Goal: Transaction & Acquisition: Book appointment/travel/reservation

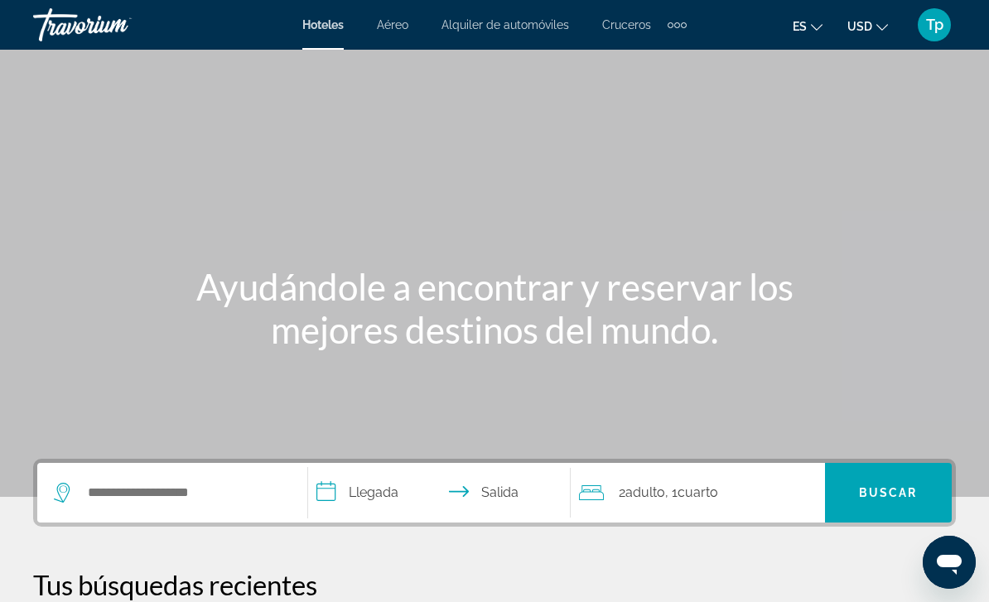
click at [65, 484] on icon "Search widget" at bounding box center [62, 493] width 16 height 20
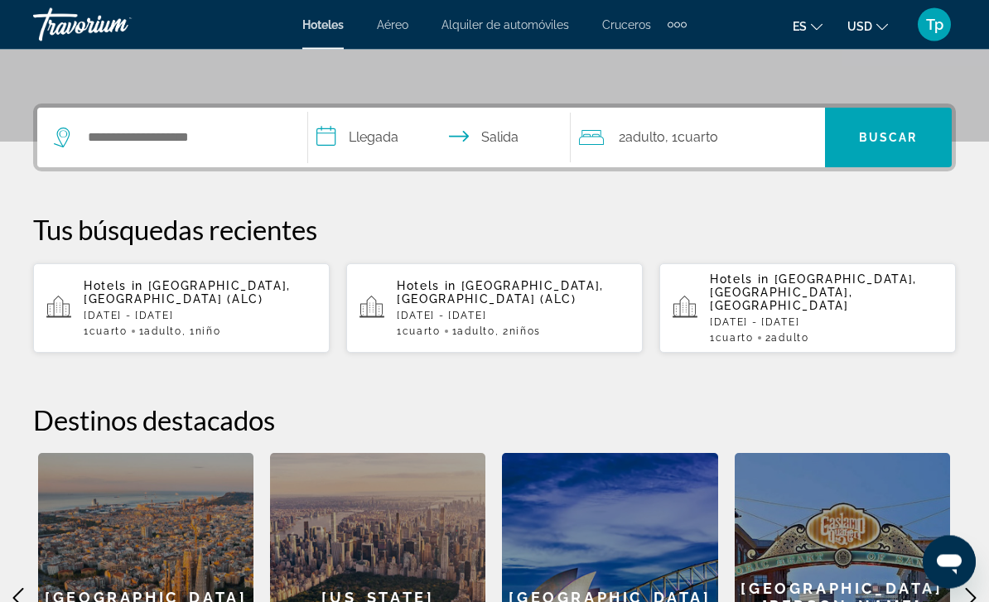
scroll to position [405, 0]
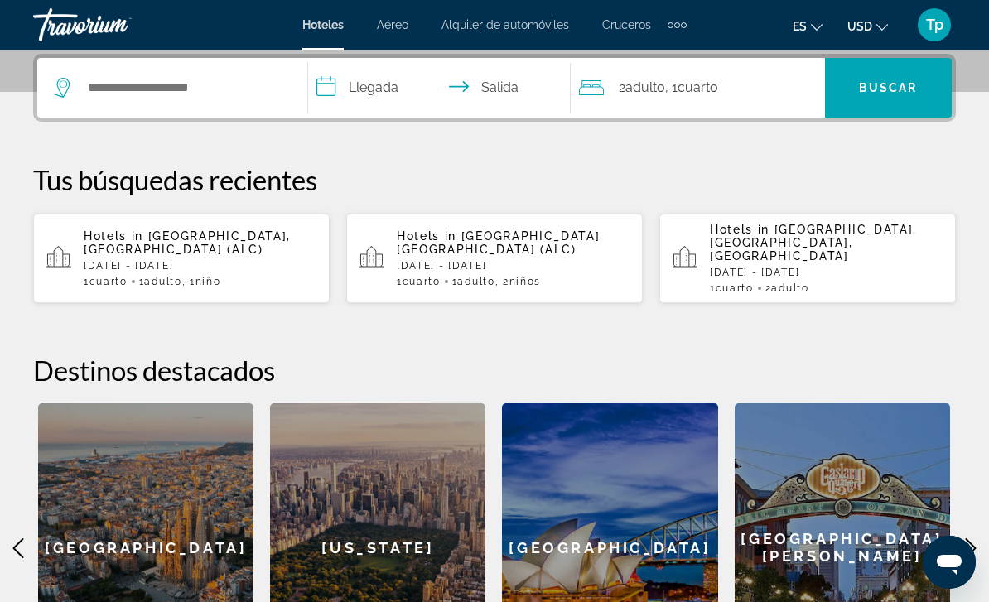
click at [205, 258] on div "Hotels in [GEOGRAPHIC_DATA], [GEOGRAPHIC_DATA] (ALC) [DATE] - [DATE] 1 Cuarto h…" at bounding box center [200, 258] width 233 height 58
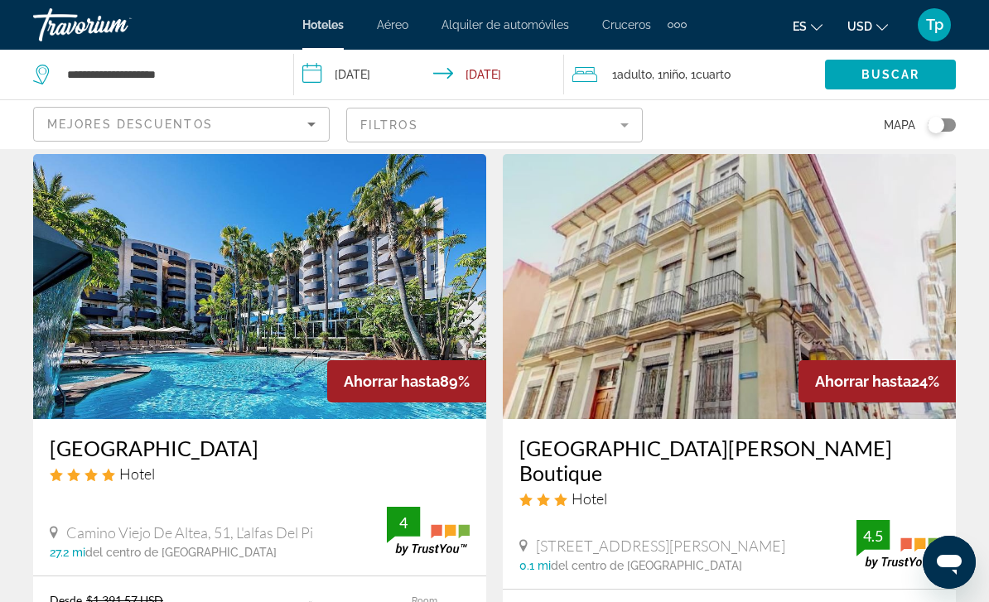
scroll to position [55, 0]
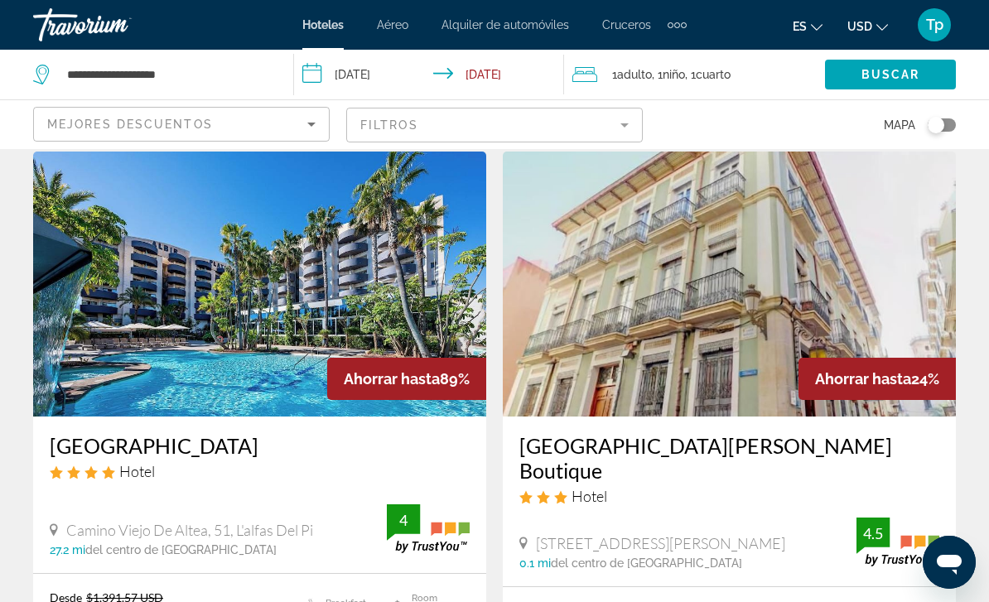
click at [862, 33] on span "USD" at bounding box center [859, 26] width 25 height 13
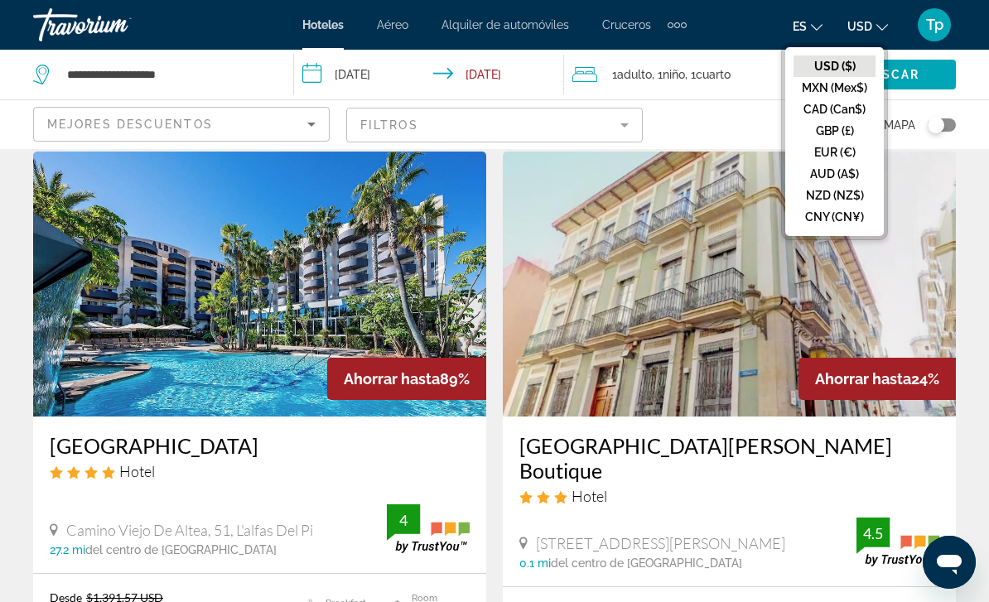
click at [826, 139] on button "GBP (£)" at bounding box center [834, 131] width 82 height 22
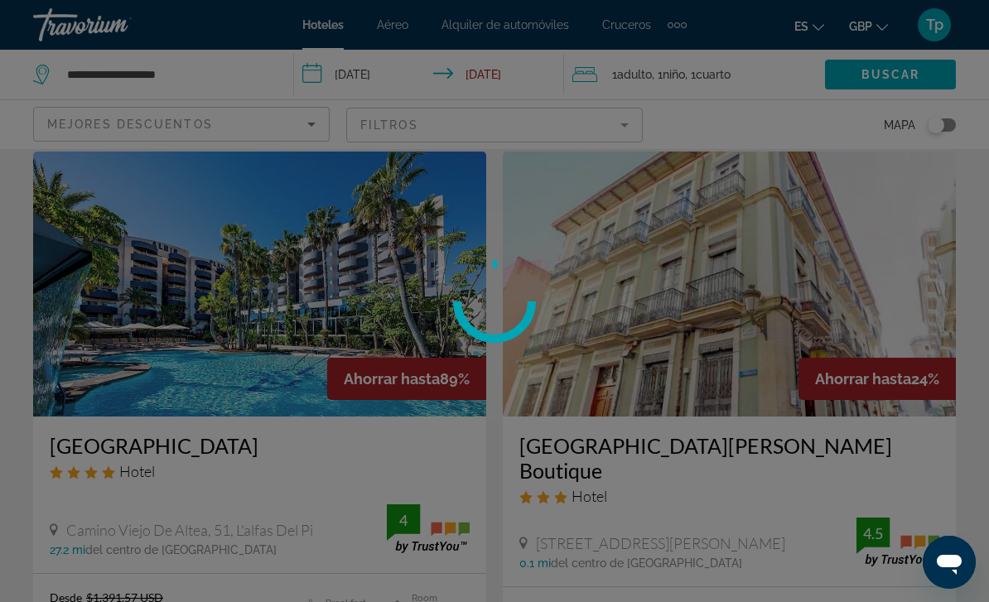
scroll to position [13, 0]
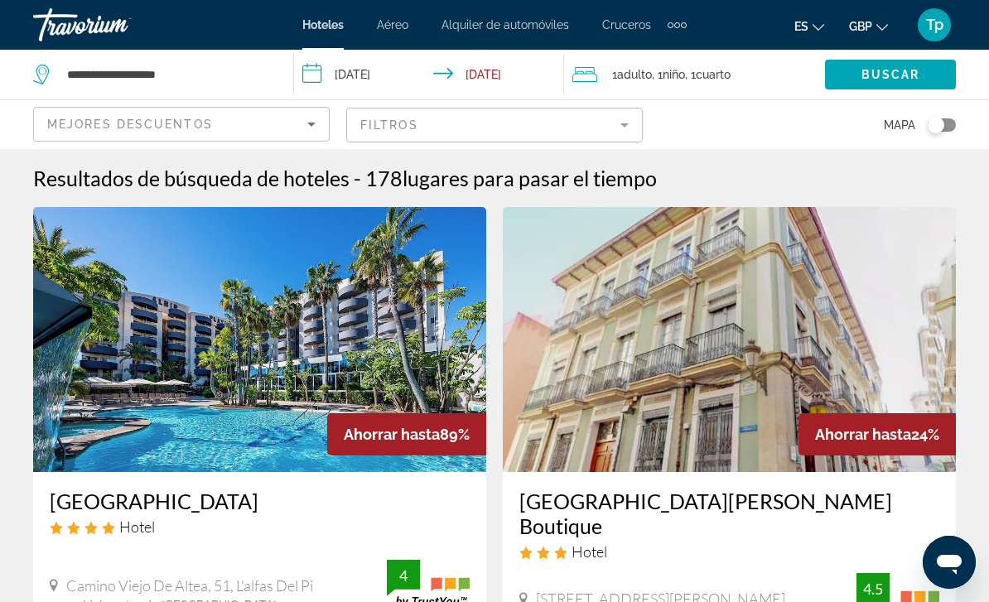
click at [632, 123] on mat-form-field "Filtros" at bounding box center [494, 125] width 296 height 35
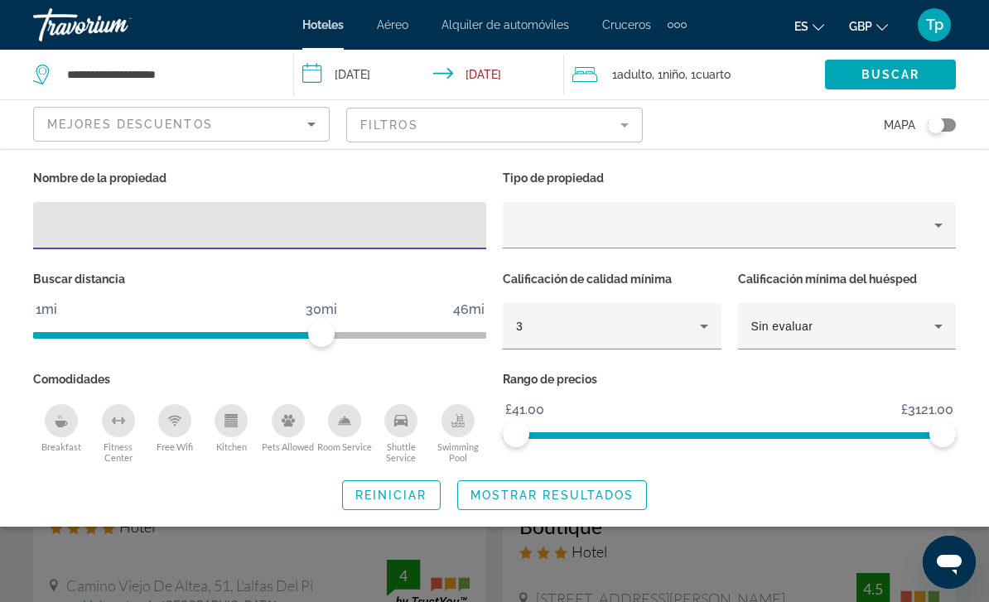
click at [671, 68] on span "Niño" at bounding box center [673, 74] width 22 height 13
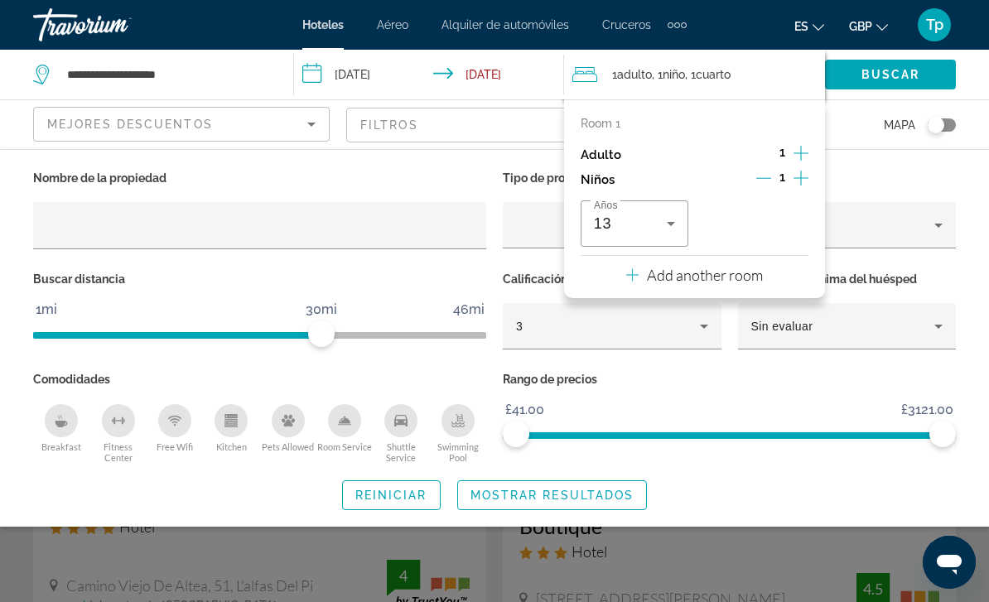
click at [811, 144] on div "Room 1 Adulto 1 Niños 1 Años 13 Add another room" at bounding box center [694, 198] width 261 height 199
click at [795, 161] on icon "Increment adults" at bounding box center [800, 153] width 15 height 20
click at [799, 179] on icon "Increment children" at bounding box center [800, 178] width 15 height 20
click at [775, 224] on span "Travelers: 2 adults, 2 children" at bounding box center [750, 224] width 73 height 20
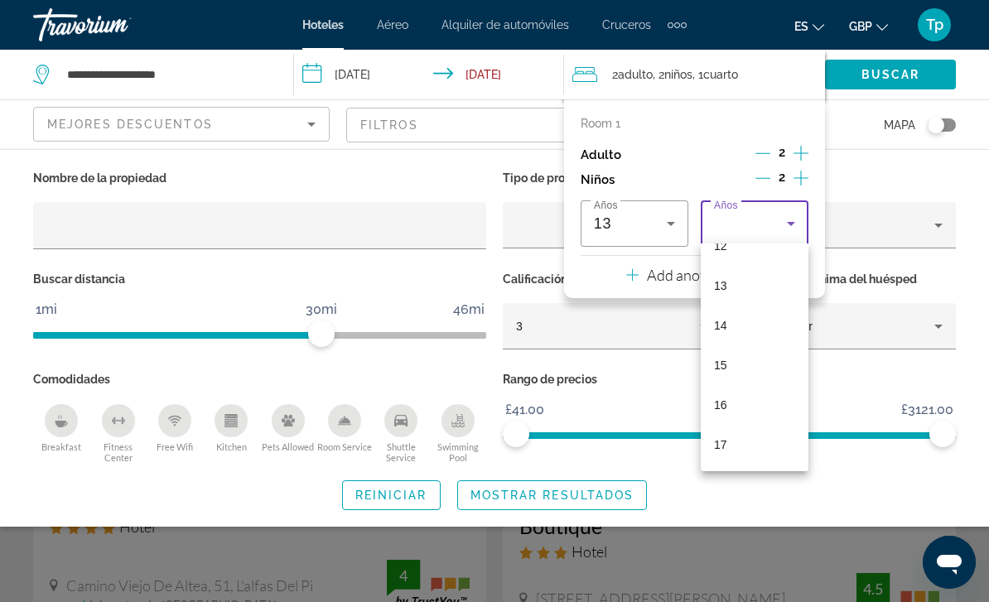
scroll to position [501, 0]
click at [720, 446] on span "17" at bounding box center [720, 445] width 13 height 20
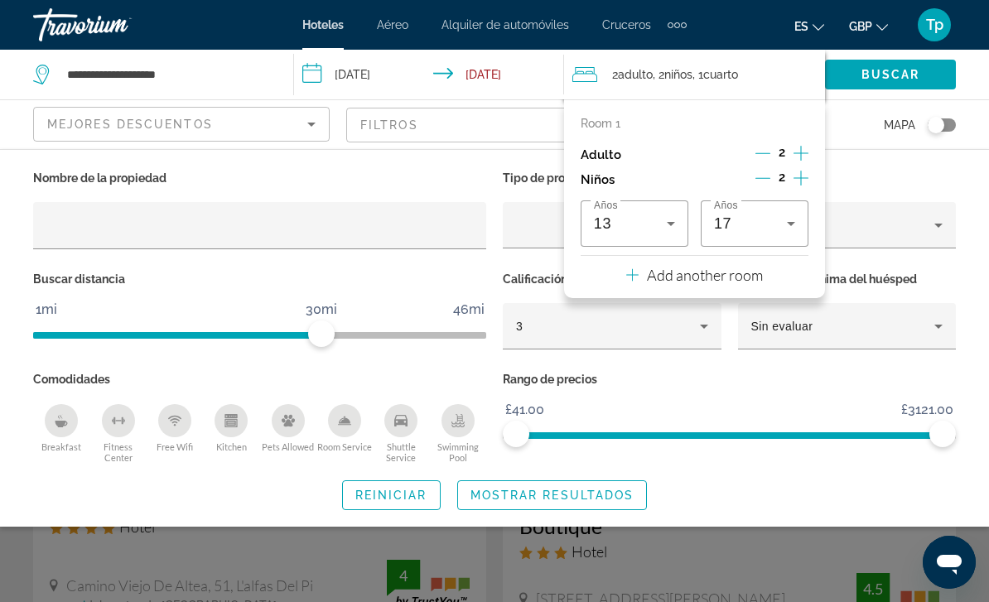
click at [792, 75] on div "2 Adulto Adulto , 2 Niño Niños , 1 Cuarto habitaciones" at bounding box center [698, 74] width 253 height 23
click at [887, 76] on span "Buscar" at bounding box center [890, 74] width 59 height 13
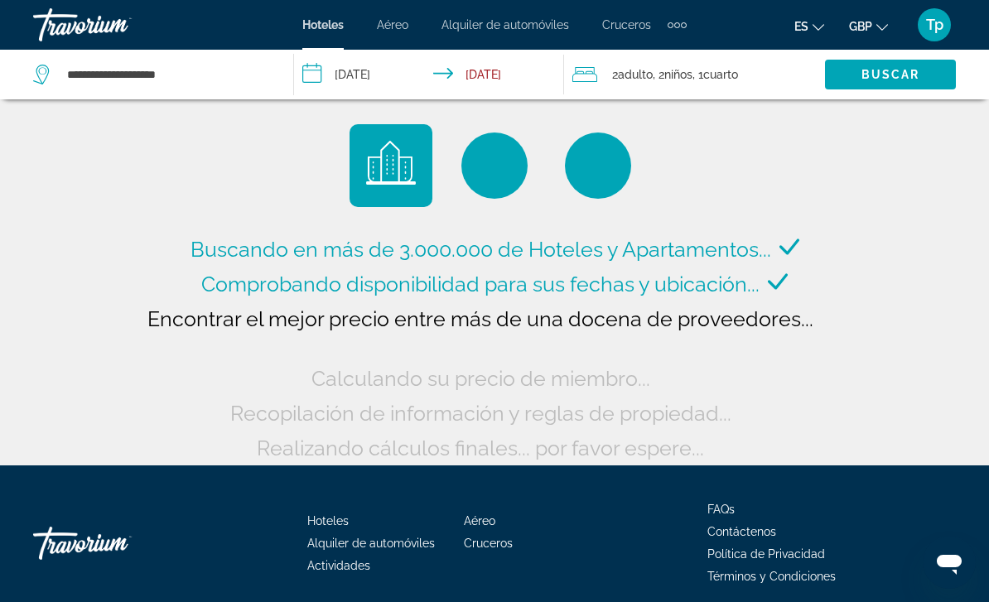
click at [395, 74] on input "**********" at bounding box center [432, 77] width 276 height 55
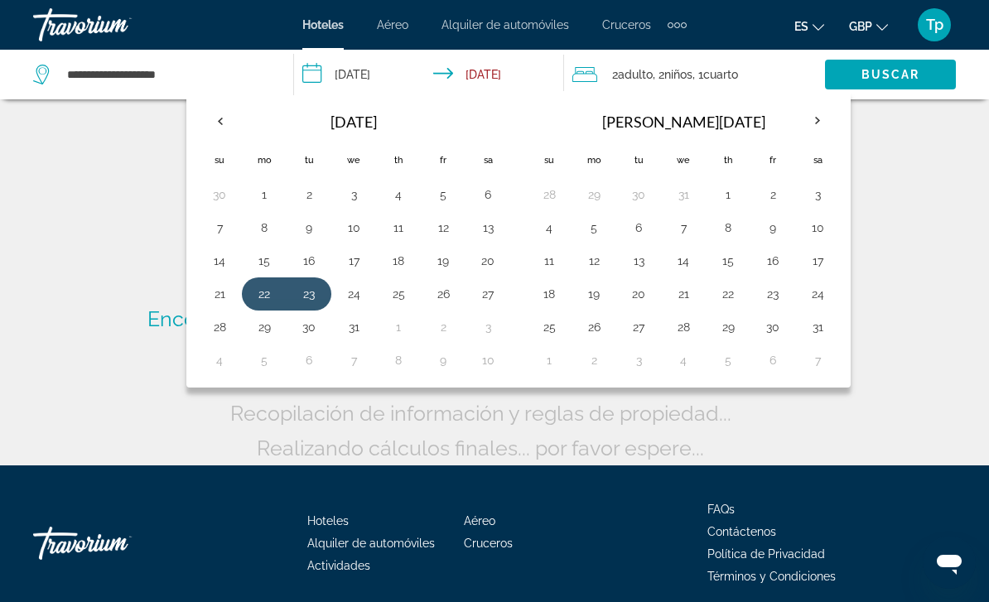
click at [307, 325] on button "30" at bounding box center [309, 327] width 26 height 23
click at [258, 292] on button "22" at bounding box center [264, 293] width 26 height 23
type input "**********"
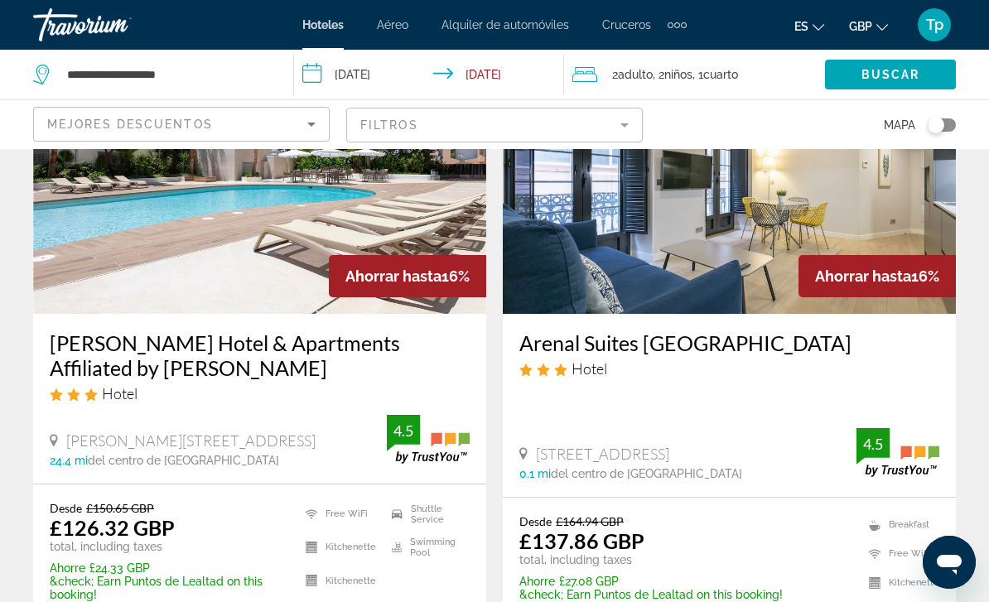
scroll to position [783, 0]
click at [578, 243] on img "Main content" at bounding box center [729, 182] width 453 height 265
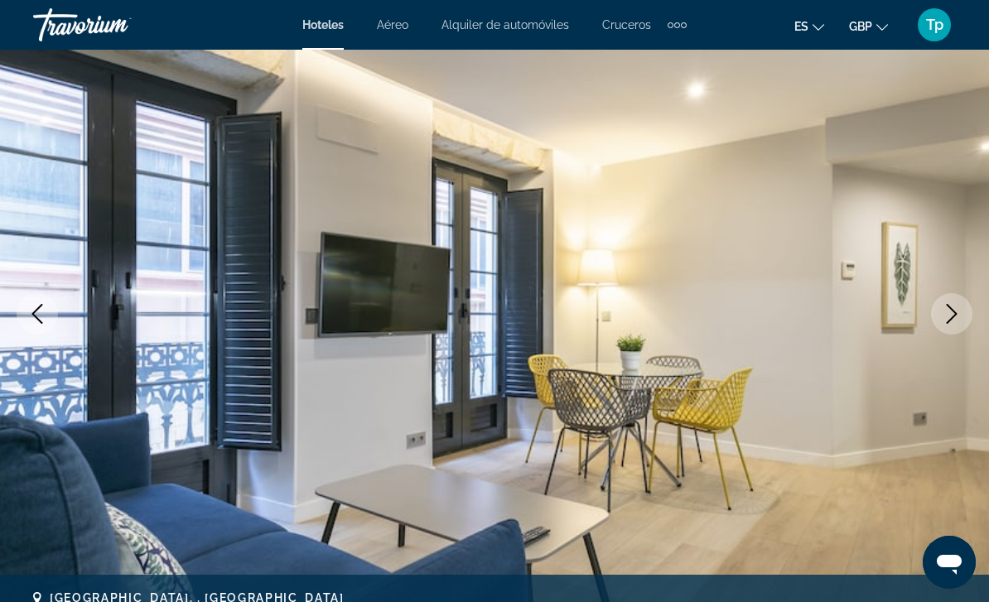
scroll to position [132, 0]
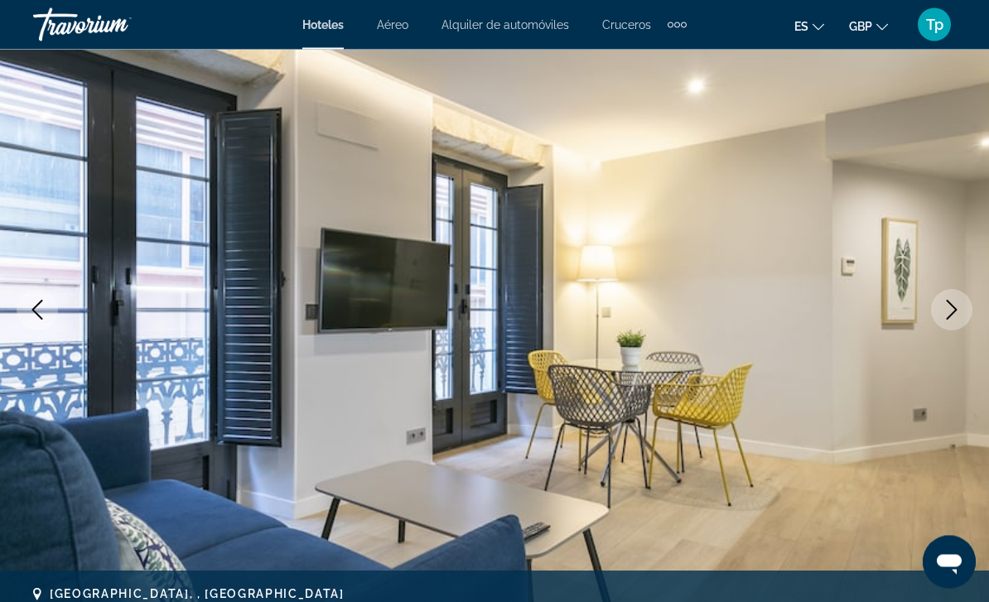
click at [954, 314] on icon "Next image" at bounding box center [952, 311] width 20 height 20
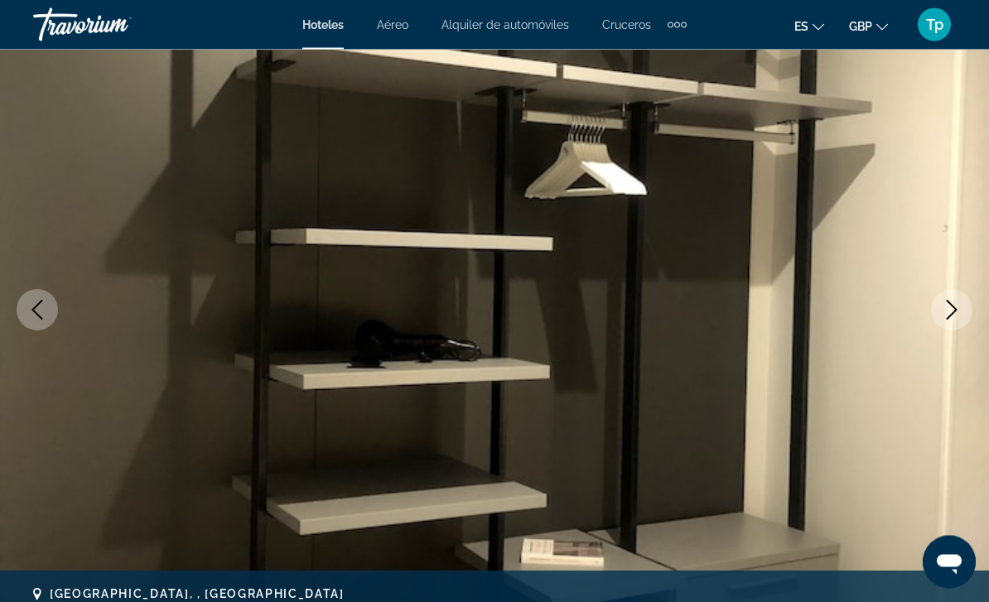
click at [956, 320] on button "Next image" at bounding box center [951, 310] width 41 height 41
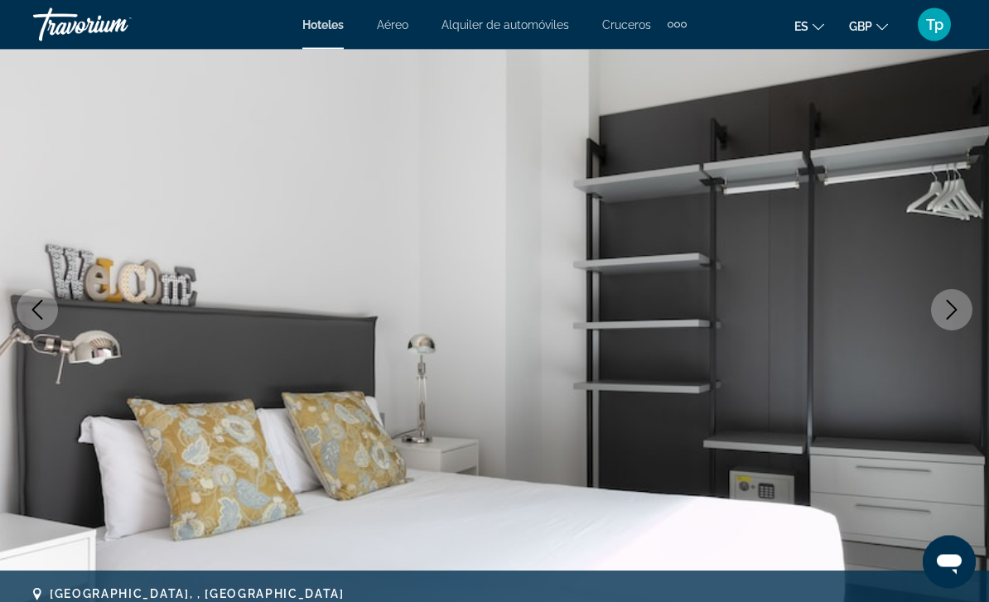
click at [946, 317] on icon "Next image" at bounding box center [952, 311] width 20 height 20
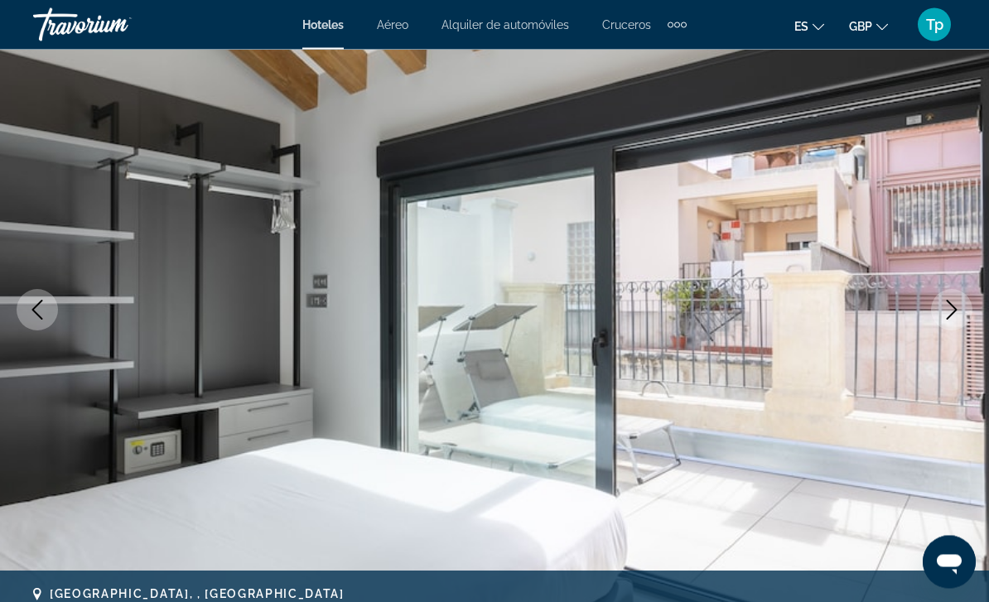
click at [949, 316] on icon "Next image" at bounding box center [952, 311] width 11 height 20
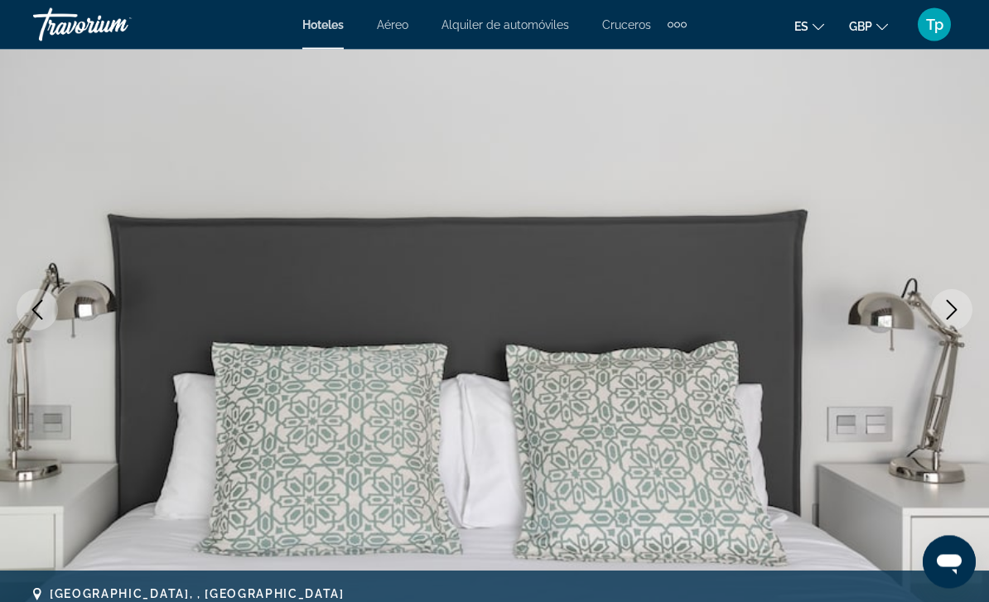
click at [946, 313] on icon "Next image" at bounding box center [952, 311] width 20 height 20
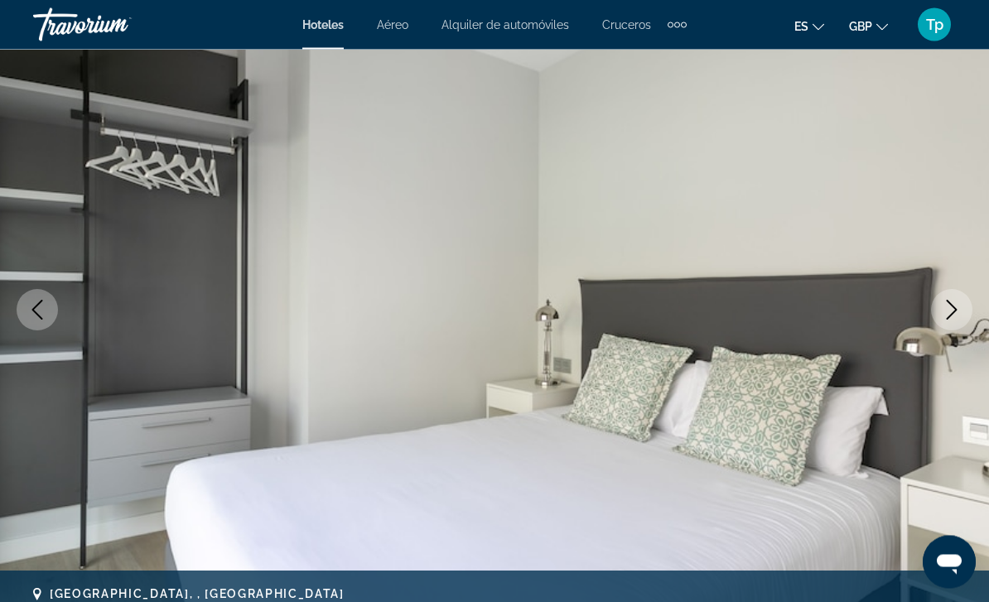
click at [943, 311] on icon "Next image" at bounding box center [952, 311] width 20 height 20
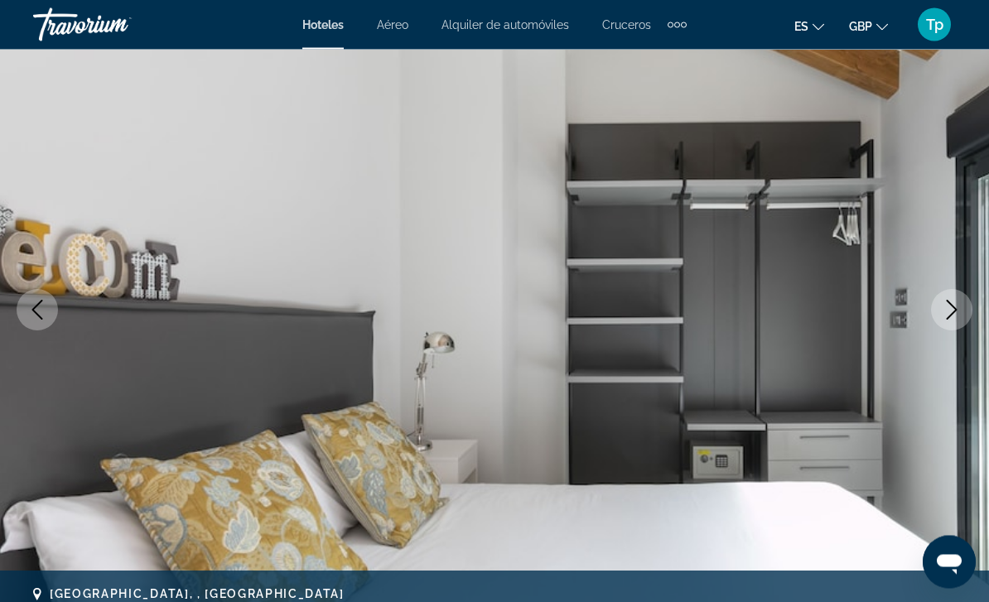
click at [961, 319] on button "Next image" at bounding box center [951, 310] width 41 height 41
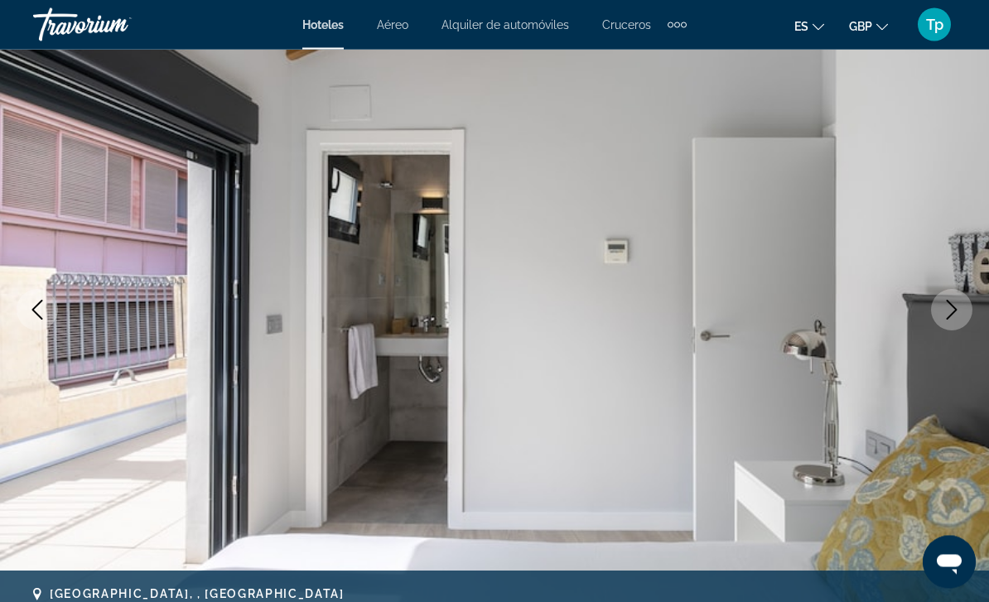
click at [954, 312] on icon "Next image" at bounding box center [952, 311] width 11 height 20
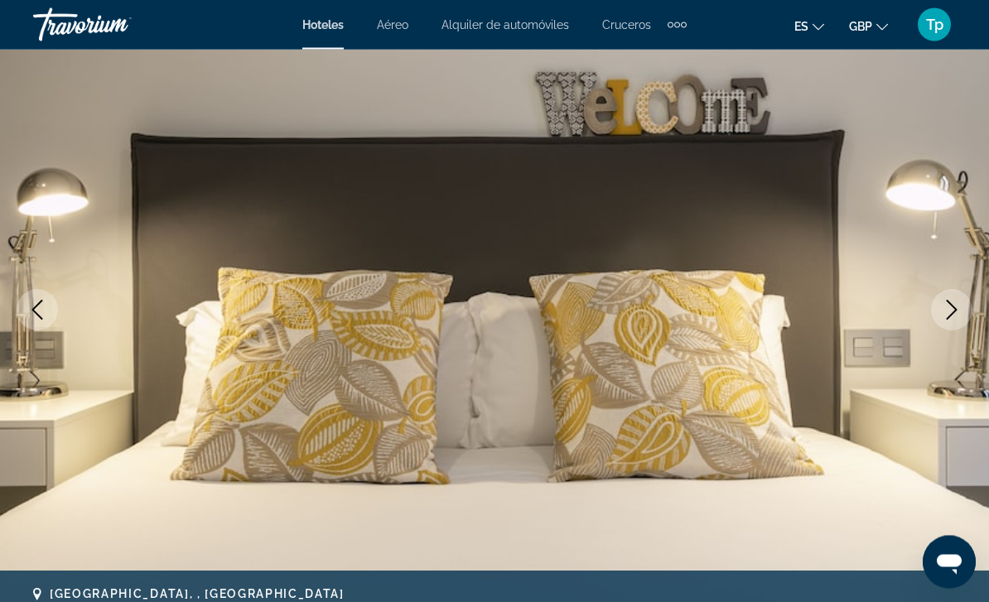
click at [942, 309] on icon "Next image" at bounding box center [952, 311] width 20 height 20
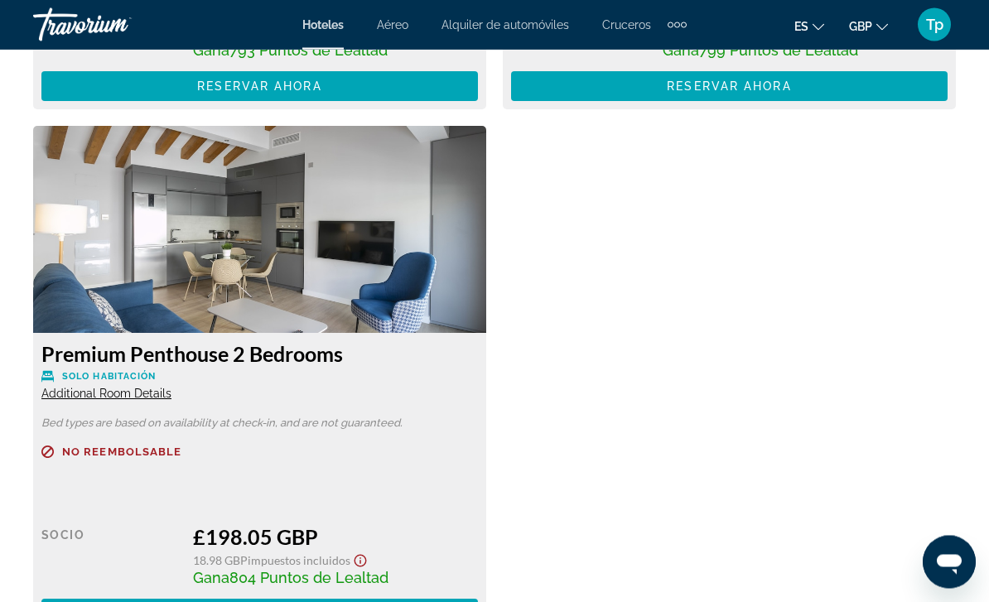
scroll to position [4121, 0]
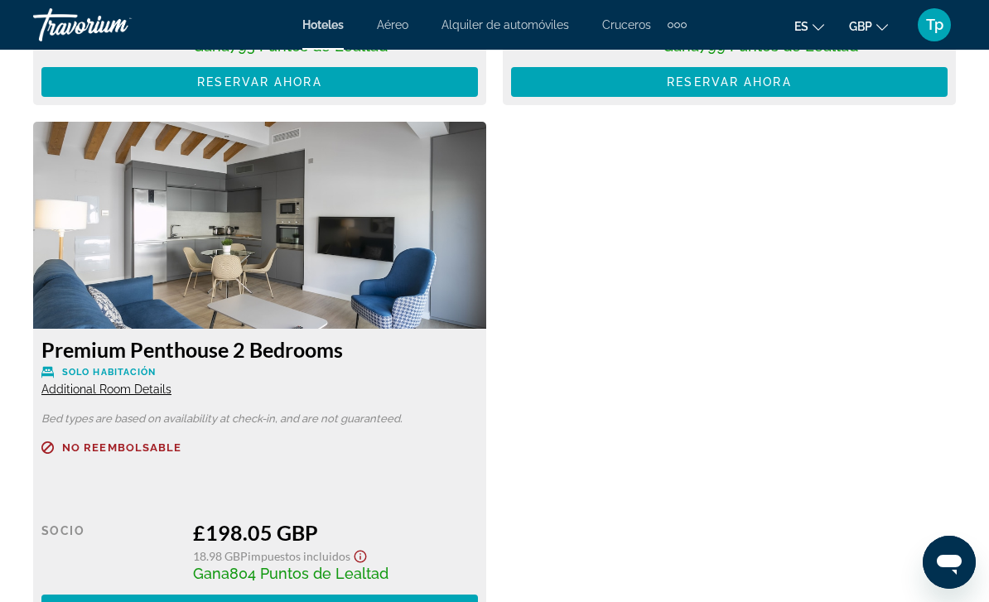
click at [96, 388] on span "Additional Room Details" at bounding box center [106, 389] width 130 height 13
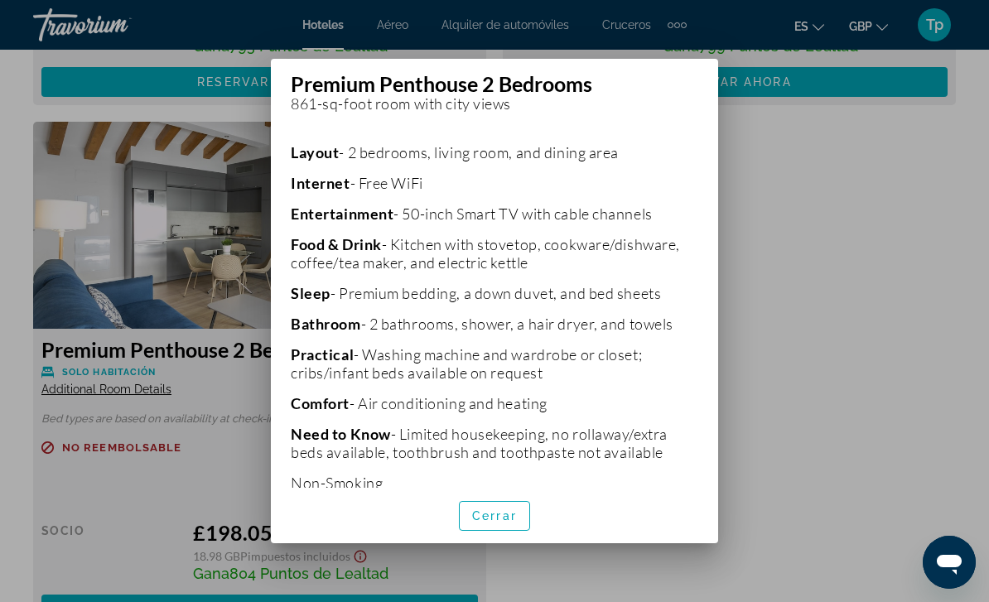
scroll to position [340, 0]
click at [503, 536] on span "button" at bounding box center [495, 516] width 70 height 40
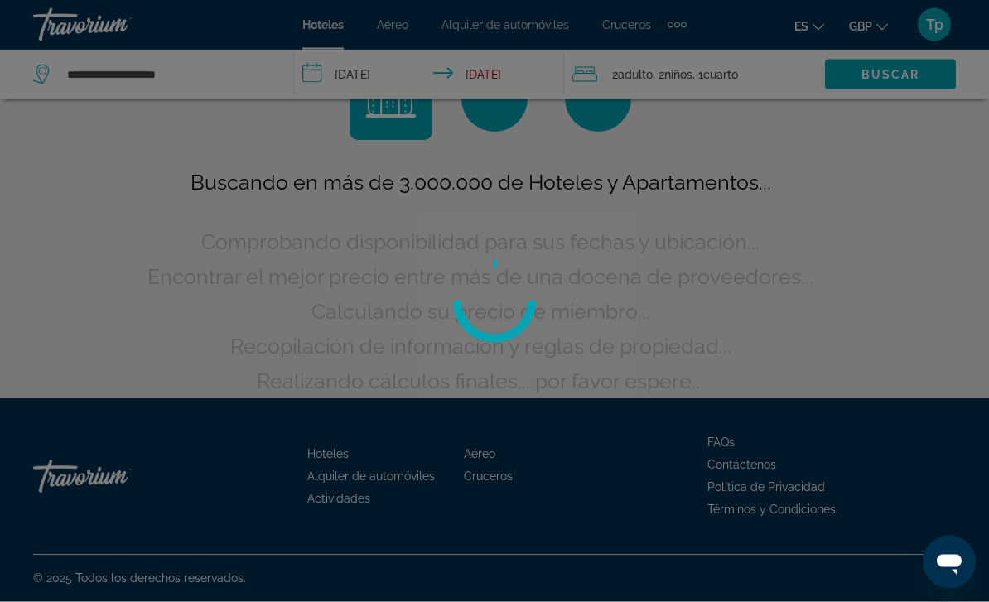
scroll to position [66, 0]
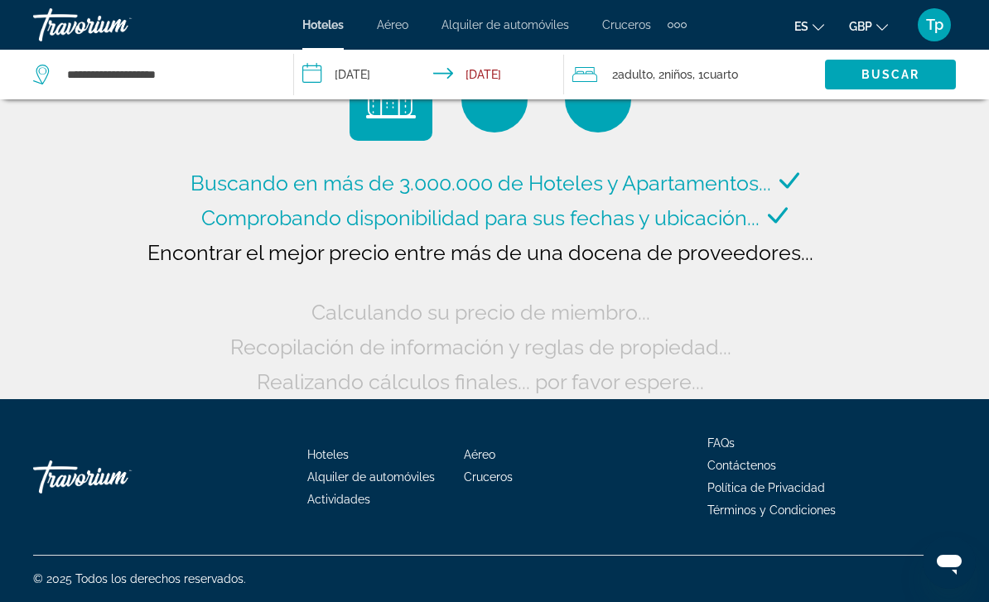
click at [719, 64] on span ", 1 Cuarto habitaciones" at bounding box center [715, 74] width 46 height 23
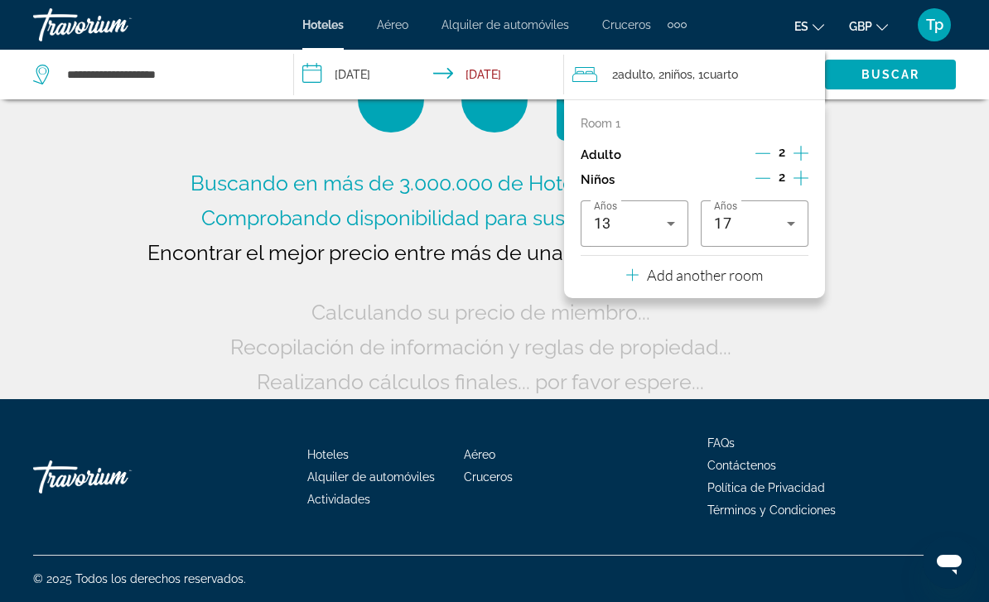
click at [761, 269] on p "Add another room" at bounding box center [705, 275] width 116 height 18
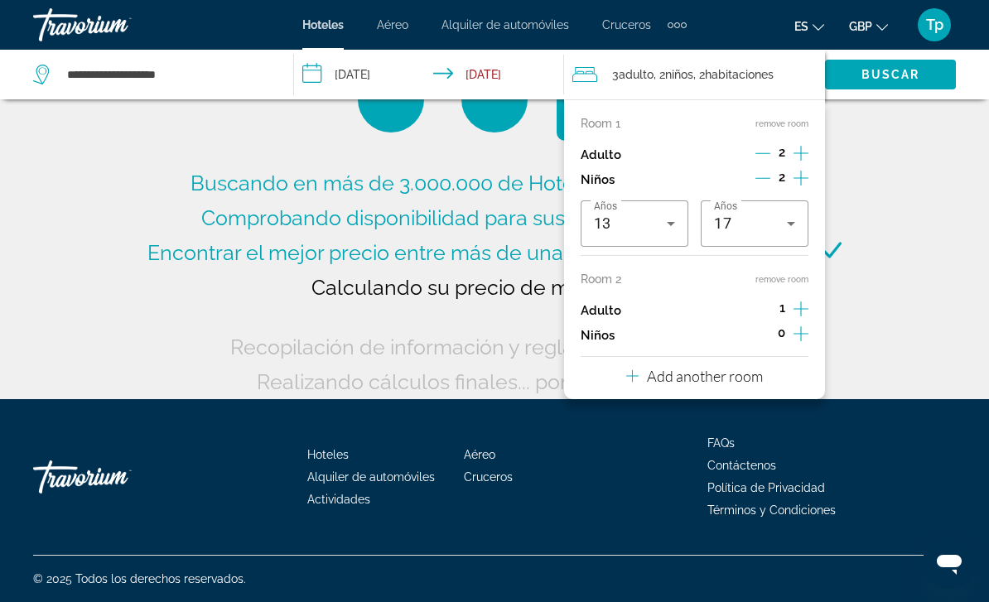
click at [808, 336] on button "Increment children" at bounding box center [800, 335] width 15 height 25
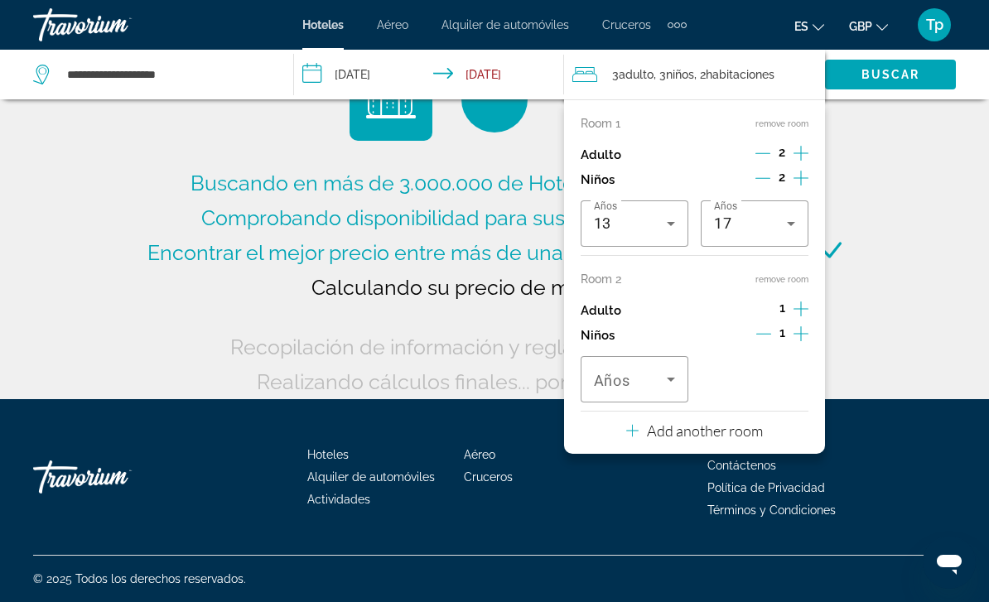
click at [662, 372] on icon "Travelers: 3 adults, 3 children" at bounding box center [671, 379] width 20 height 20
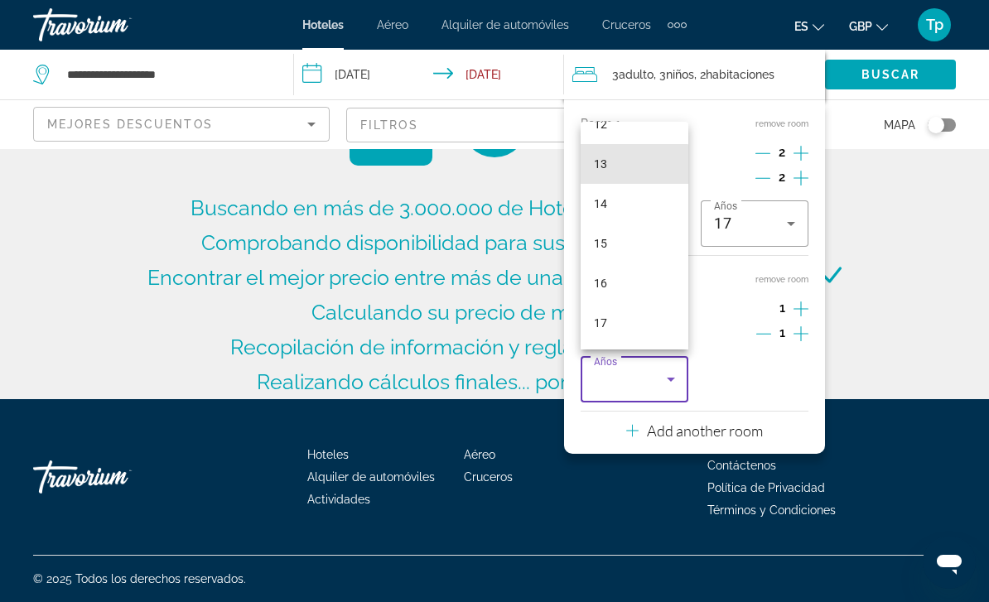
scroll to position [0, 0]
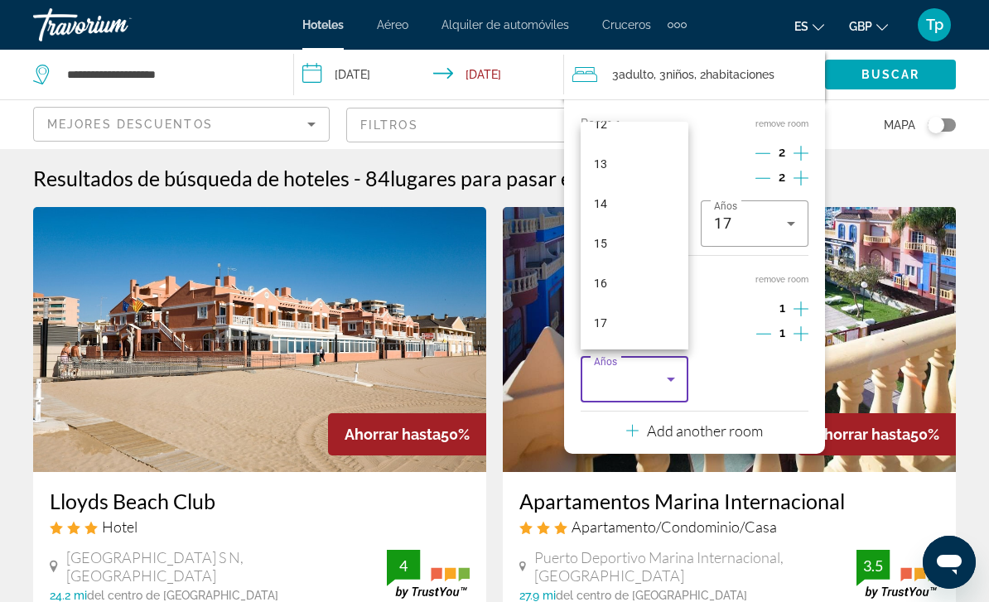
click at [877, 131] on div at bounding box center [494, 301] width 989 height 602
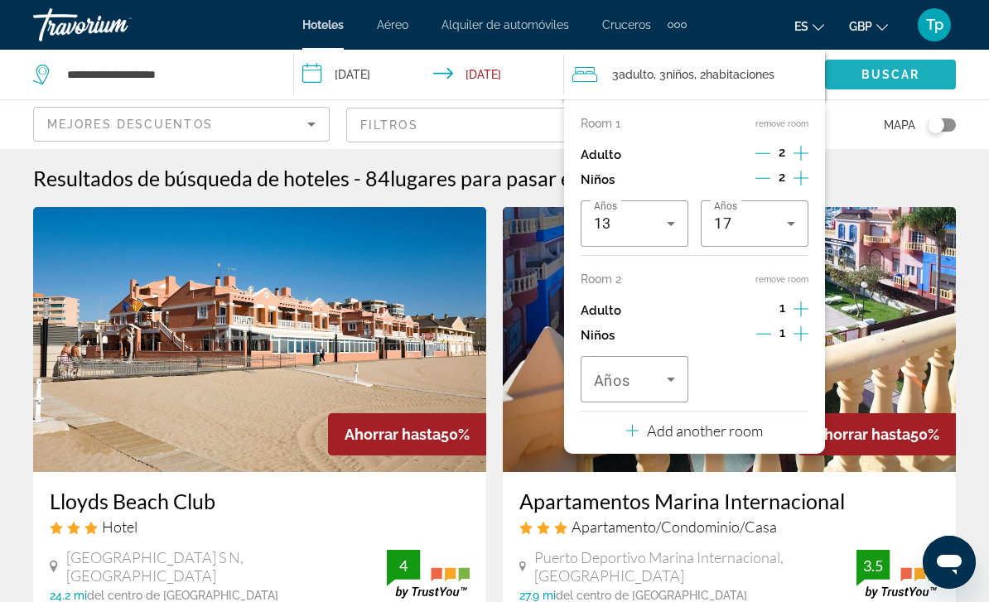
click at [890, 123] on span "Mapa" at bounding box center [899, 124] width 31 height 23
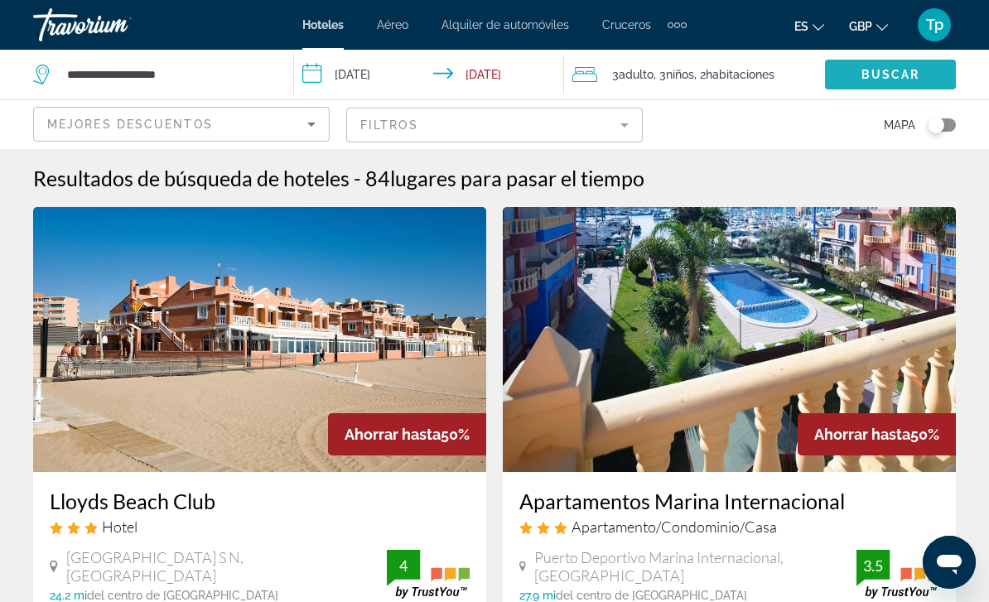
click at [881, 123] on div "Mapa" at bounding box center [807, 124] width 296 height 49
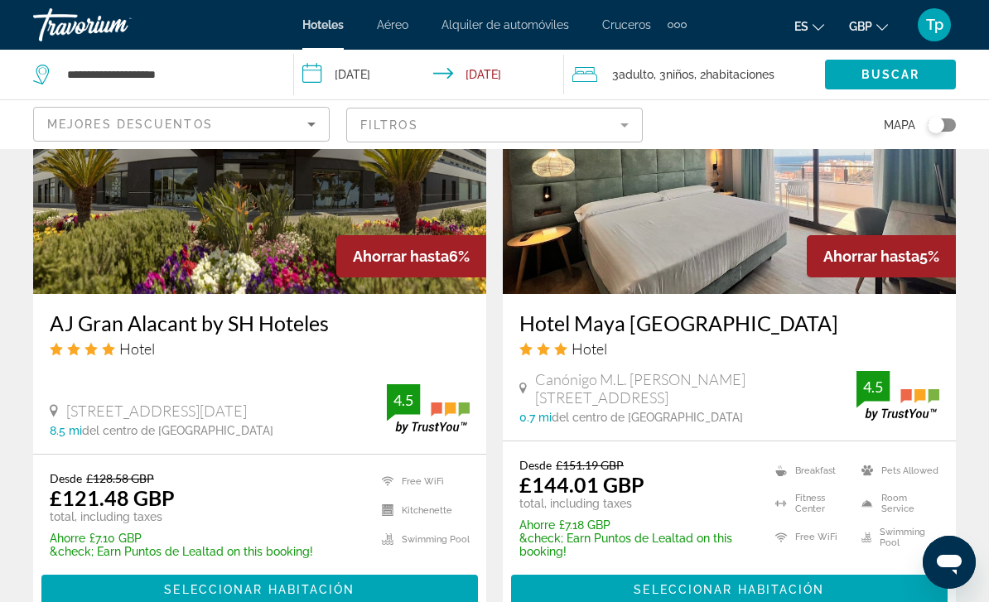
scroll to position [3350, 0]
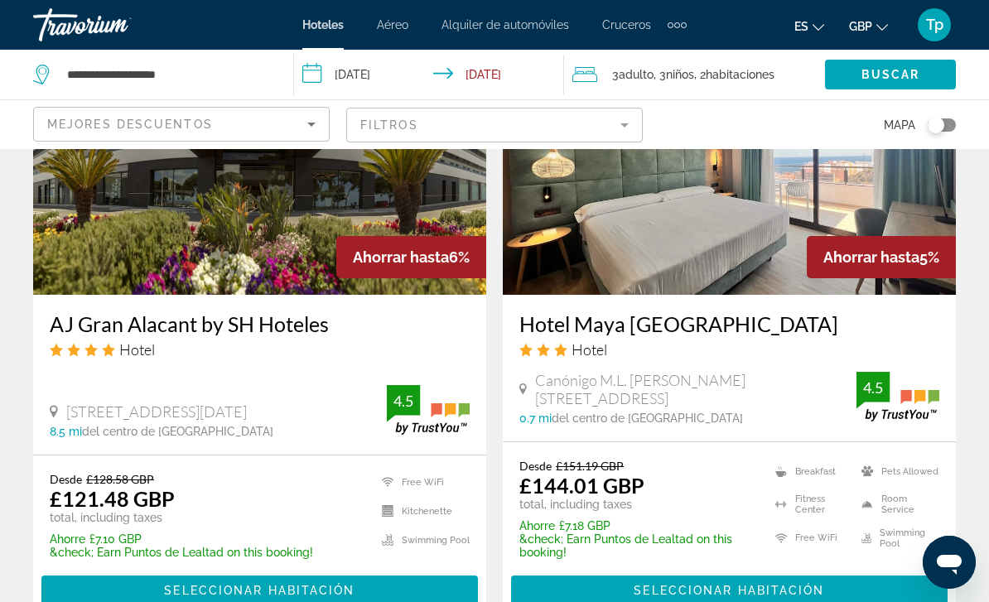
click at [413, 129] on mat-form-field "Filtros" at bounding box center [494, 125] width 296 height 35
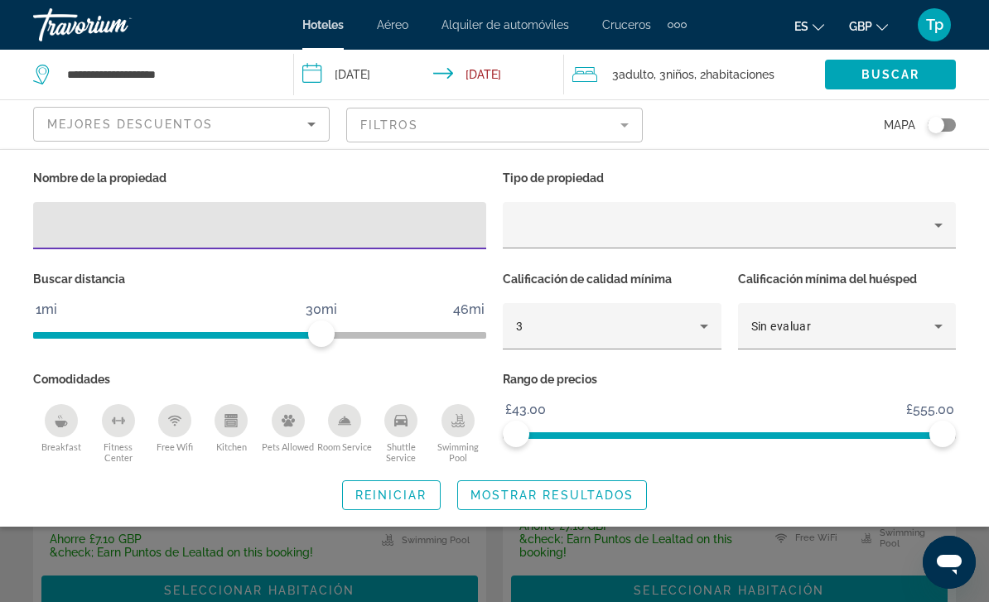
click at [566, 229] on div "Property type" at bounding box center [725, 225] width 418 height 20
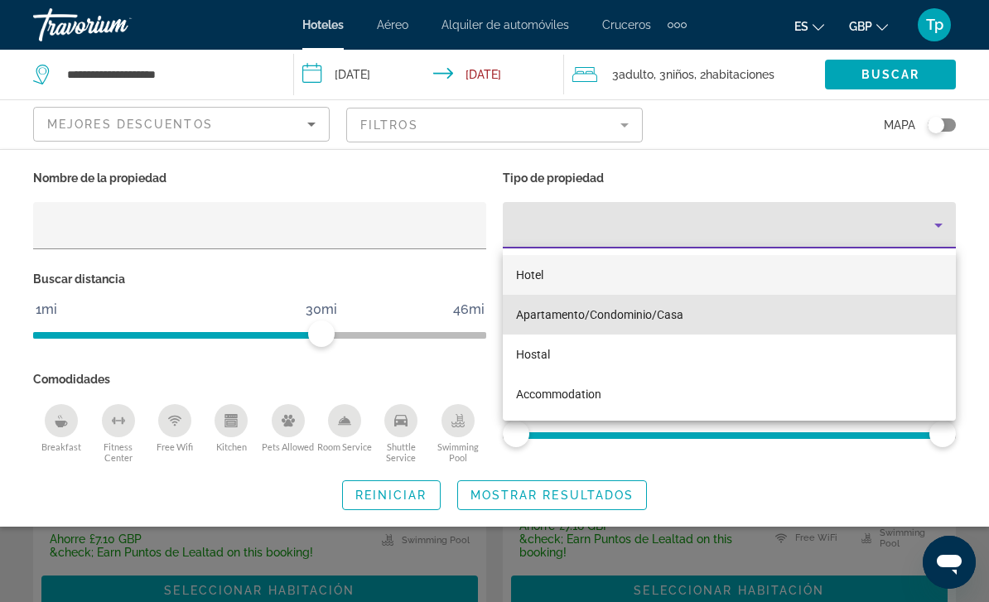
click at [560, 314] on span "Apartamento/Condominio/Casa" at bounding box center [599, 314] width 167 height 13
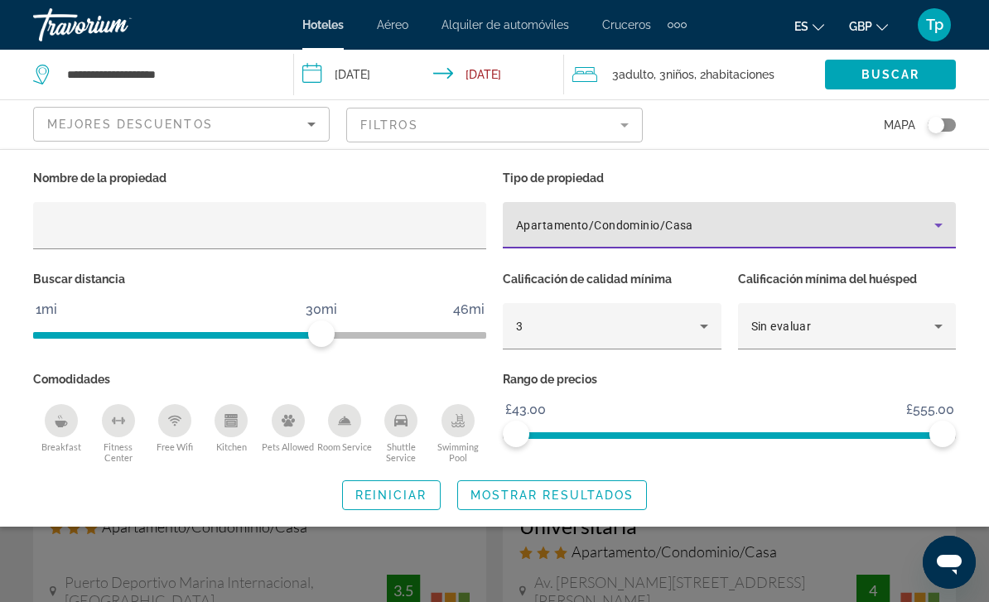
click at [563, 507] on span "Search widget" at bounding box center [552, 495] width 189 height 40
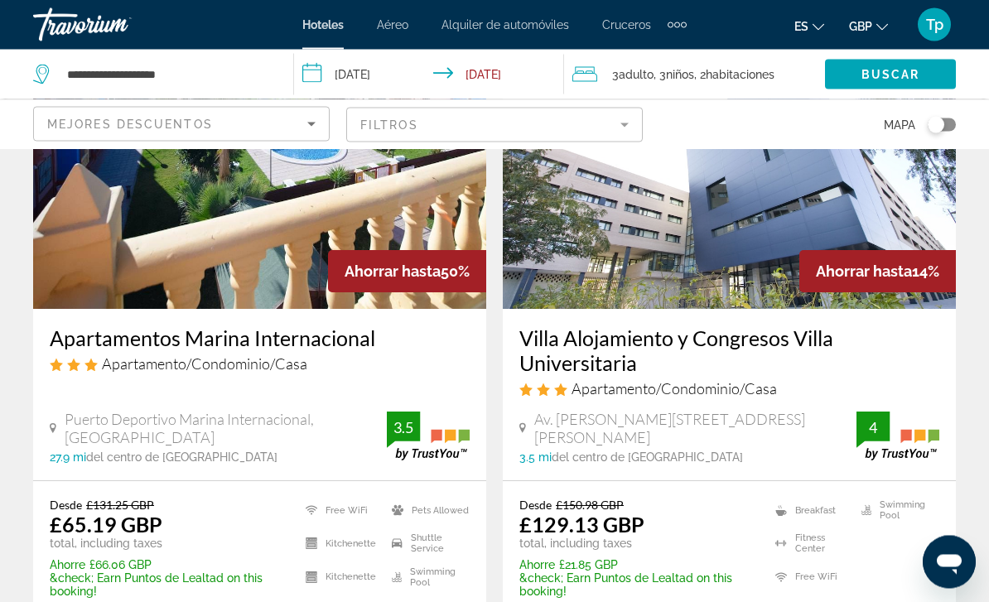
scroll to position [167, 0]
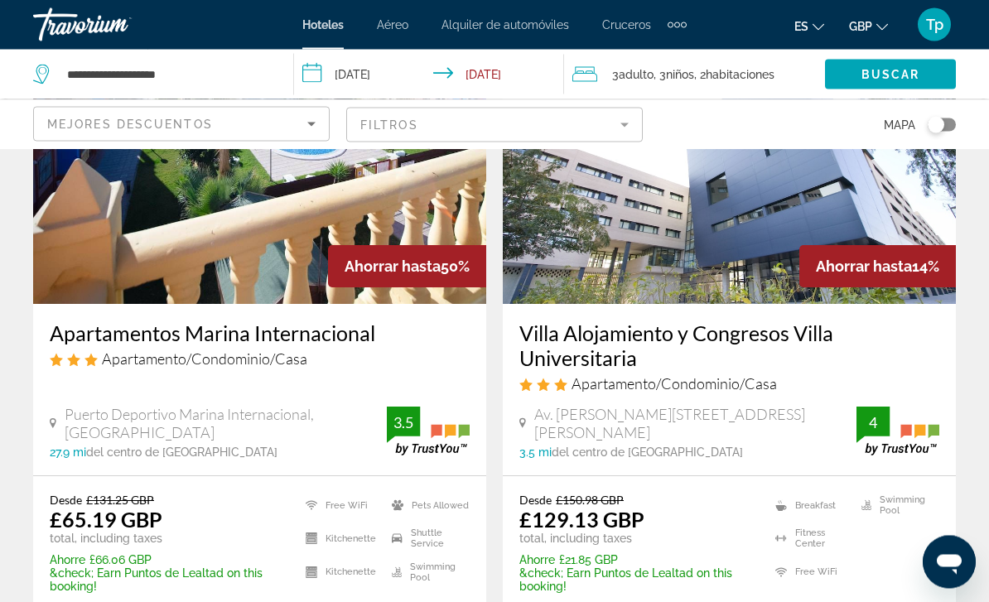
click at [606, 233] on img "Main content" at bounding box center [729, 172] width 453 height 265
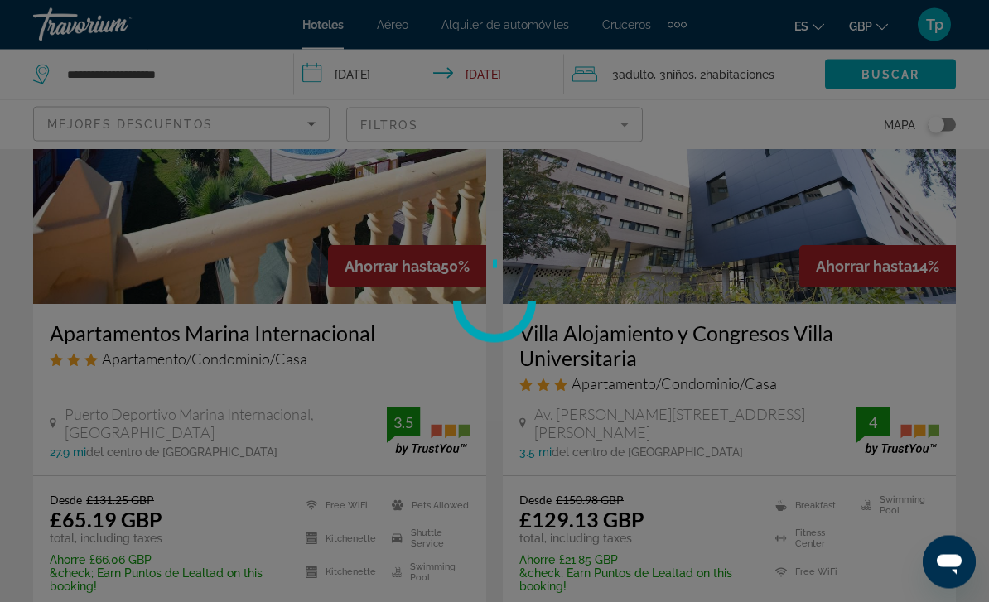
scroll to position [168, 0]
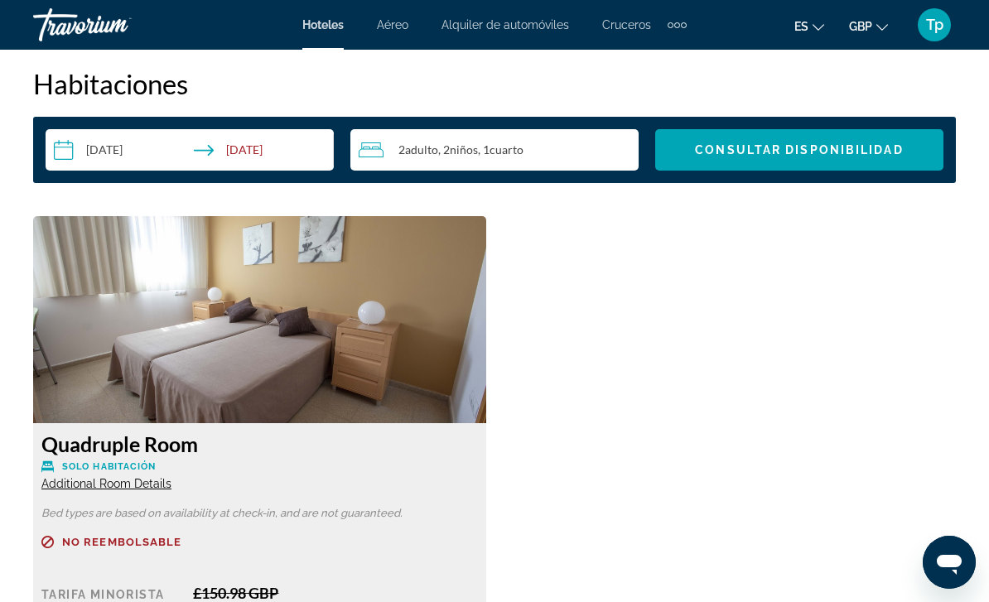
scroll to position [2420, 0]
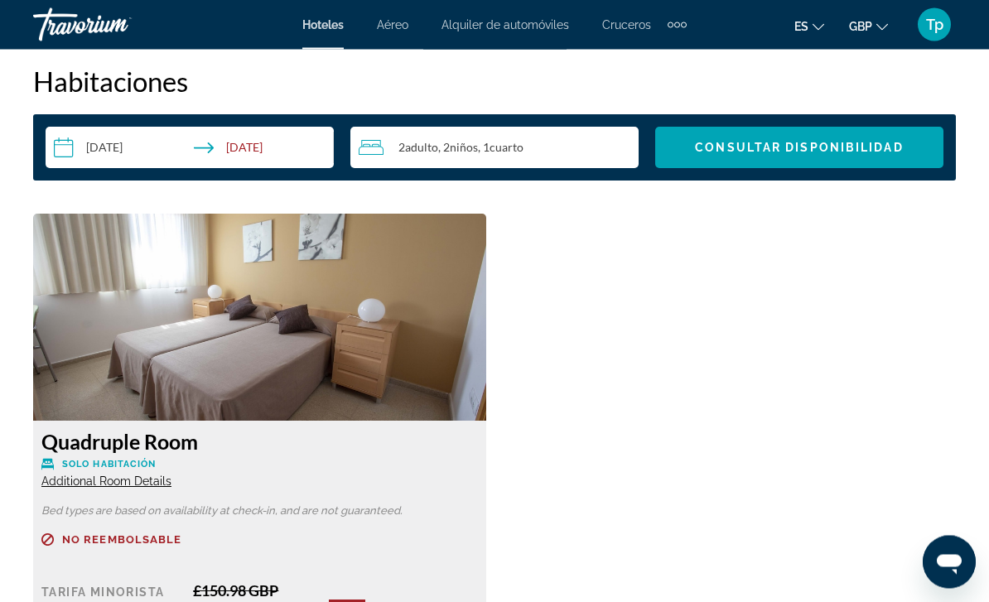
click at [122, 479] on span "Additional Room Details" at bounding box center [106, 481] width 130 height 13
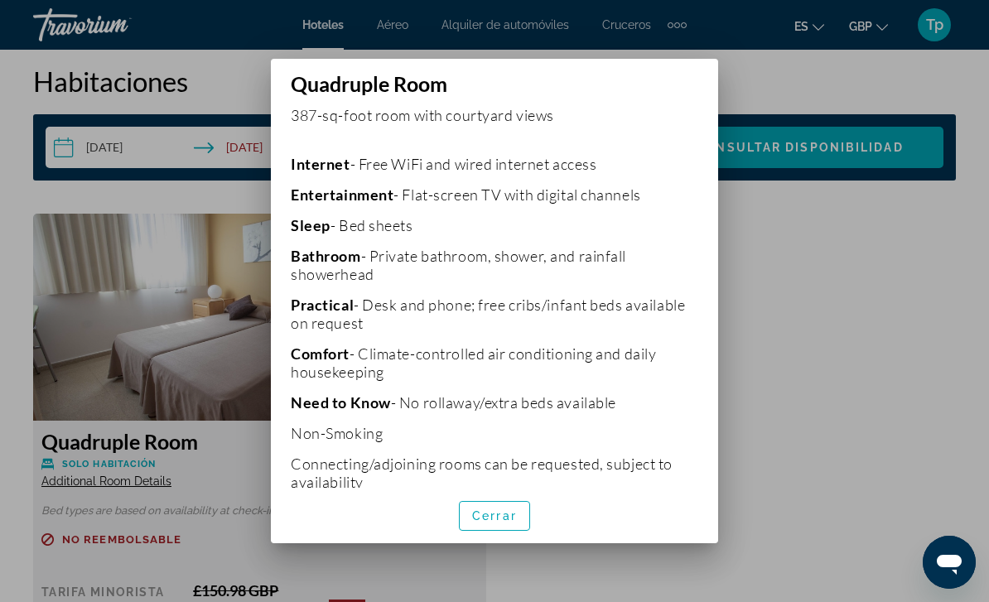
scroll to position [344, 0]
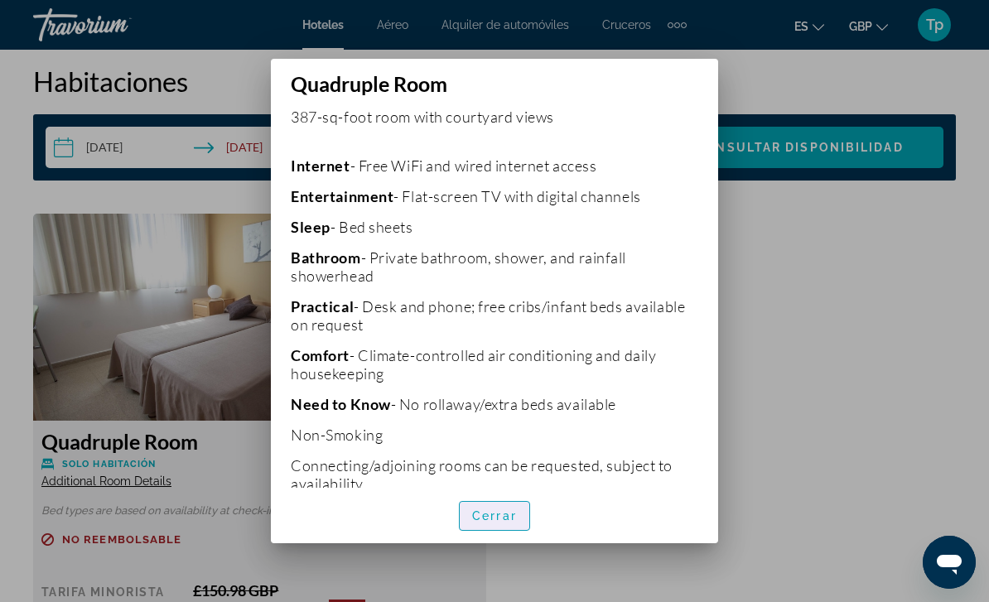
click at [499, 523] on span "Cerrar" at bounding box center [494, 515] width 45 height 13
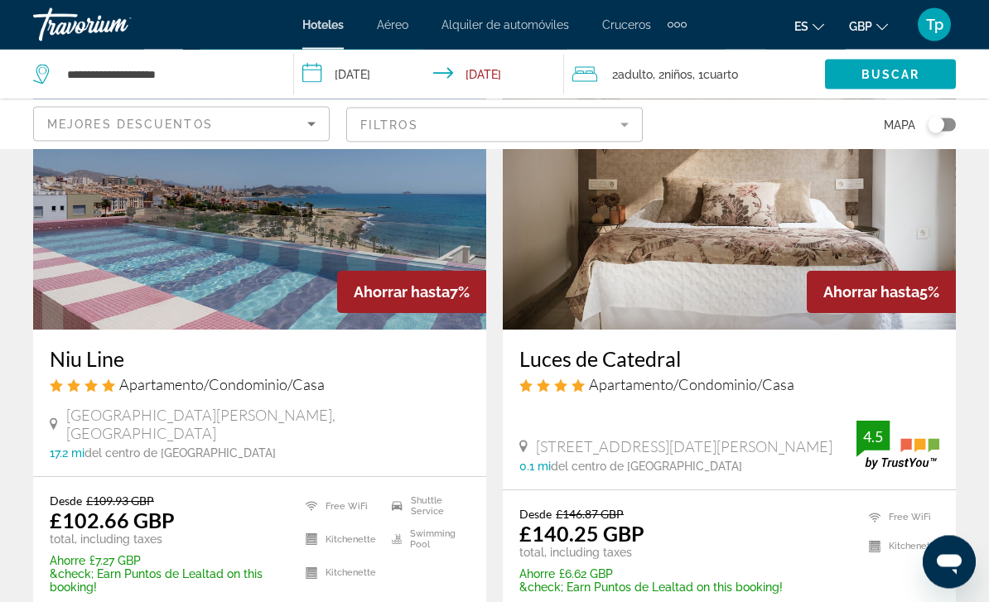
scroll to position [803, 0]
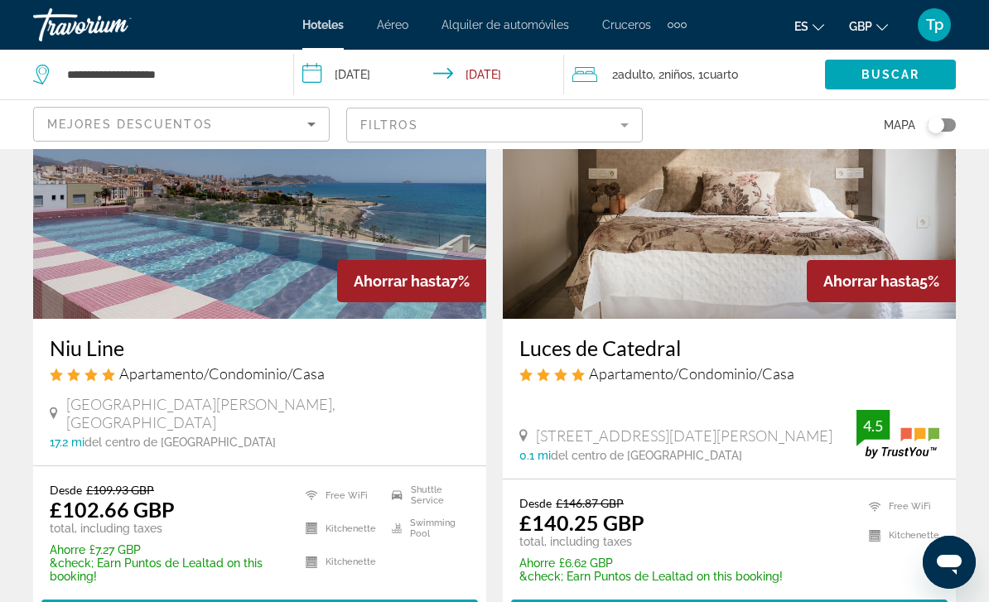
click at [625, 217] on img "Main content" at bounding box center [729, 186] width 453 height 265
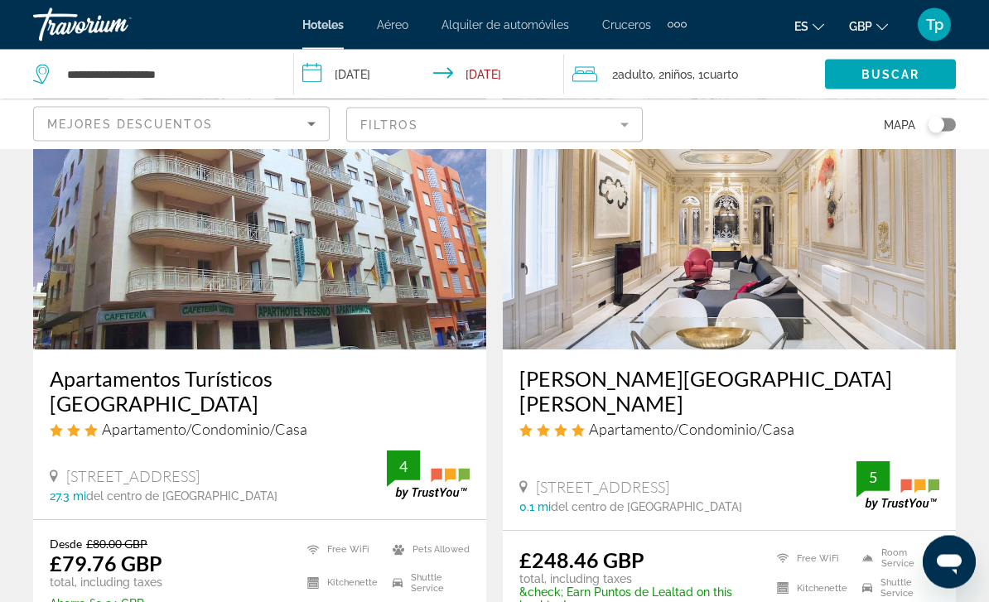
scroll to position [1398, 0]
click at [689, 274] on img "Main content" at bounding box center [729, 216] width 453 height 265
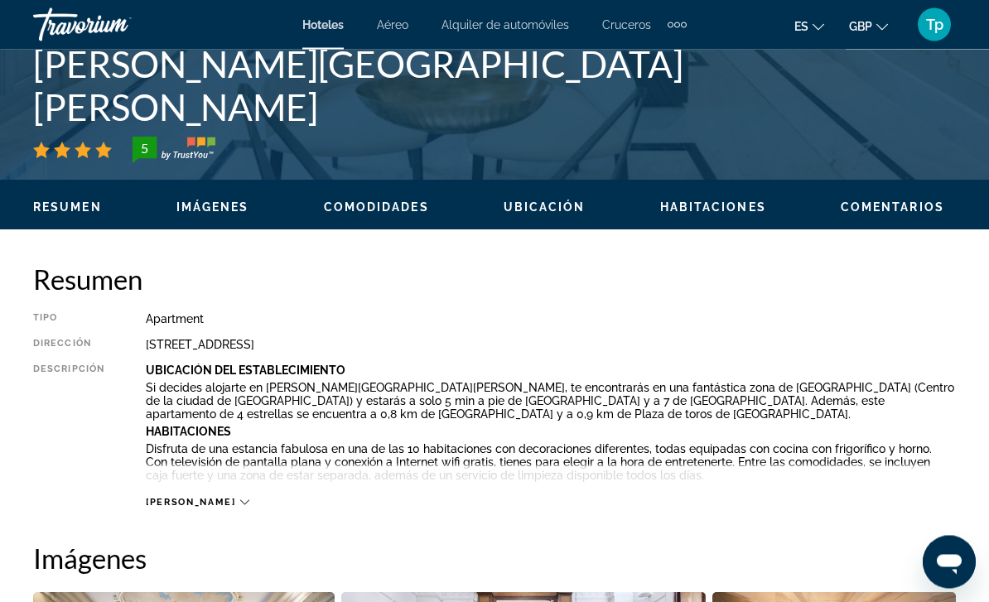
scroll to position [657, 0]
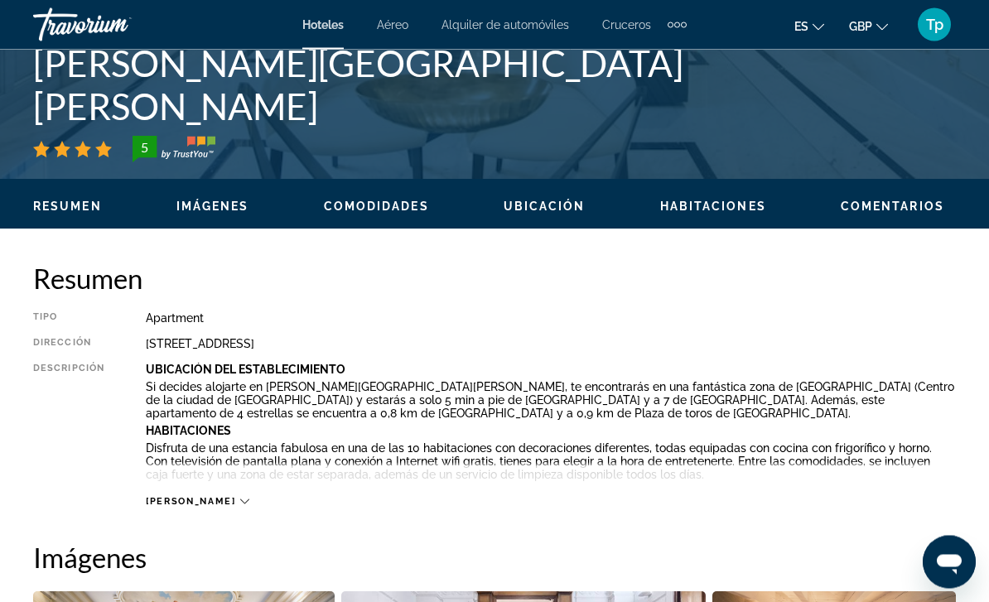
click at [177, 502] on span "[PERSON_NAME]" at bounding box center [190, 502] width 89 height 11
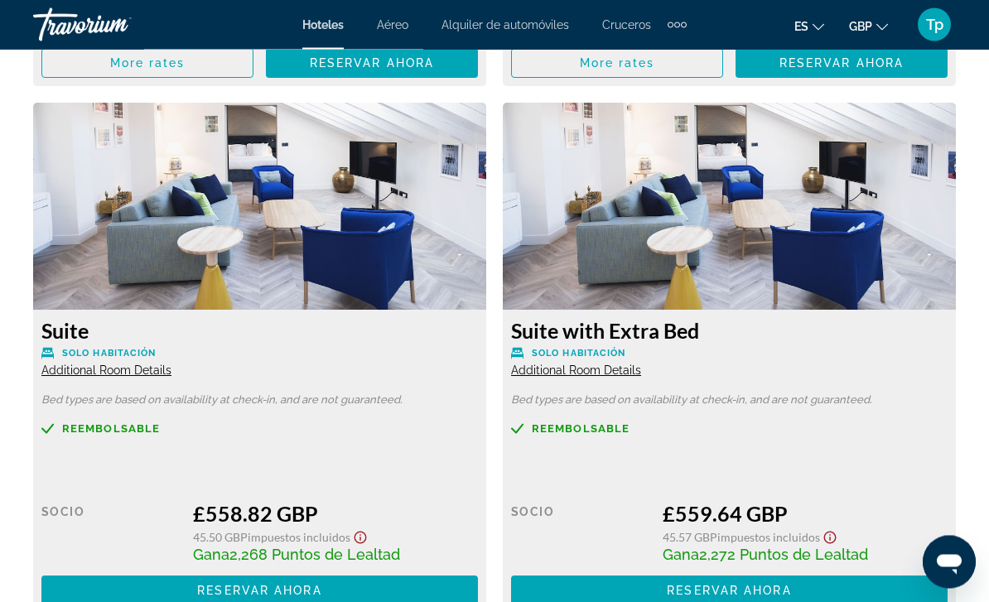
scroll to position [3705, 0]
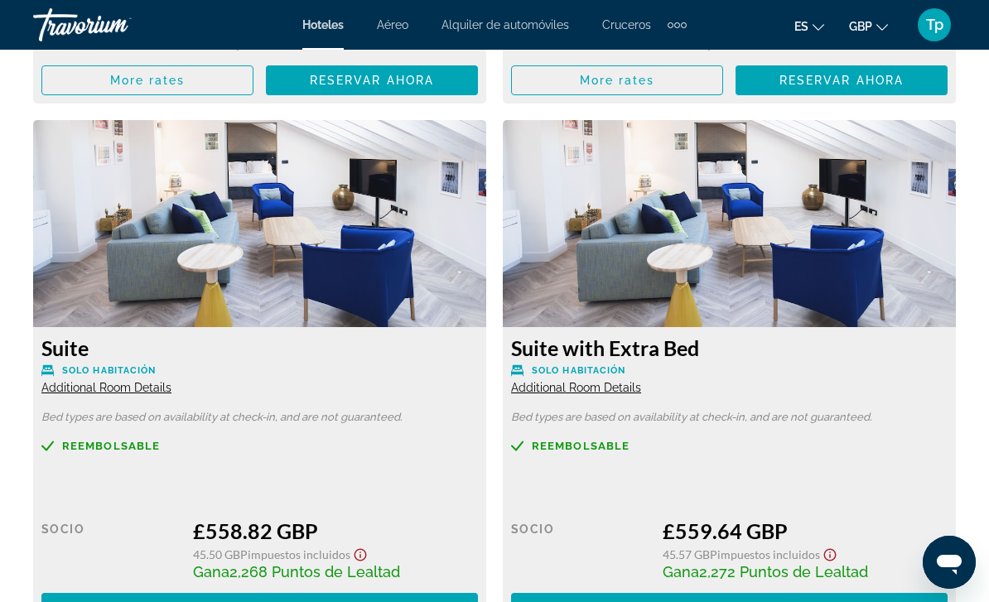
click at [586, 368] on span "Solo habitación" at bounding box center [579, 370] width 94 height 11
click at [560, 356] on div "Suite with Extra Bed Solo habitación Additional Room Details" at bounding box center [729, 365] width 436 height 60
click at [592, 370] on span "Solo habitación" at bounding box center [579, 370] width 94 height 11
click at [587, 389] on span "Additional Room Details" at bounding box center [576, 387] width 130 height 13
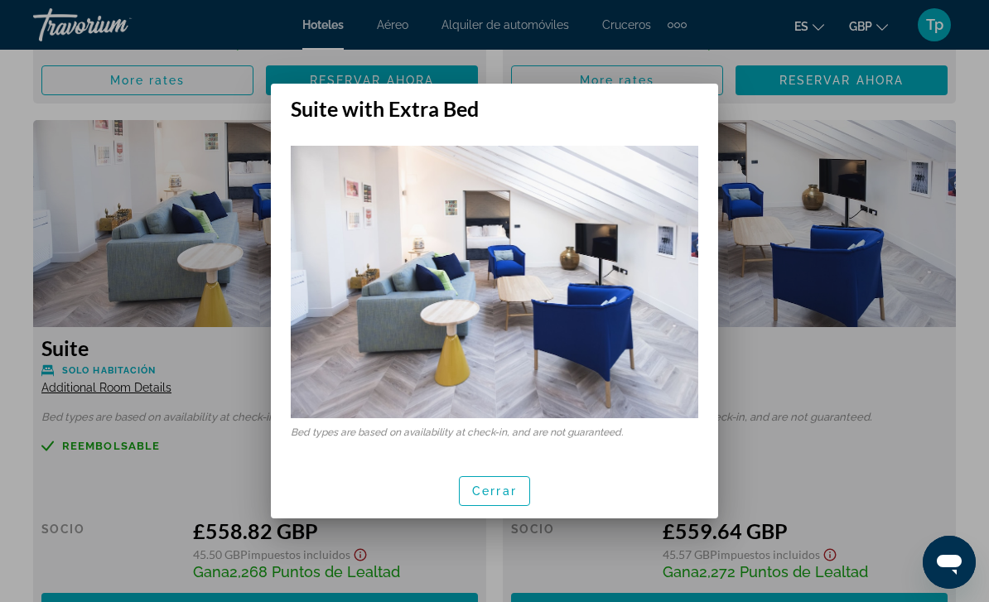
scroll to position [0, 0]
click at [492, 494] on span "Cerrar" at bounding box center [494, 490] width 45 height 13
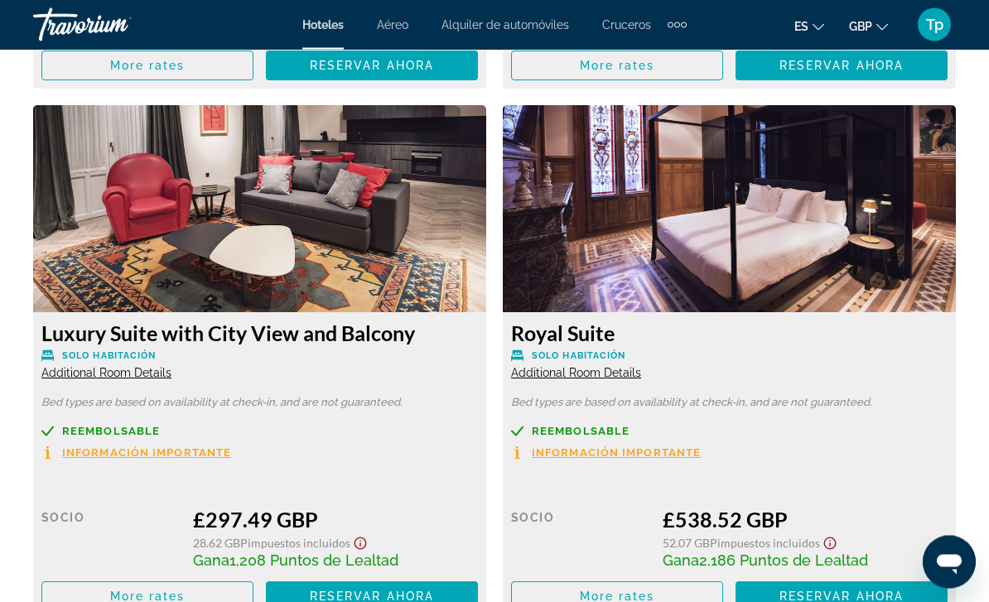
scroll to position [3189, 0]
click at [148, 595] on span "More rates" at bounding box center [147, 596] width 75 height 13
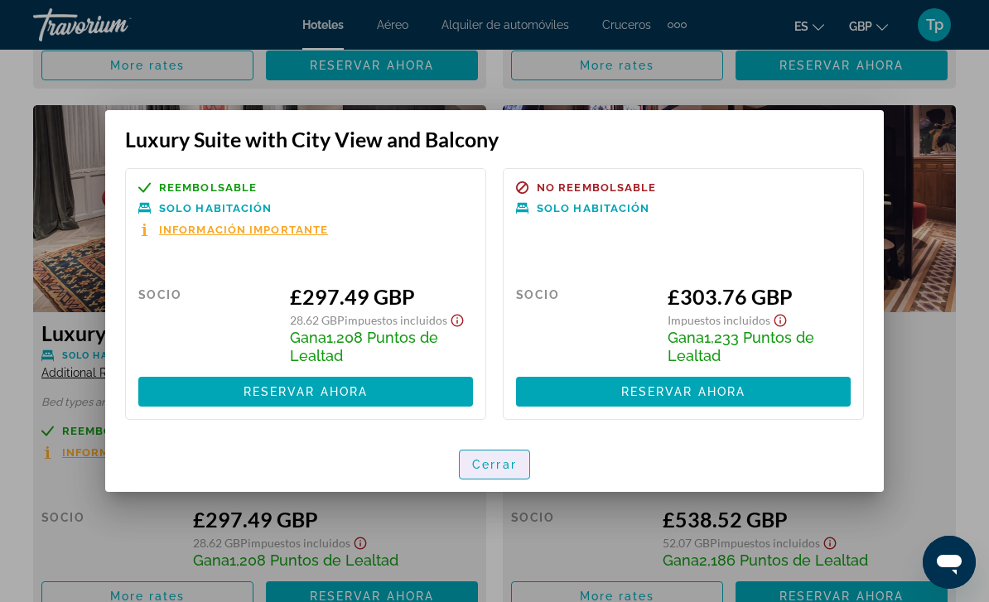
click at [491, 473] on span "button" at bounding box center [495, 465] width 70 height 40
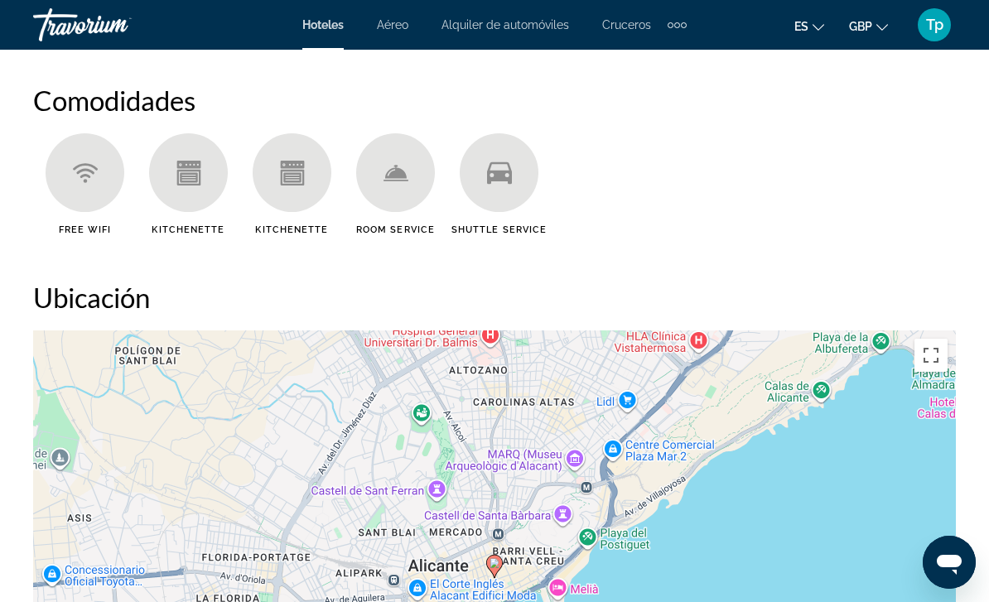
scroll to position [1753, 0]
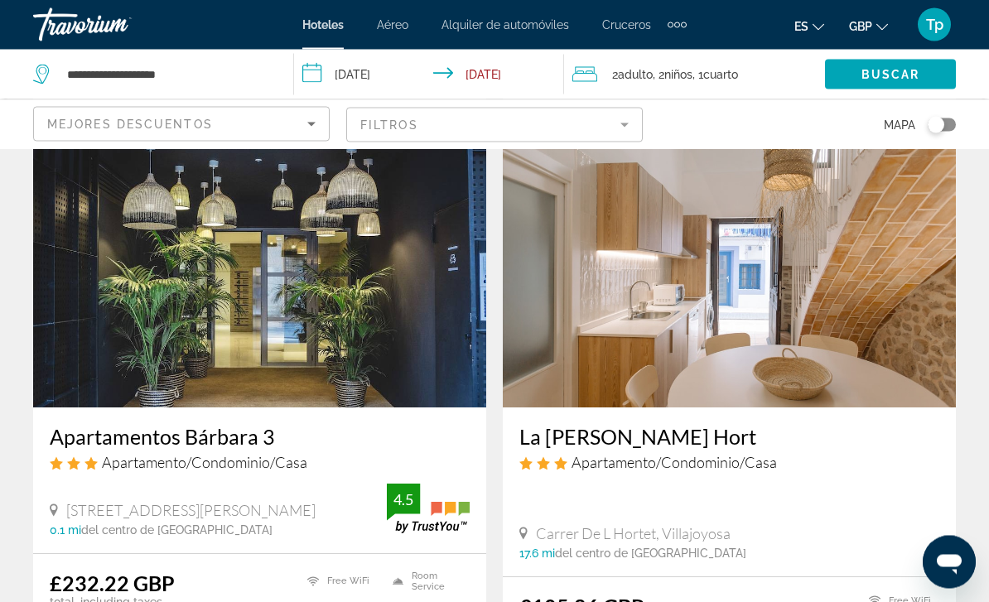
scroll to position [1999, 0]
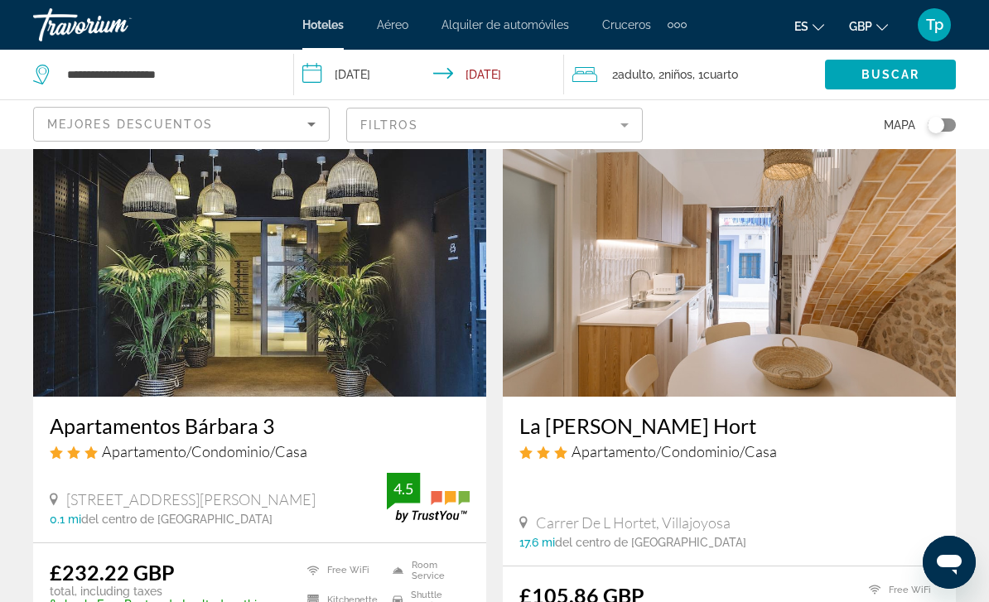
click at [267, 262] on img "Main content" at bounding box center [259, 264] width 453 height 265
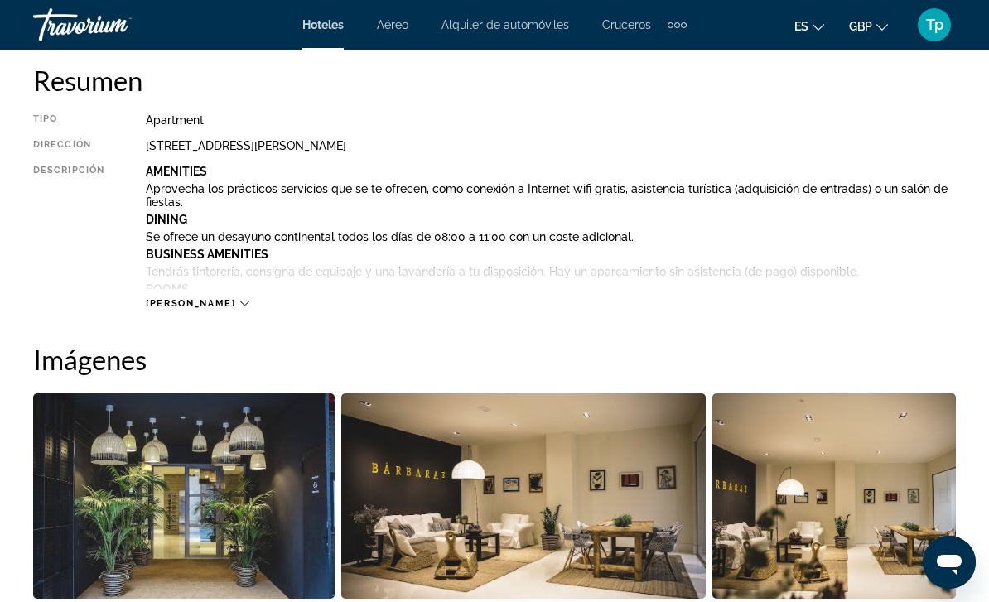
scroll to position [858, 0]
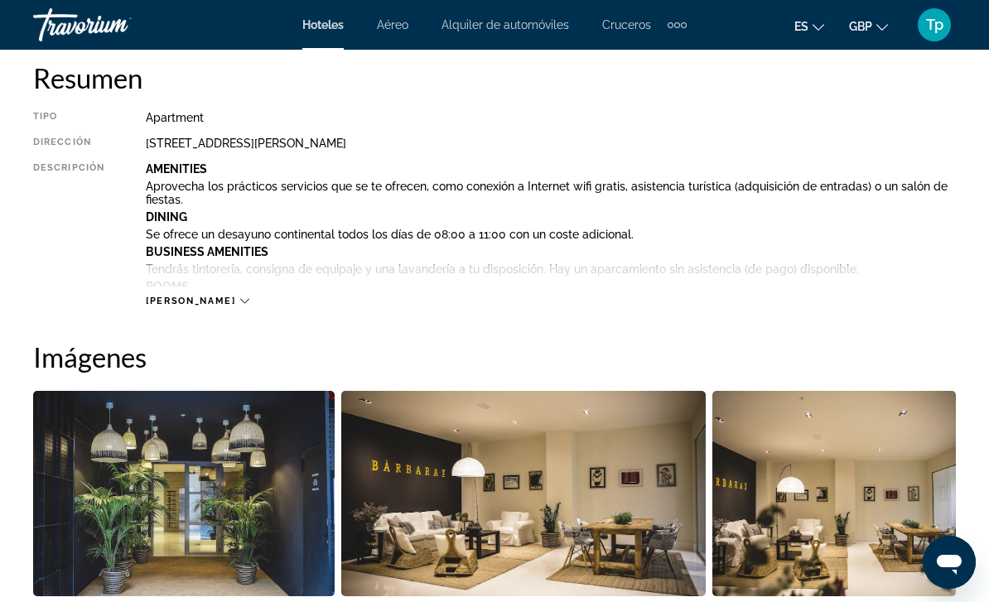
click at [181, 287] on div "[PERSON_NAME]" at bounding box center [551, 285] width 810 height 46
click at [200, 291] on div "[PERSON_NAME]" at bounding box center [551, 285] width 810 height 46
click at [190, 290] on div "[PERSON_NAME]" at bounding box center [551, 285] width 810 height 46
click at [188, 296] on span "[PERSON_NAME]" at bounding box center [190, 301] width 89 height 11
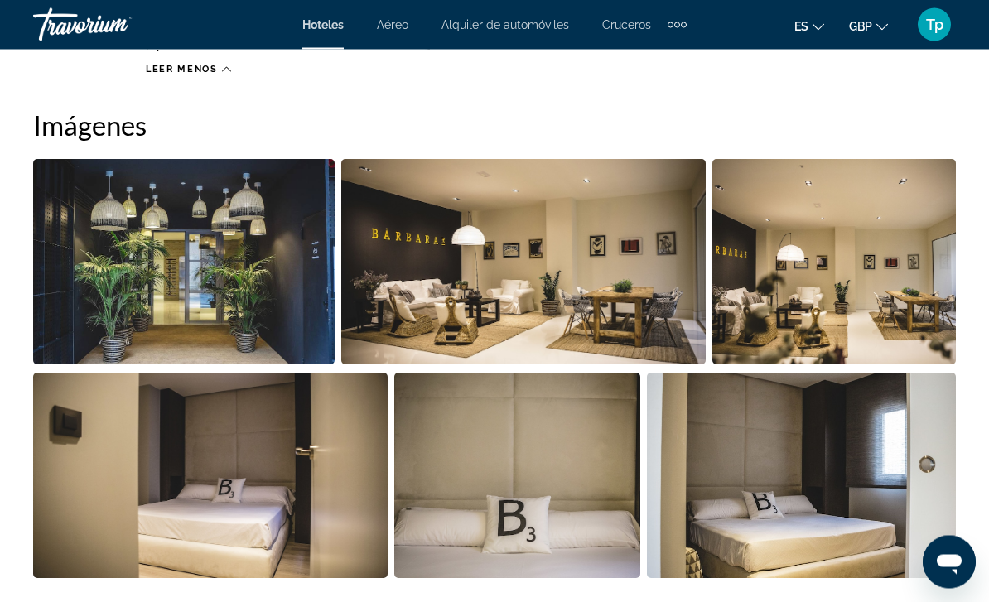
scroll to position [1564, 0]
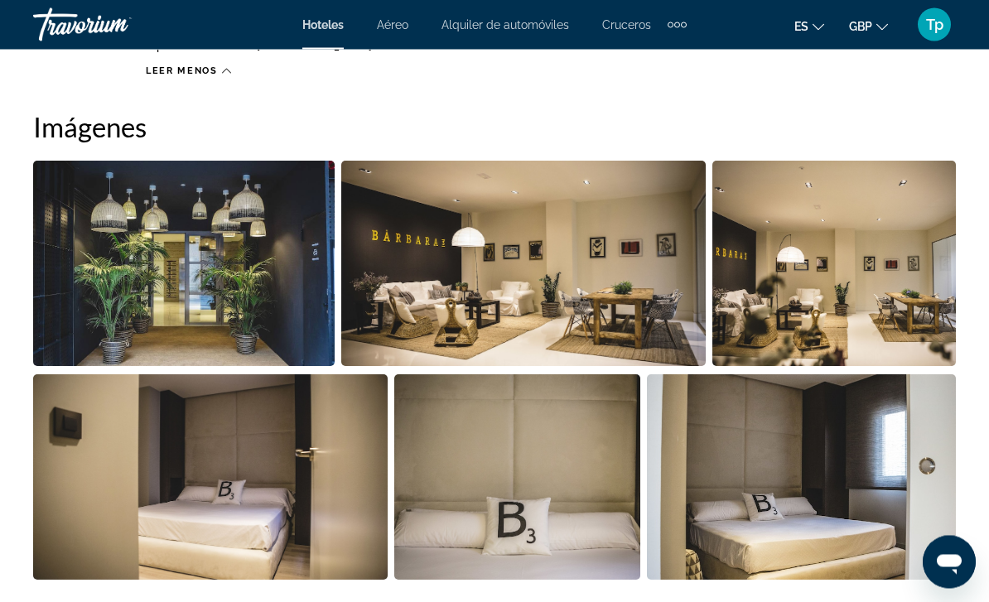
click at [117, 272] on img "Open full-screen image slider" at bounding box center [183, 263] width 301 height 205
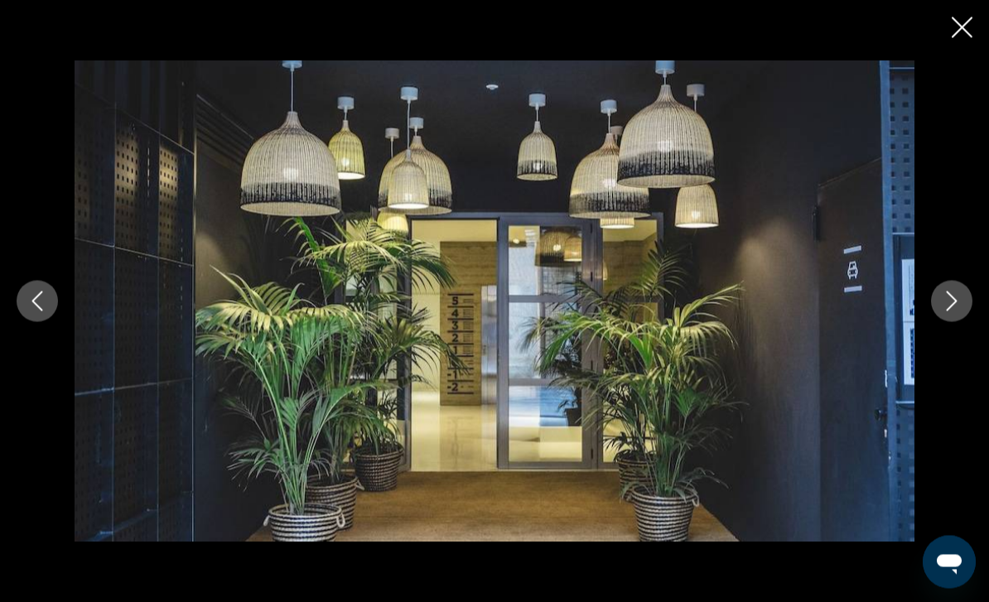
scroll to position [1565, 0]
click at [960, 316] on button "Next image" at bounding box center [951, 301] width 41 height 41
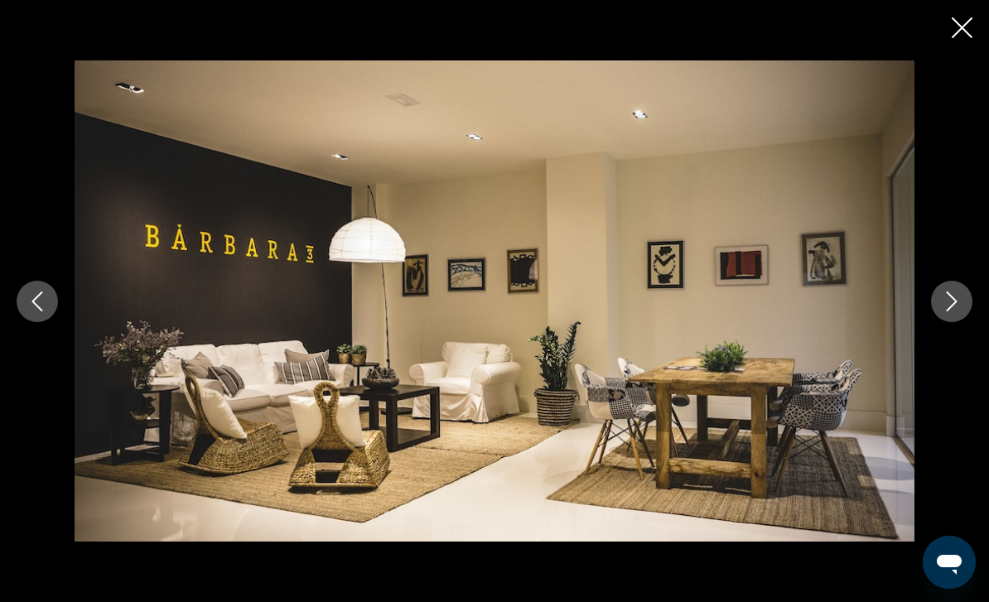
click at [950, 316] on button "Next image" at bounding box center [951, 301] width 41 height 41
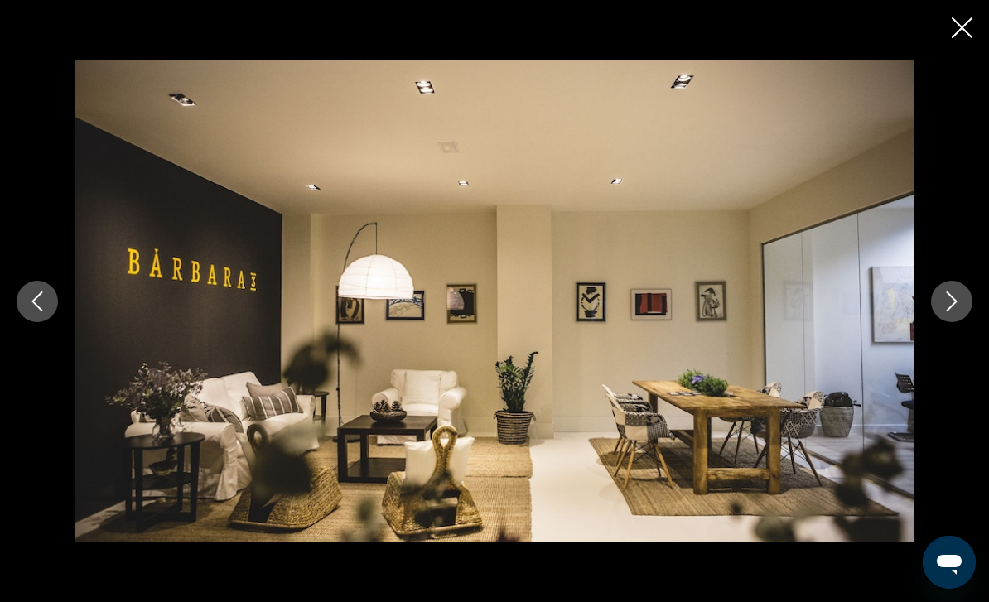
click at [958, 316] on button "Next image" at bounding box center [951, 301] width 41 height 41
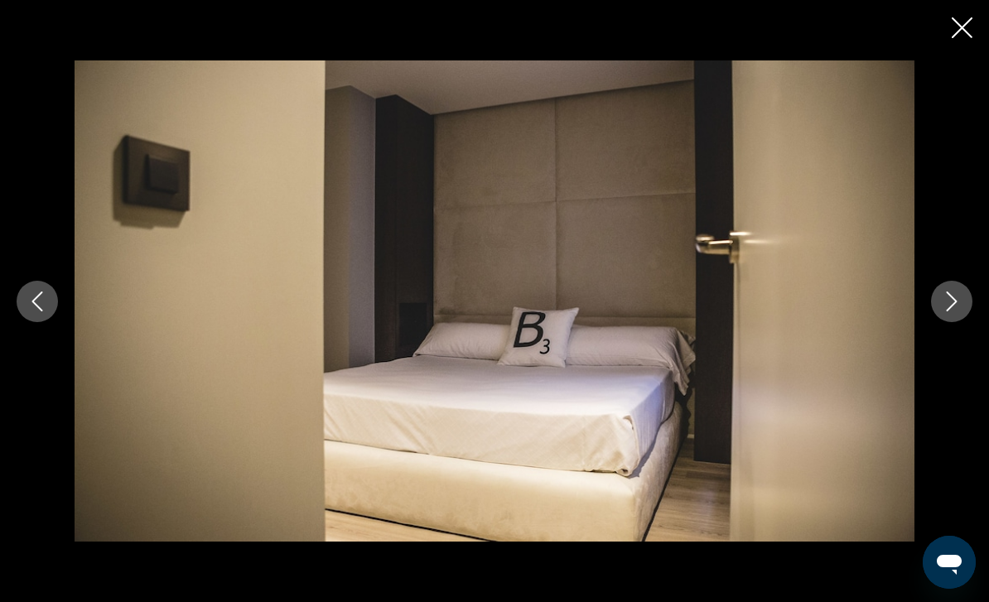
click at [949, 307] on icon "Next image" at bounding box center [952, 301] width 11 height 20
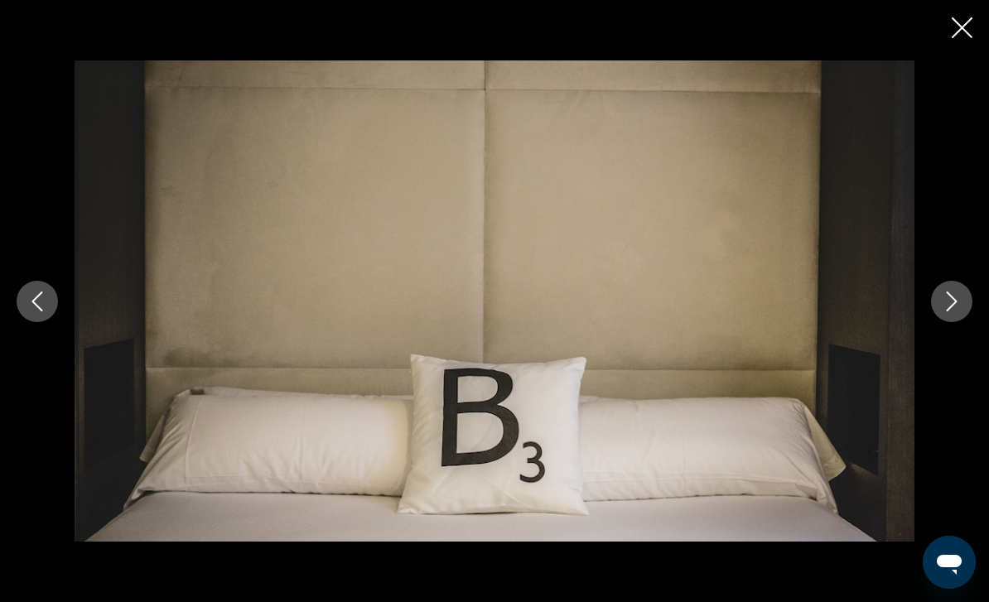
click at [943, 308] on icon "Next image" at bounding box center [952, 301] width 20 height 20
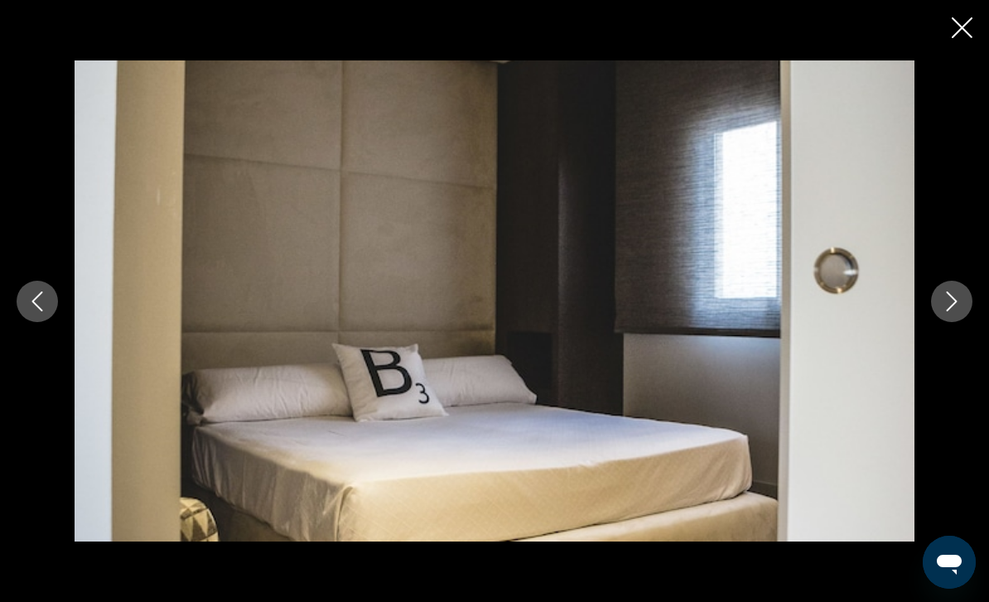
click at [939, 310] on button "Next image" at bounding box center [951, 301] width 41 height 41
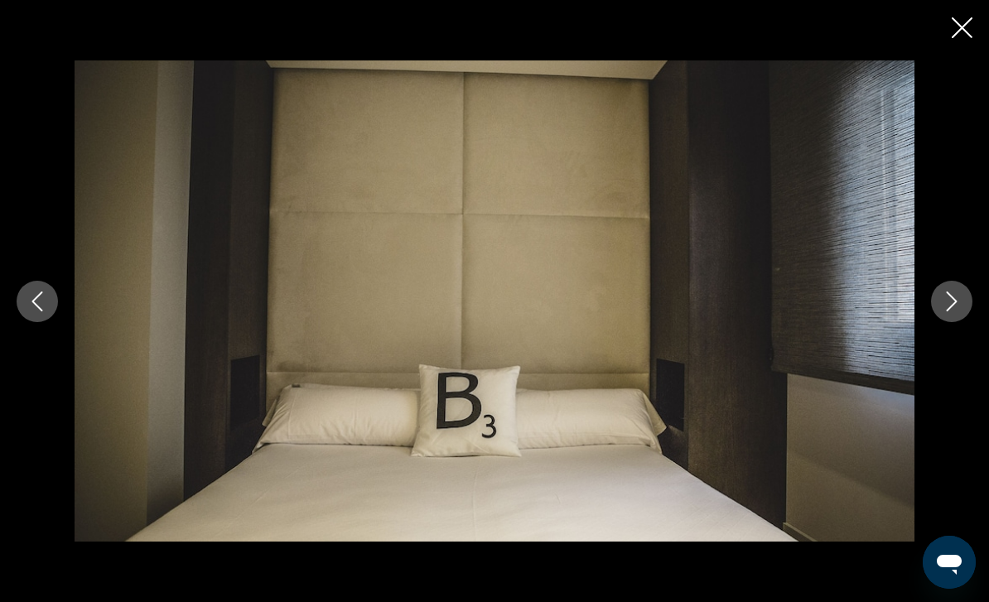
click at [935, 311] on button "Next image" at bounding box center [951, 301] width 41 height 41
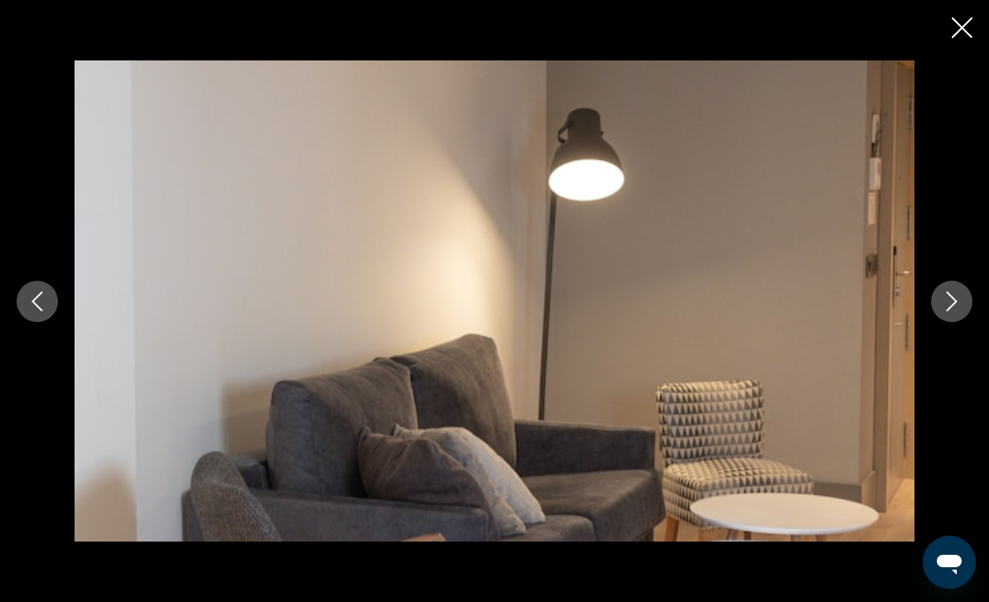
click at [950, 311] on button "Next image" at bounding box center [951, 301] width 41 height 41
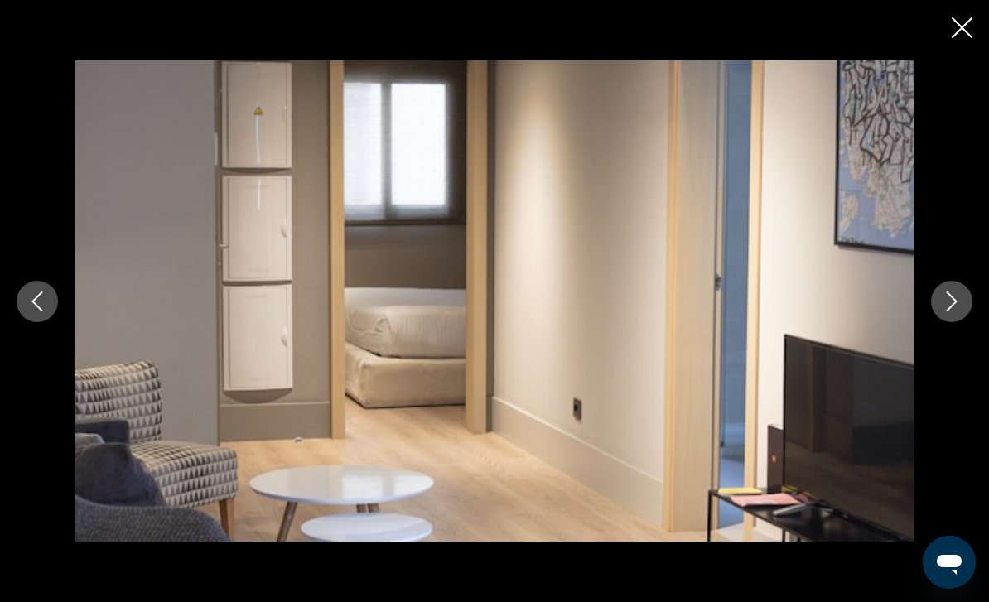
click at [951, 308] on icon "Next image" at bounding box center [952, 301] width 20 height 20
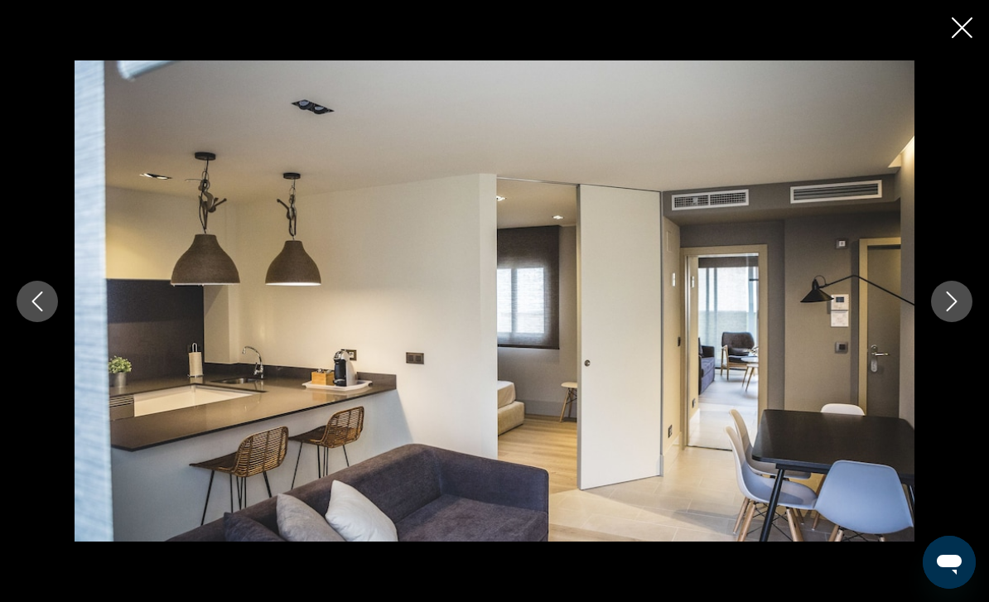
click at [952, 301] on icon "Next image" at bounding box center [952, 301] width 20 height 20
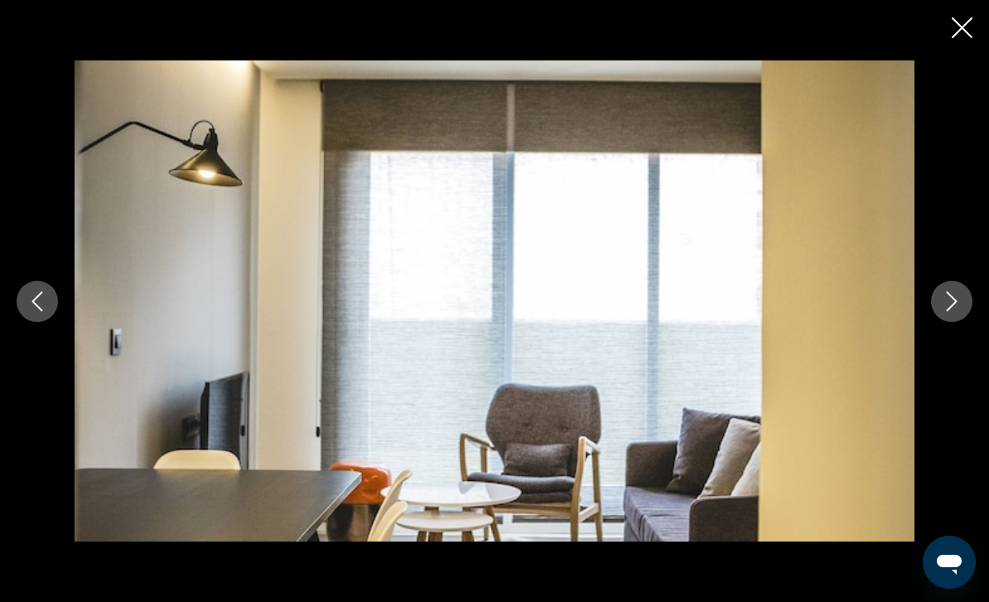
click at [956, 306] on icon "Next image" at bounding box center [952, 301] width 20 height 20
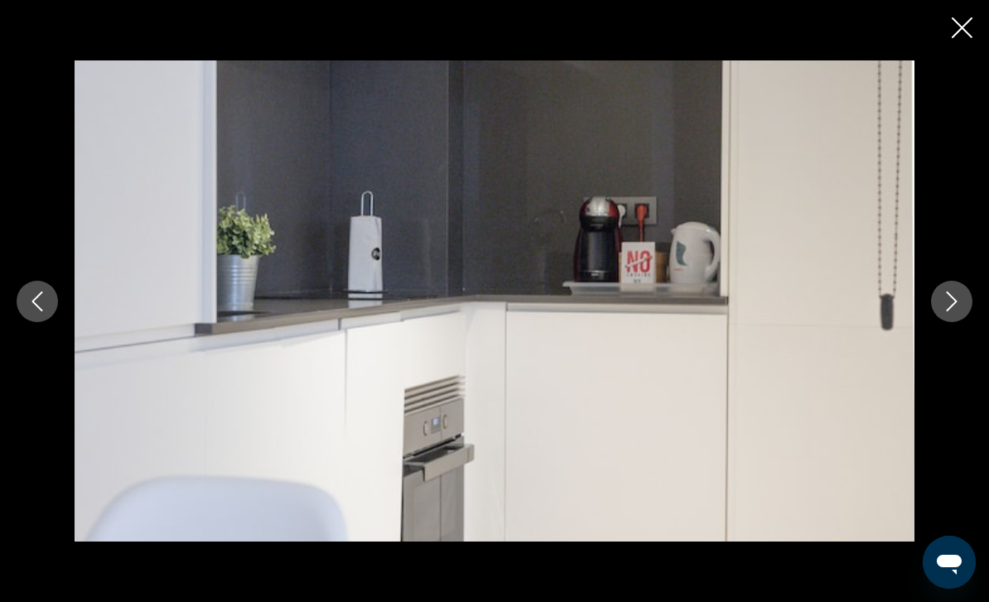
click at [946, 24] on div "prev next" at bounding box center [494, 301] width 989 height 602
click at [960, 35] on icon "Close slideshow" at bounding box center [961, 27] width 21 height 21
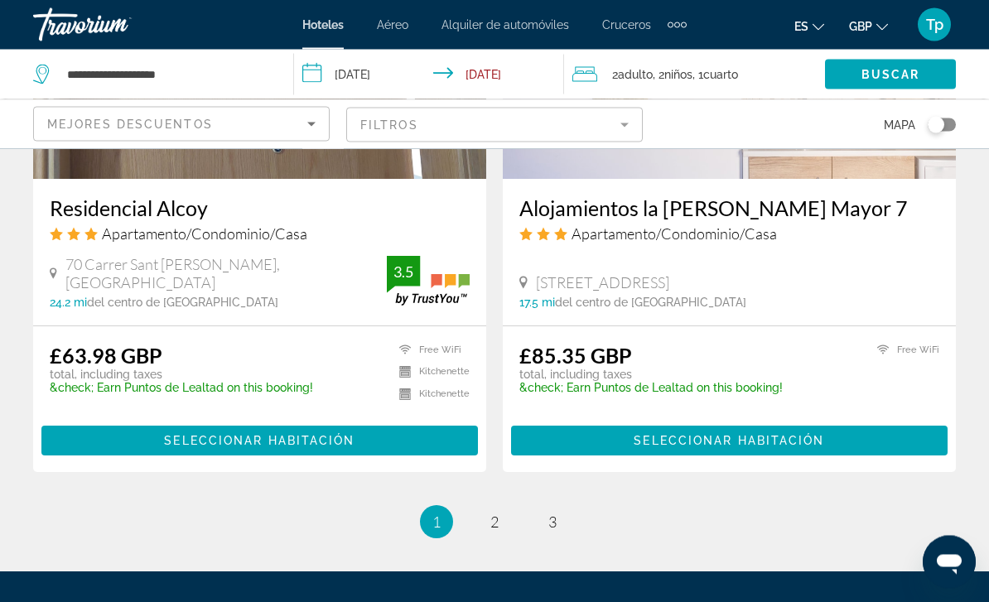
scroll to position [3404, 0]
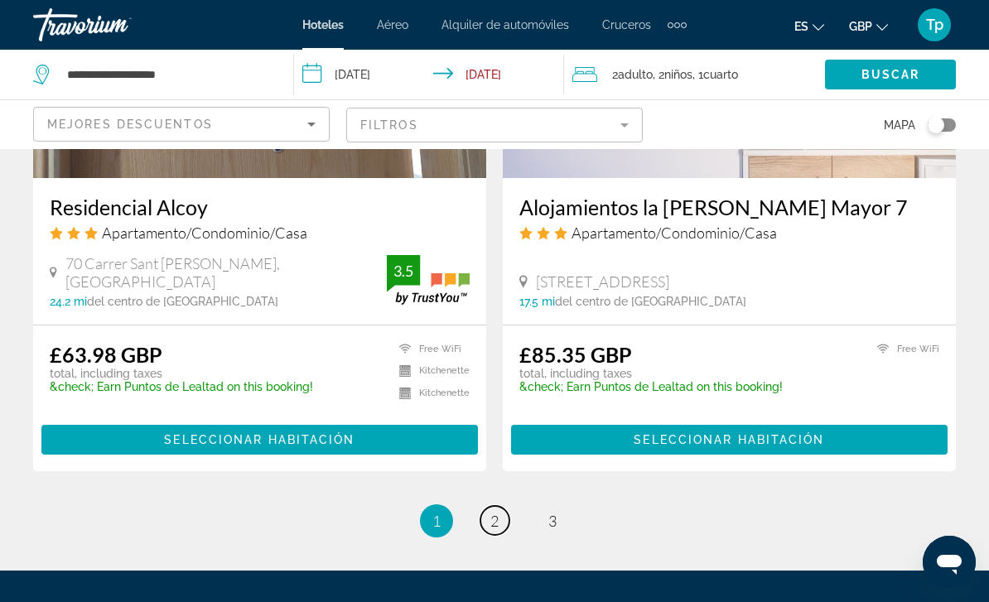
click at [489, 506] on link "page 2" at bounding box center [494, 520] width 29 height 29
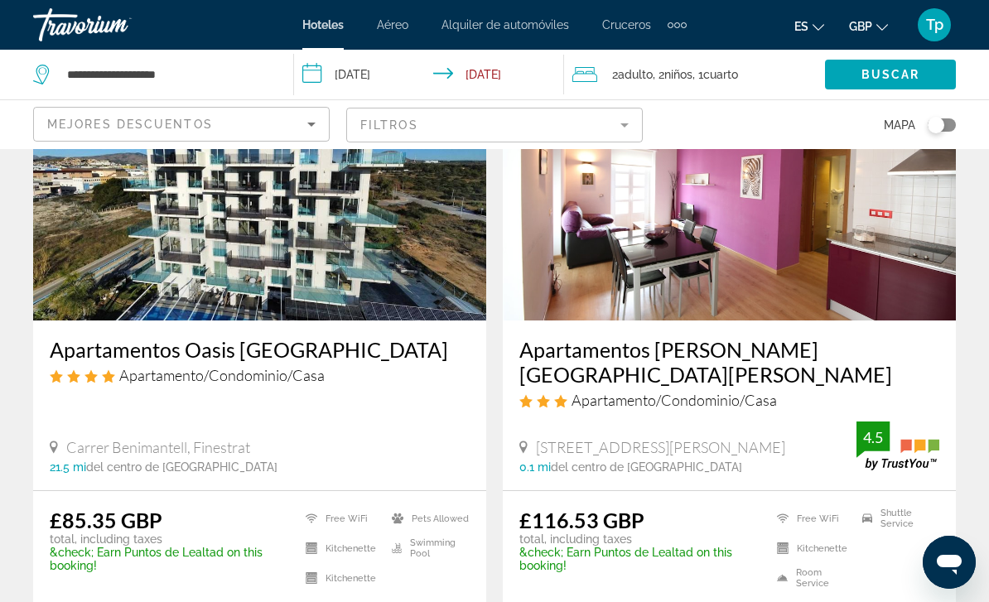
scroll to position [151, 0]
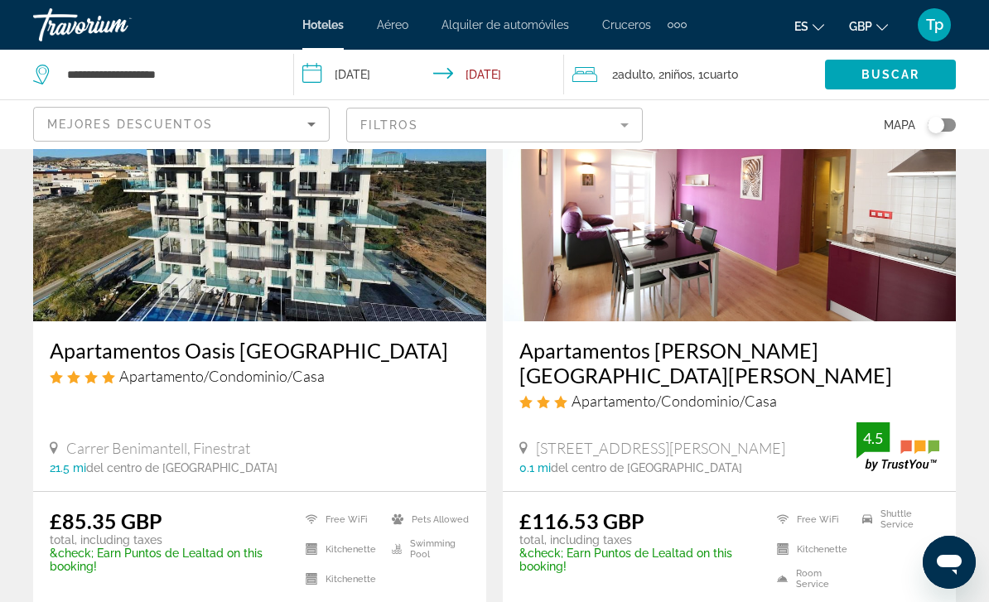
click at [681, 260] on img "Main content" at bounding box center [729, 188] width 453 height 265
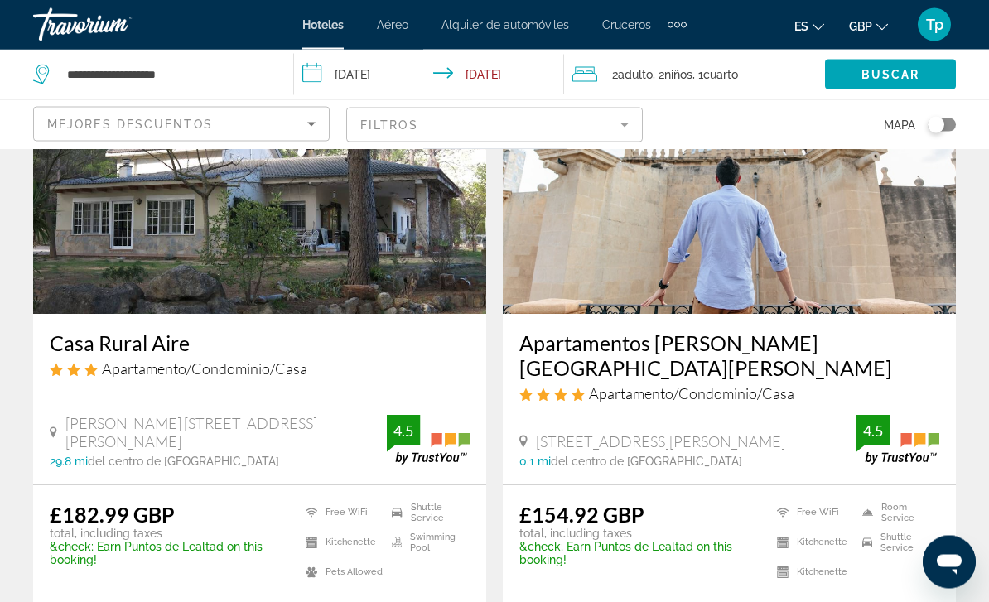
scroll to position [798, 0]
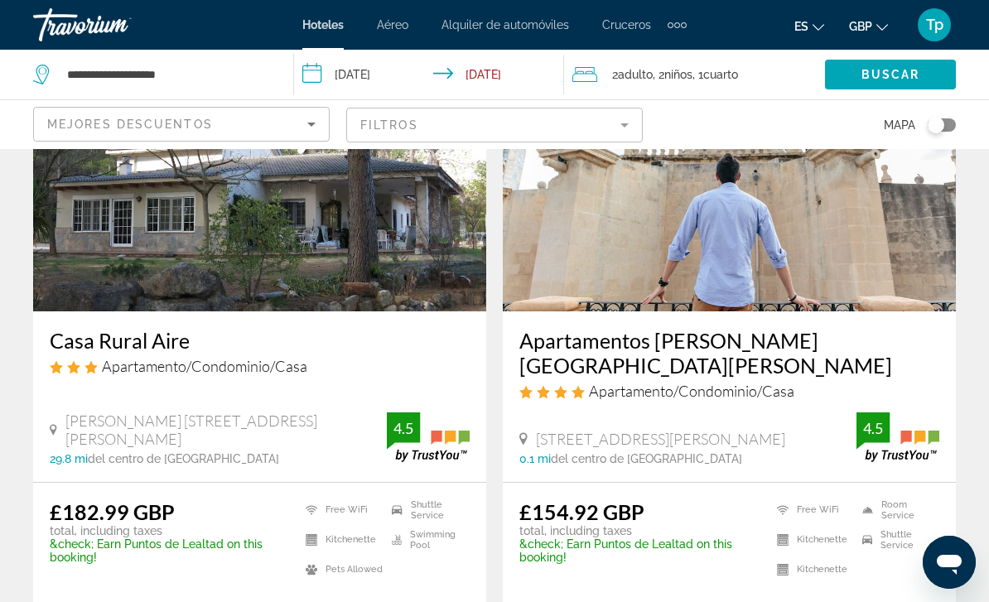
click at [763, 210] on img "Main content" at bounding box center [729, 178] width 453 height 265
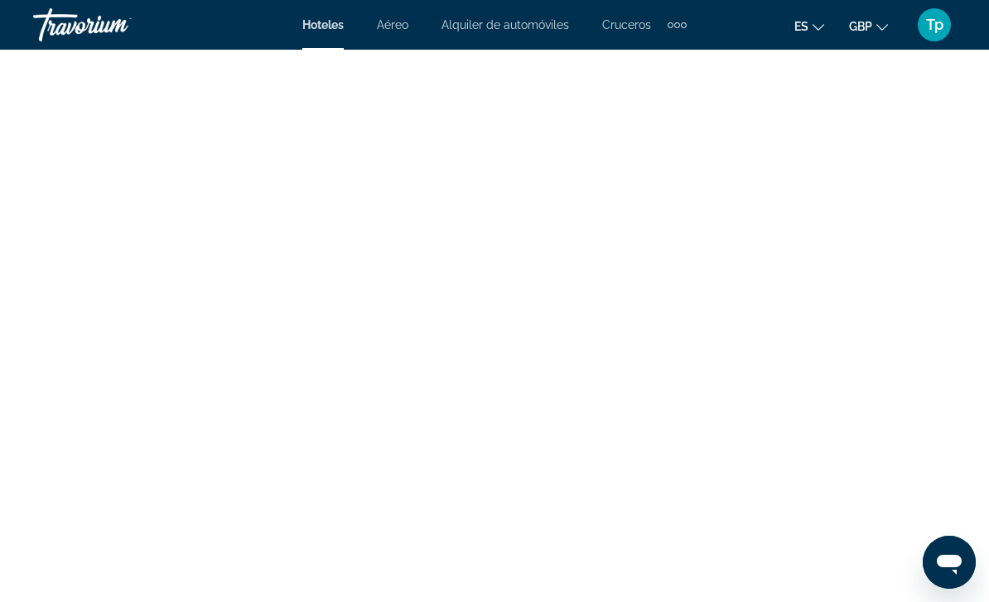
scroll to position [3866, 0]
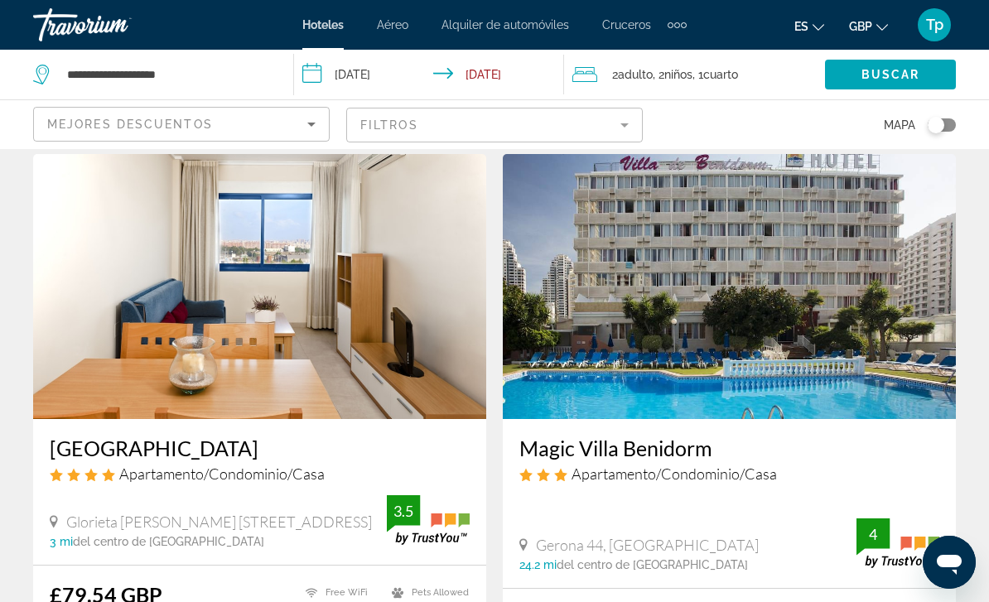
scroll to position [2538, 0]
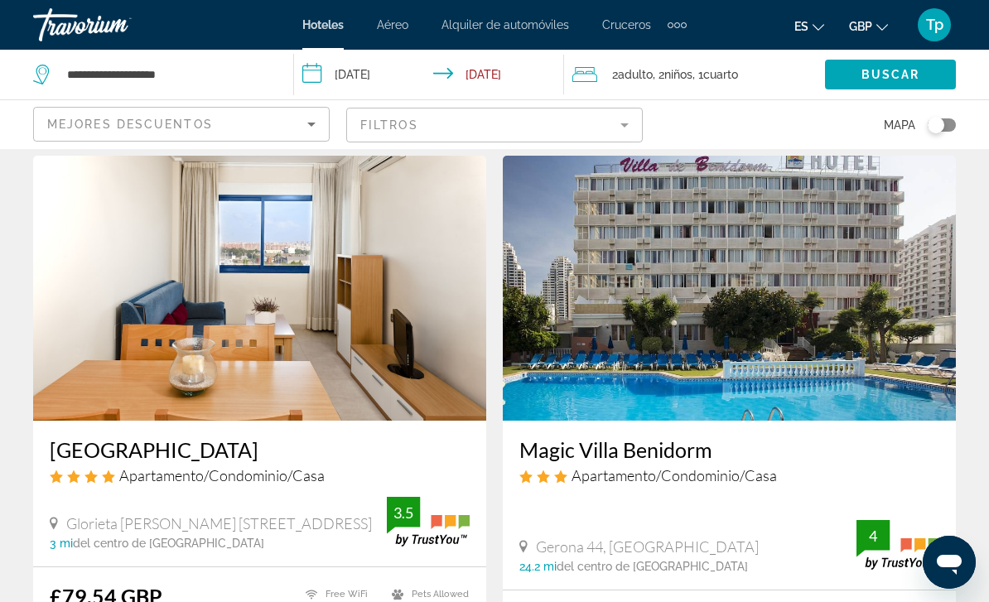
click at [280, 257] on img "Main content" at bounding box center [259, 288] width 453 height 265
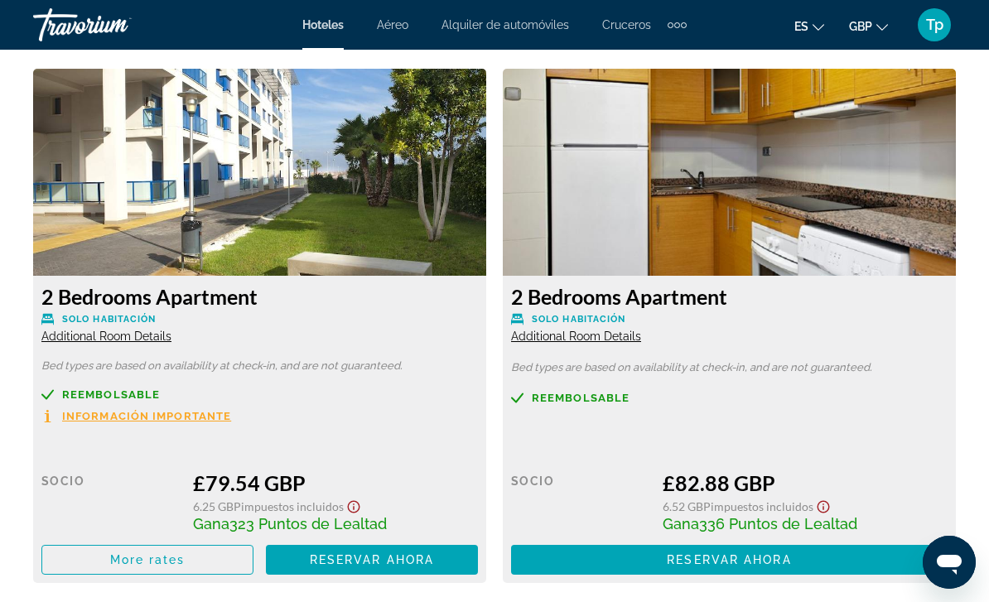
scroll to position [2564, 0]
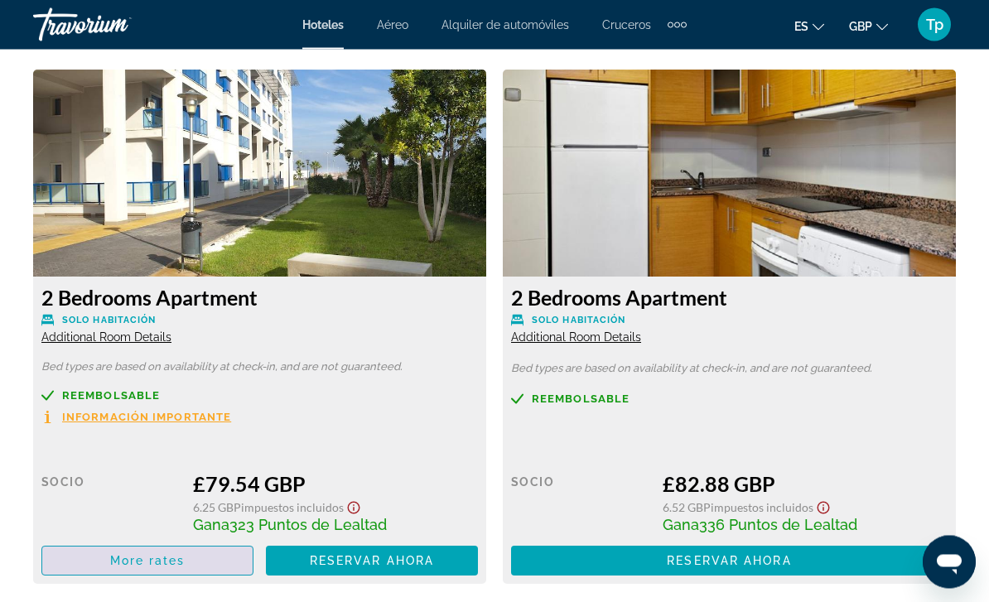
click at [171, 567] on span "Main content" at bounding box center [147, 562] width 210 height 40
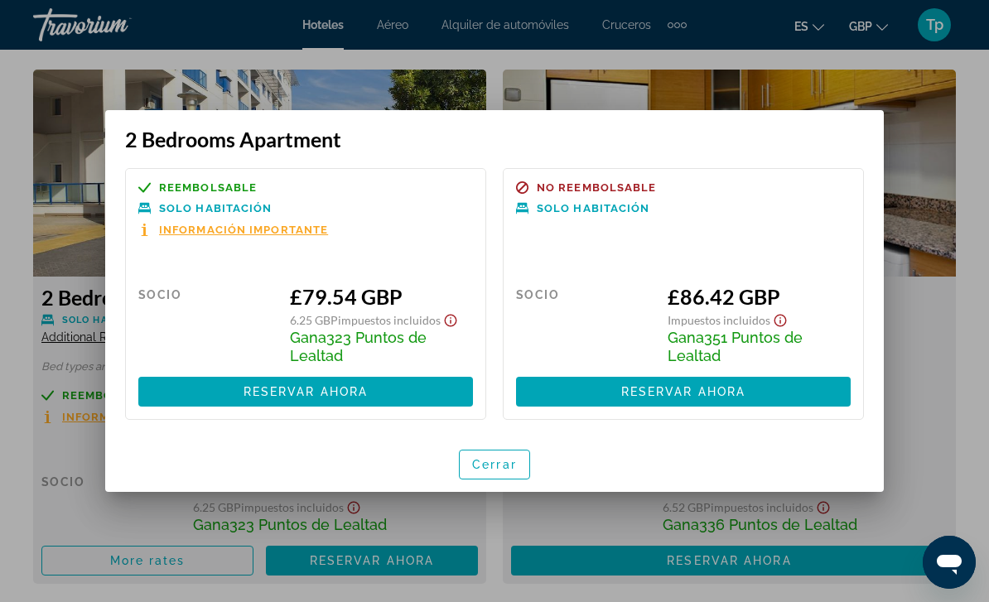
click at [492, 467] on span "Cerrar" at bounding box center [494, 464] width 45 height 13
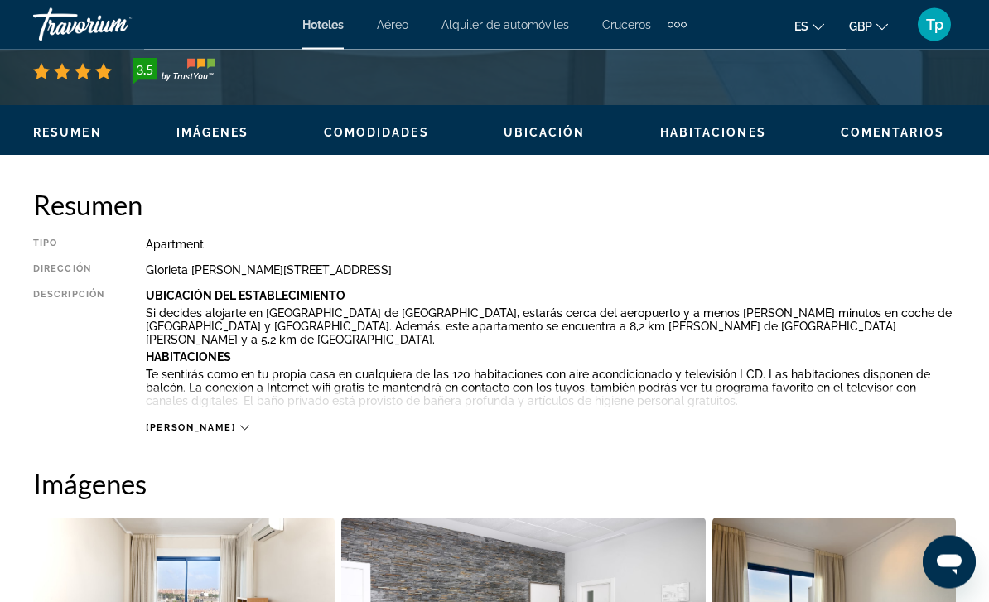
scroll to position [605, 0]
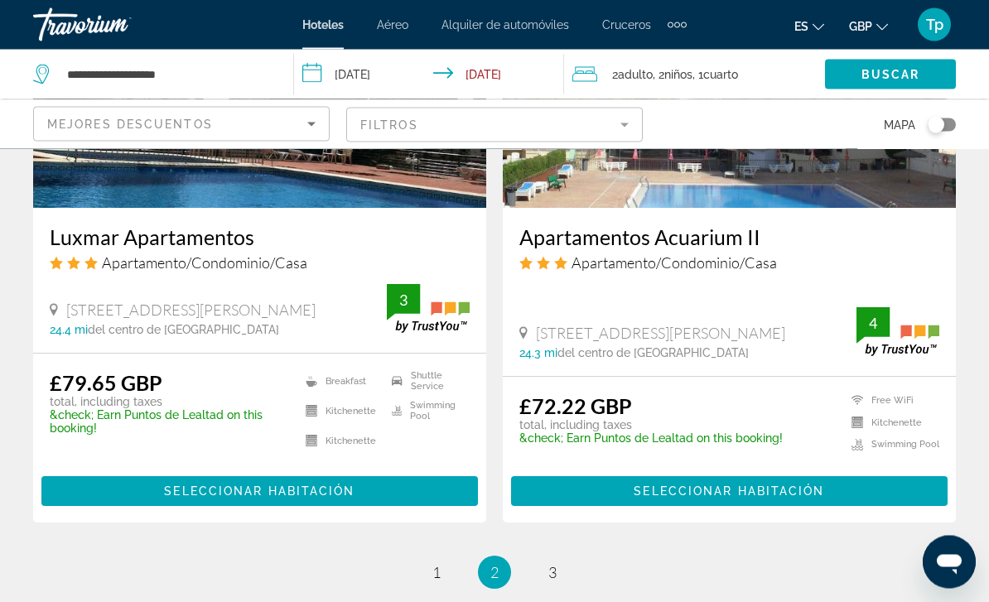
scroll to position [3475, 0]
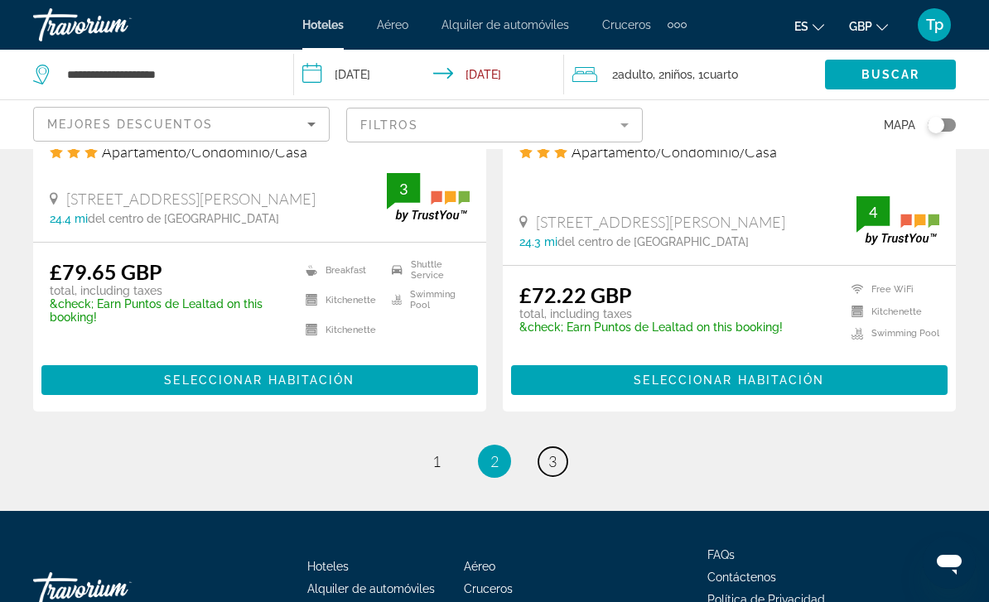
click at [549, 452] on span "3" at bounding box center [552, 461] width 8 height 18
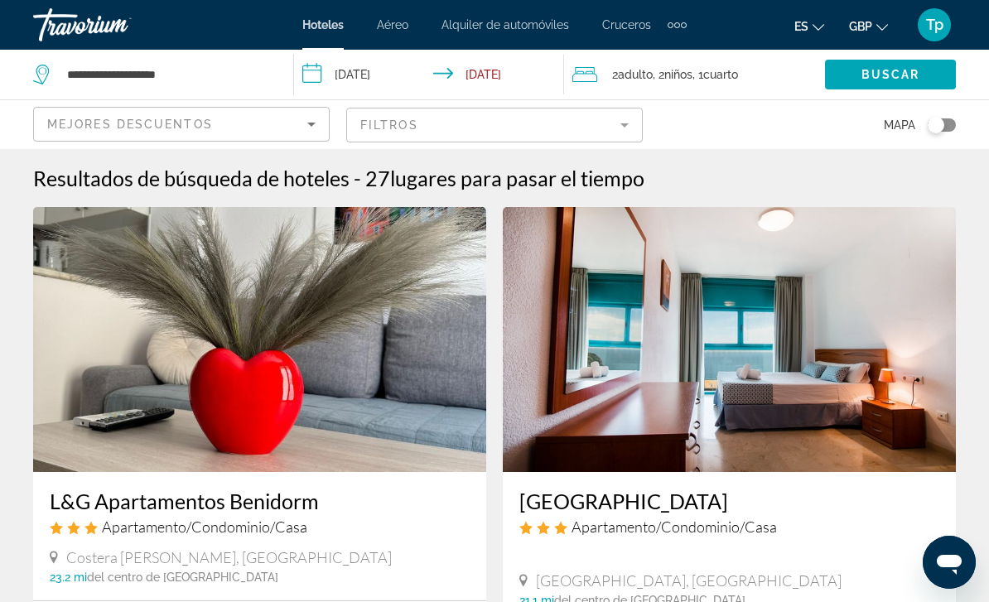
click at [311, 117] on icon "Sort by" at bounding box center [311, 124] width 20 height 20
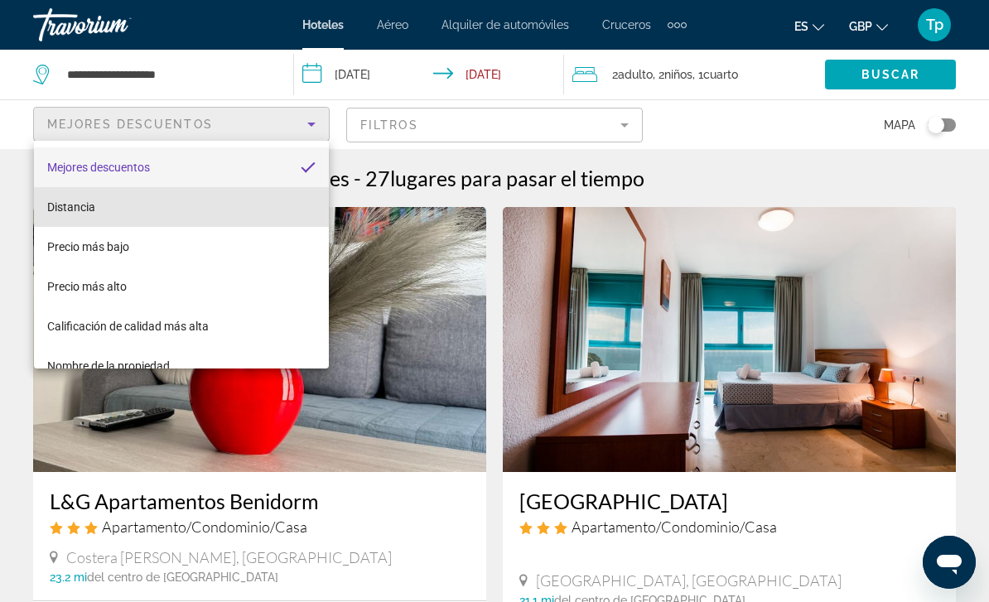
click at [84, 195] on mat-option "Distancia" at bounding box center [181, 207] width 295 height 40
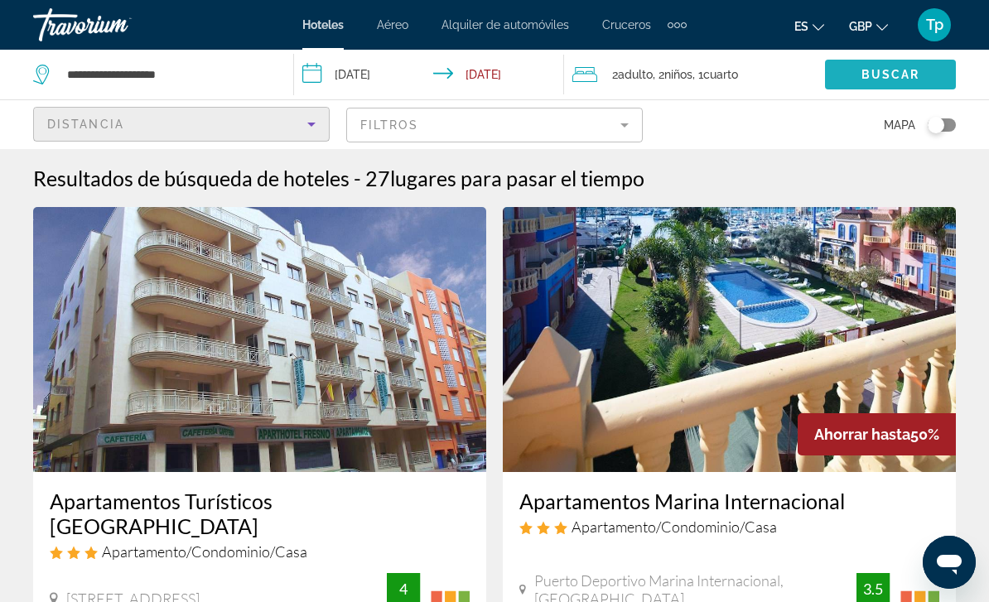
click at [890, 55] on span "Search widget" at bounding box center [890, 75] width 131 height 40
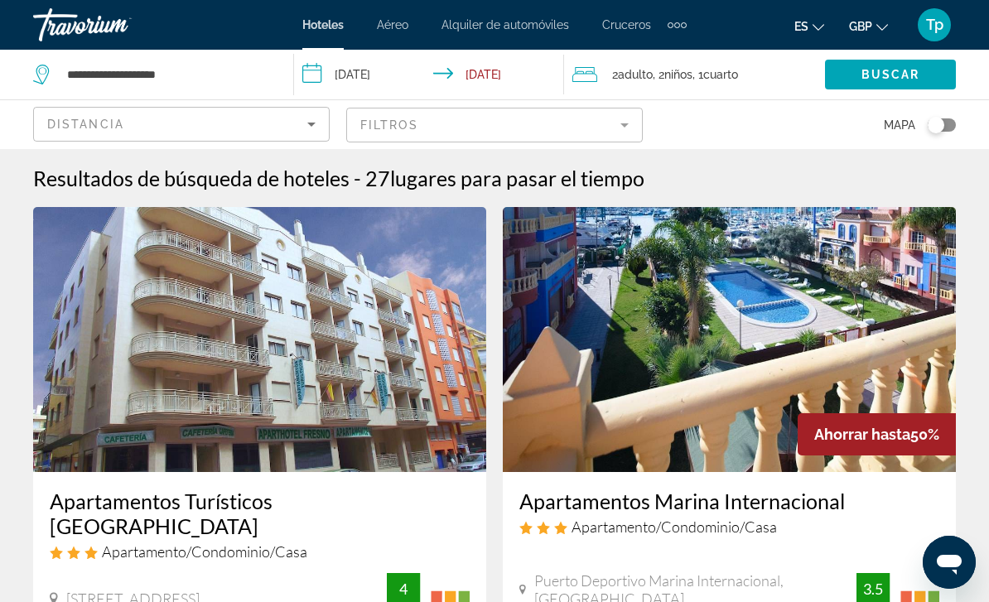
click at [738, 77] on span "Cuarto" at bounding box center [720, 74] width 35 height 13
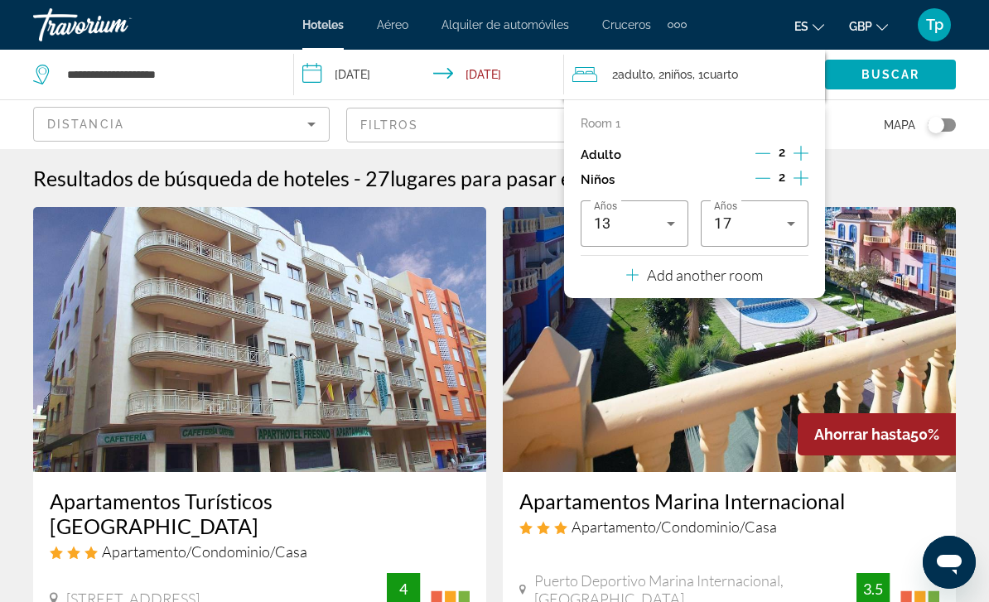
click at [733, 270] on p "Add another room" at bounding box center [705, 275] width 116 height 18
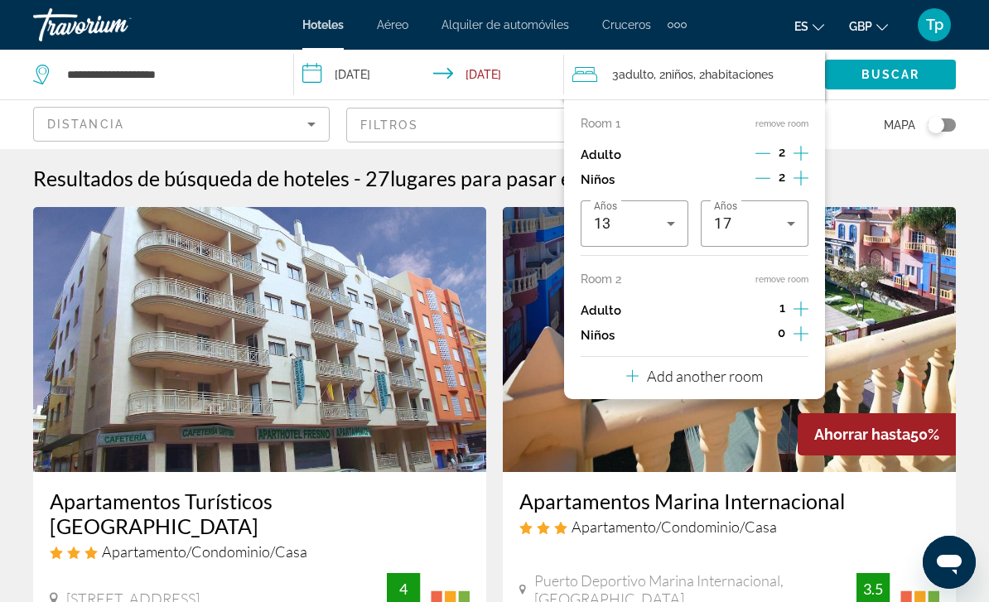
click at [797, 332] on icon "Increment children" at bounding box center [800, 334] width 15 height 20
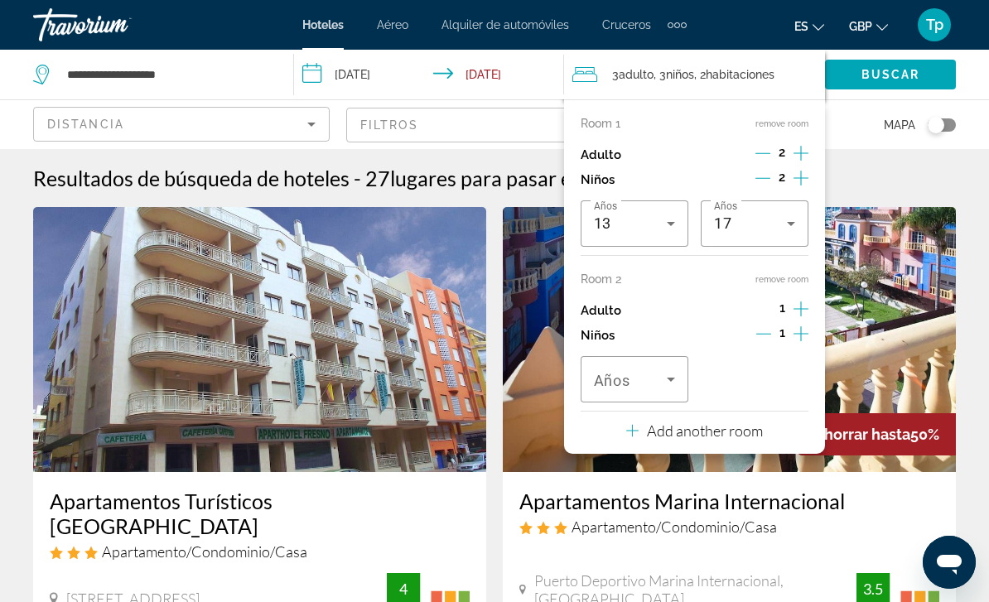
click at [667, 378] on icon "Travelers: 3 adults, 3 children" at bounding box center [671, 380] width 8 height 4
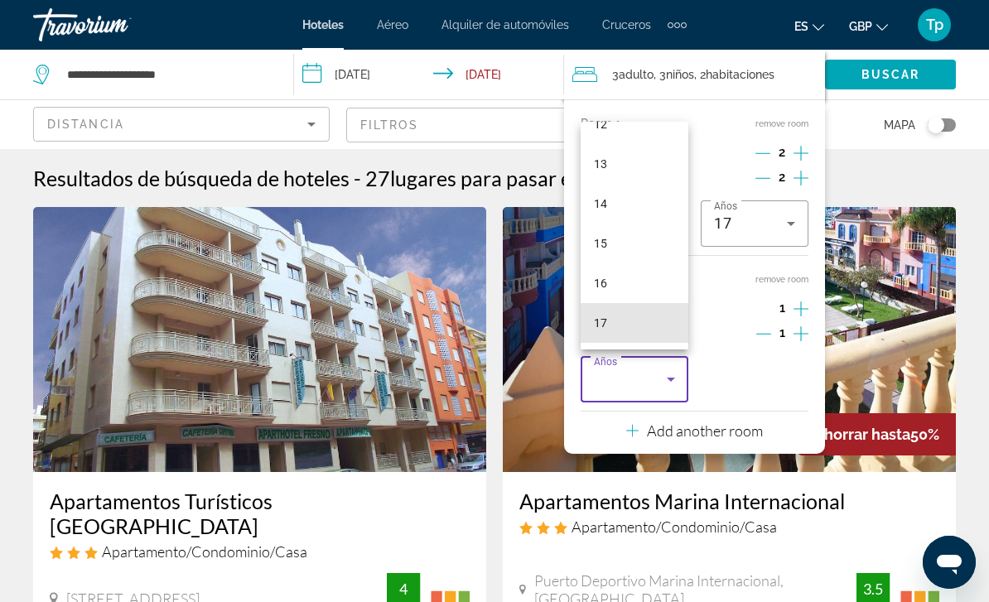
scroll to position [501, 0]
click at [625, 326] on mat-option "17" at bounding box center [634, 323] width 108 height 40
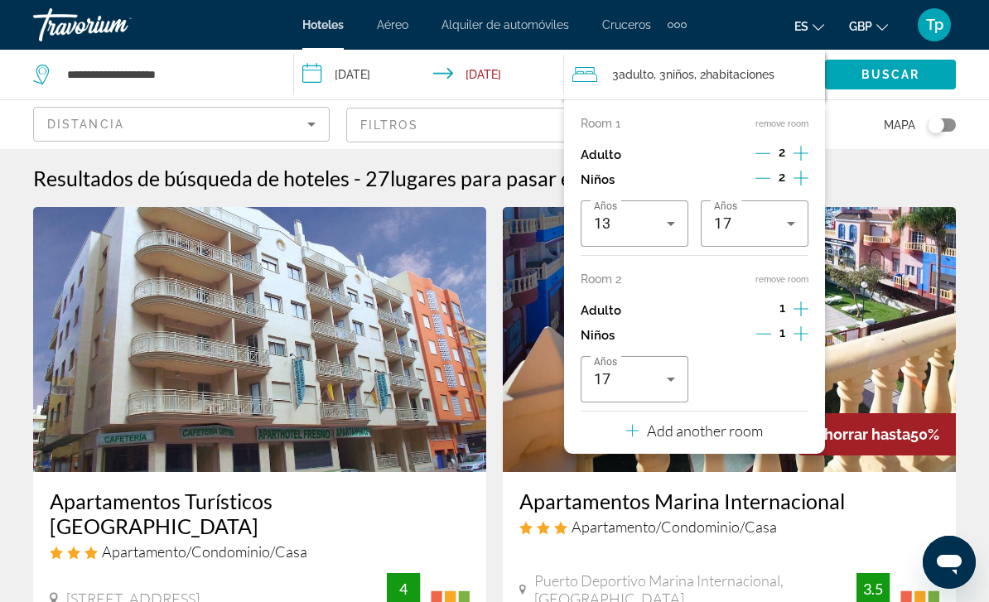
click at [776, 373] on div "Años 17" at bounding box center [694, 379] width 228 height 46
click at [879, 66] on span "Search widget" at bounding box center [890, 75] width 131 height 40
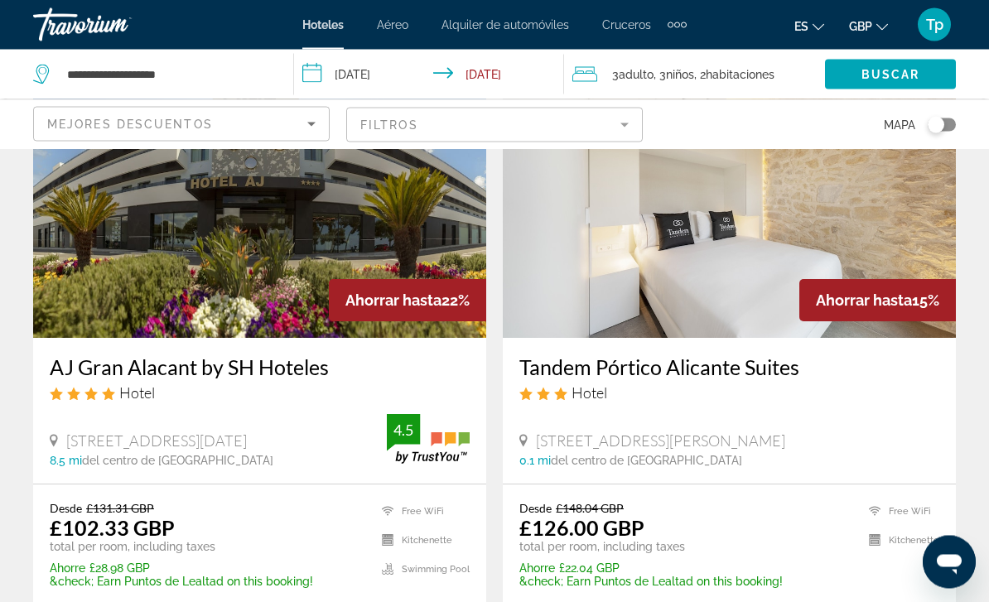
scroll to position [2637, 0]
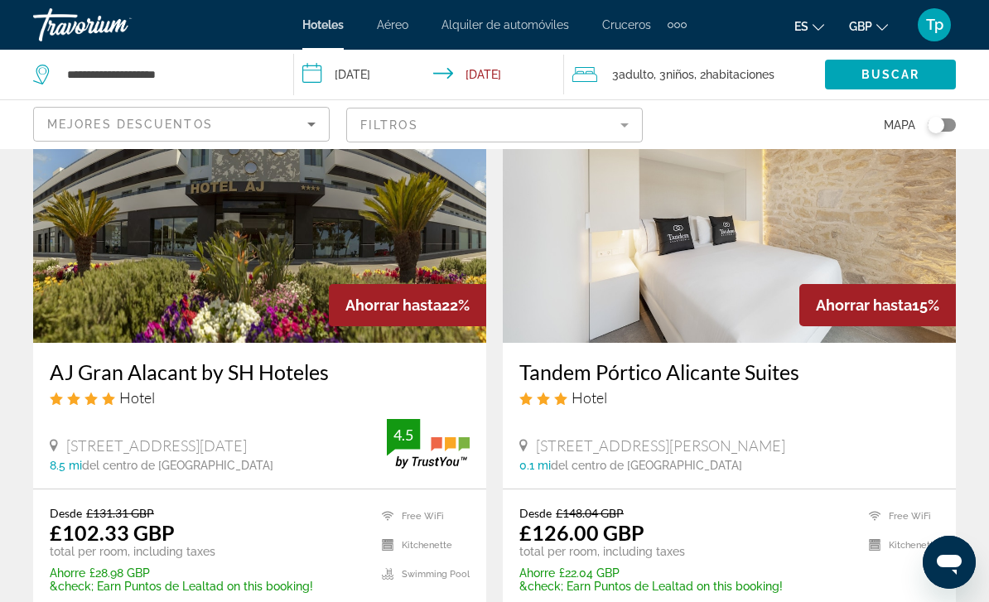
click at [677, 285] on img "Main content" at bounding box center [729, 210] width 453 height 265
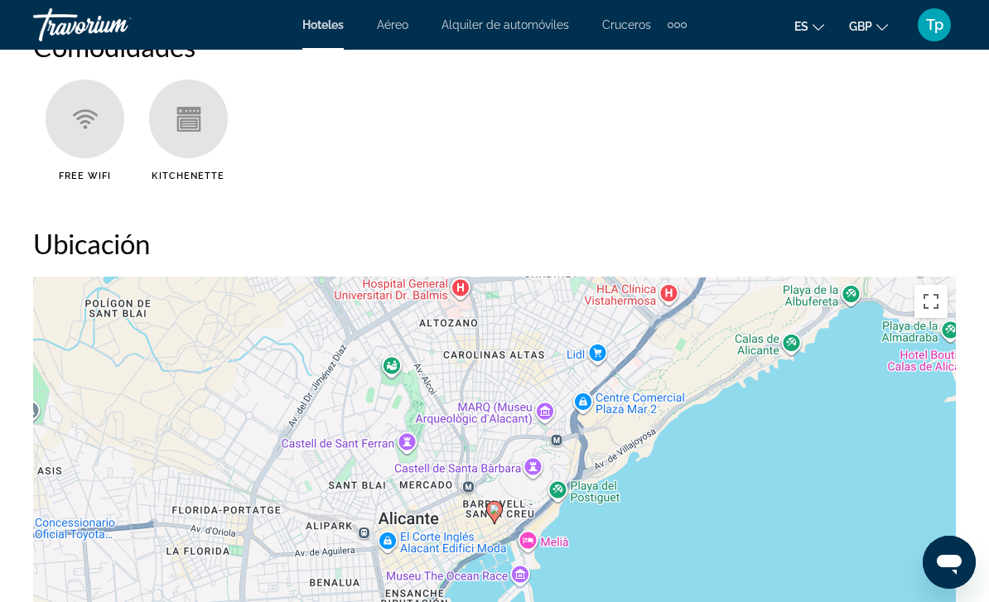
scroll to position [1608, 0]
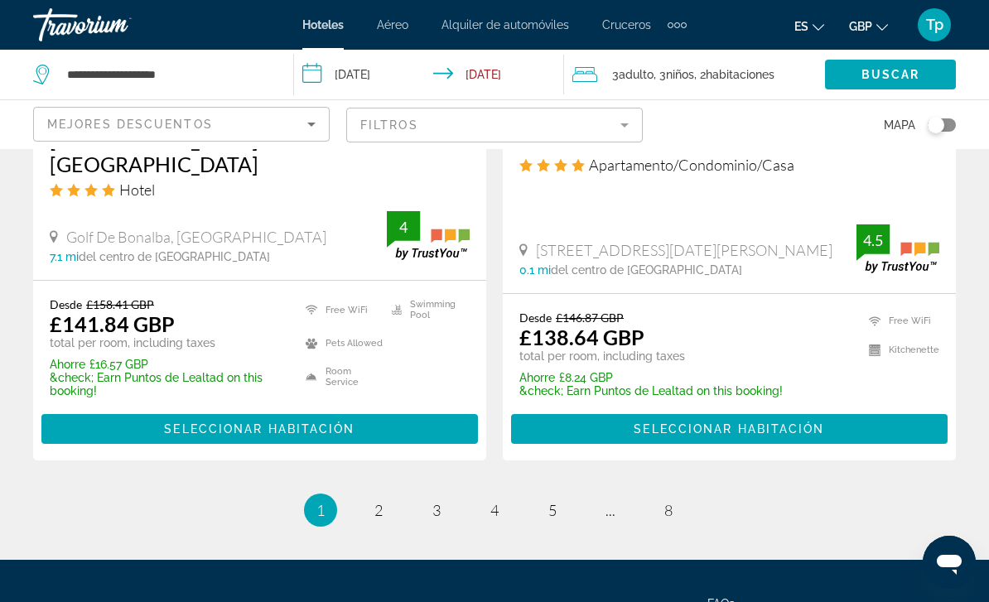
scroll to position [3479, 0]
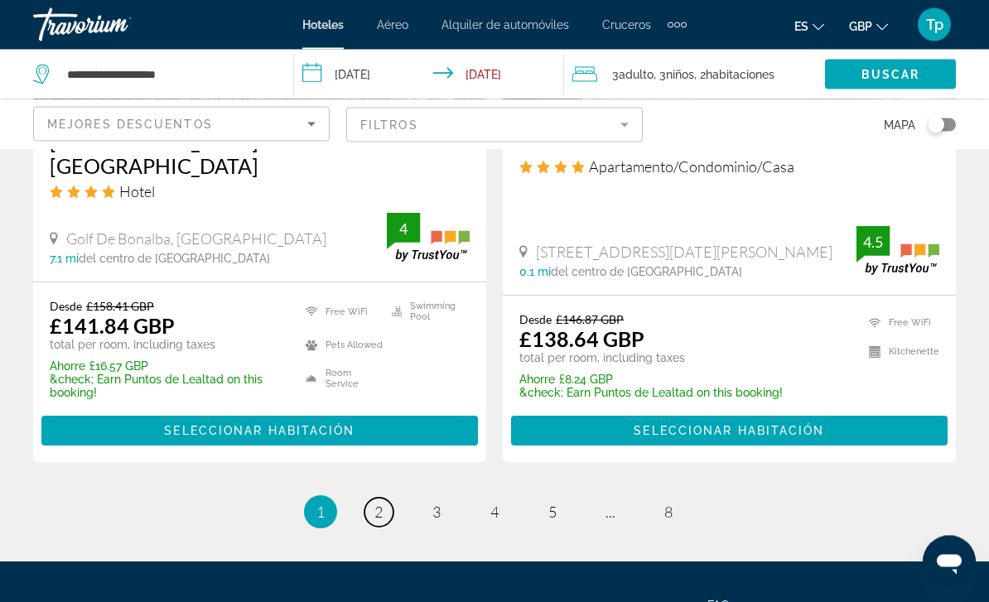
click at [377, 503] on span "2" at bounding box center [378, 512] width 8 height 18
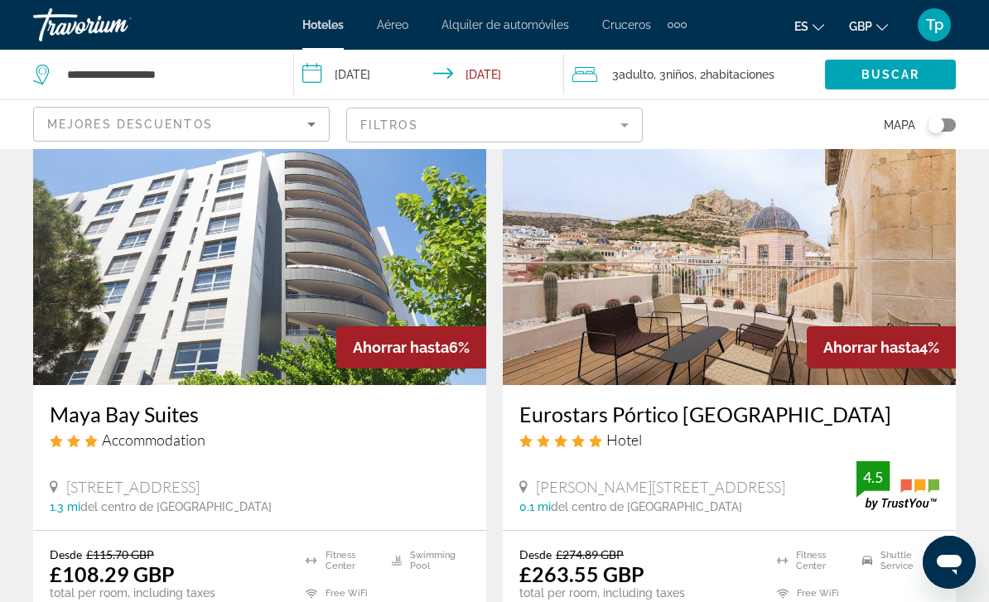
scroll to position [83, 0]
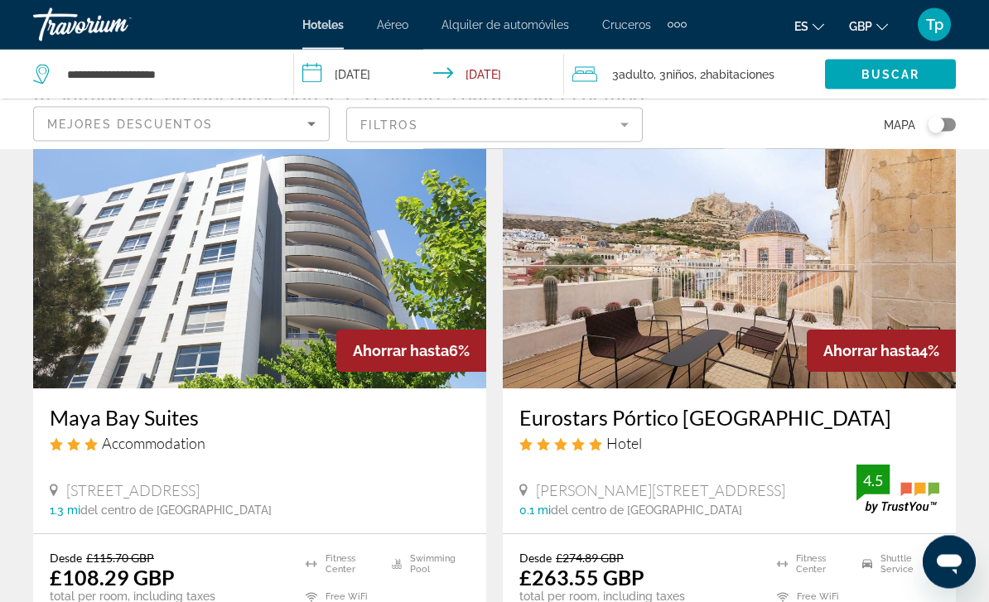
click at [248, 253] on img "Main content" at bounding box center [259, 256] width 453 height 265
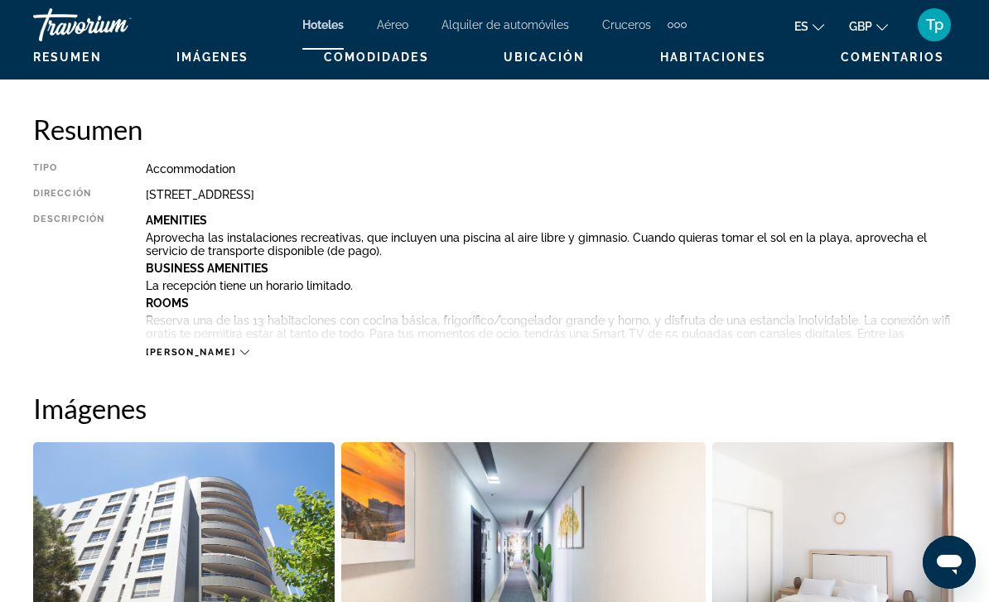
scroll to position [803, 0]
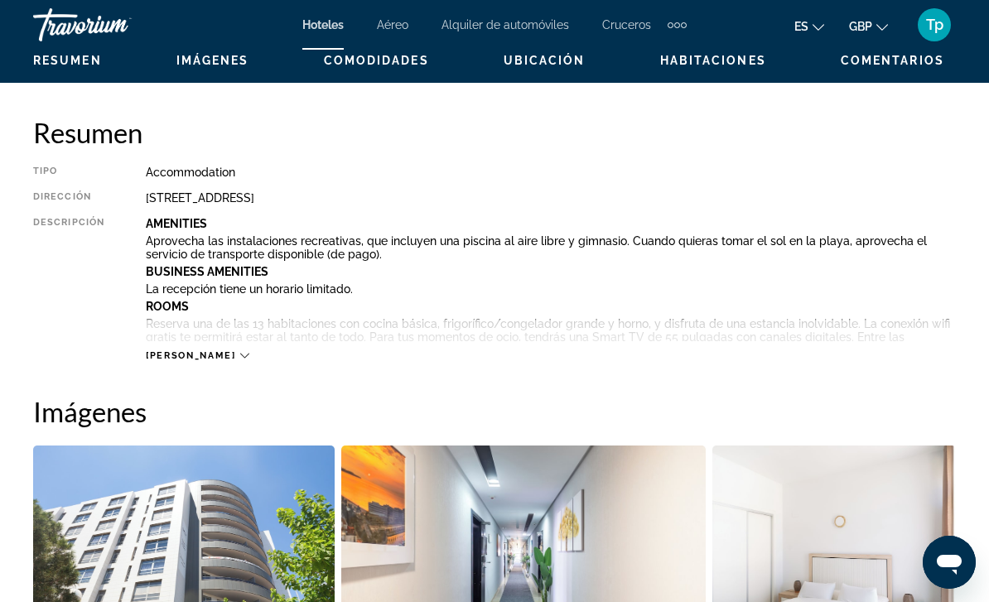
click at [171, 350] on span "[PERSON_NAME]" at bounding box center [190, 355] width 89 height 11
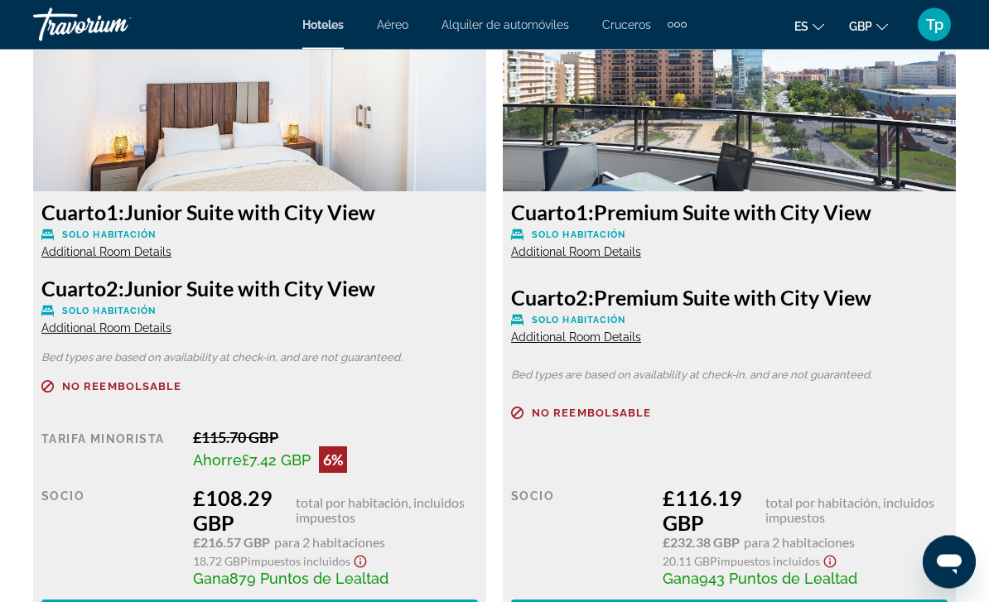
scroll to position [3080, 0]
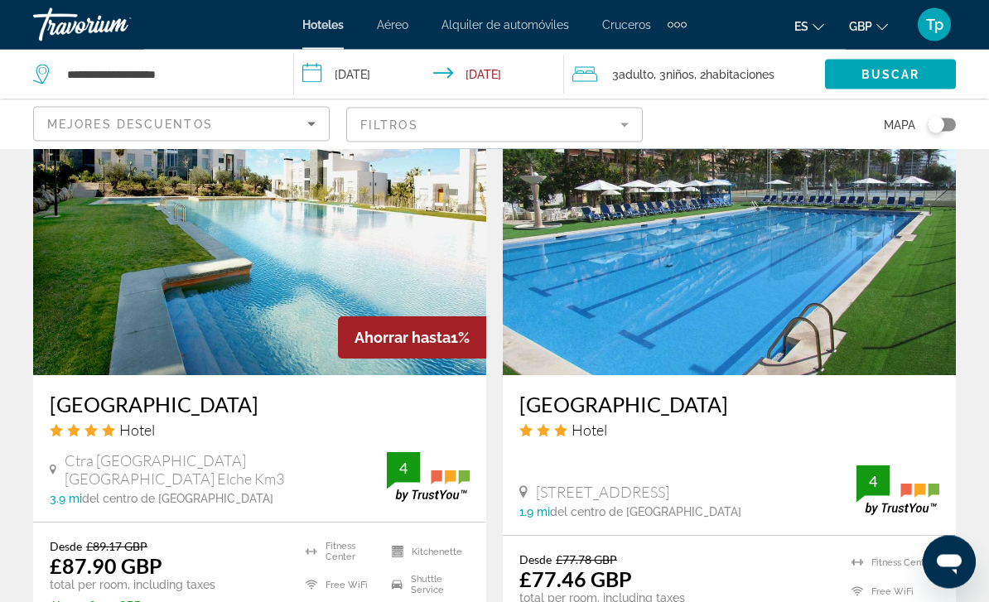
scroll to position [1995, 0]
click at [115, 455] on span "Ctra [GEOGRAPHIC_DATA] [GEOGRAPHIC_DATA] Elche Km3" at bounding box center [226, 469] width 322 height 36
click at [423, 57] on input "**********" at bounding box center [432, 77] width 276 height 55
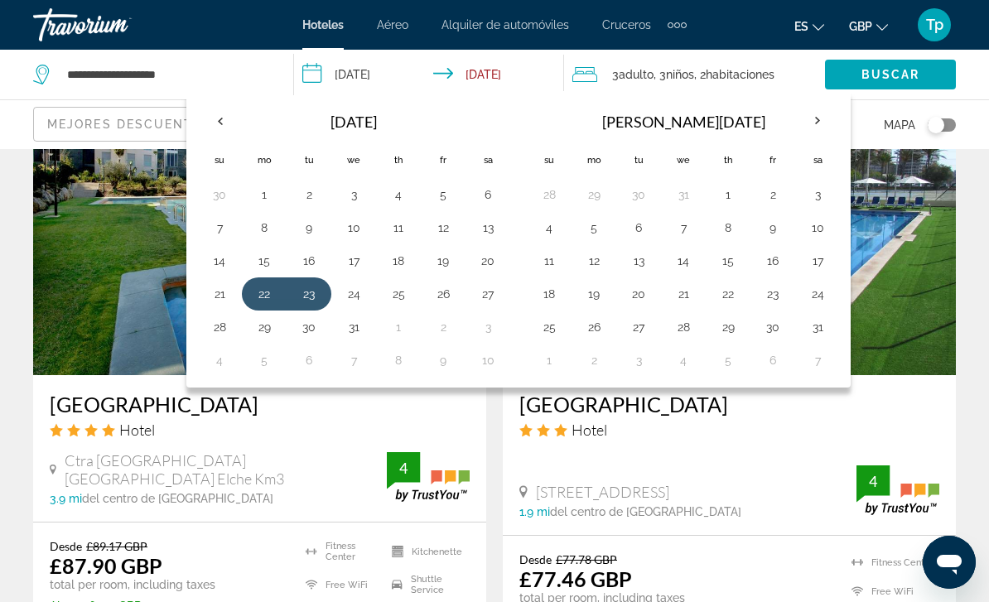
click at [262, 287] on button "22" at bounding box center [264, 293] width 26 height 23
click at [306, 316] on button "30" at bounding box center [309, 327] width 26 height 23
type input "**********"
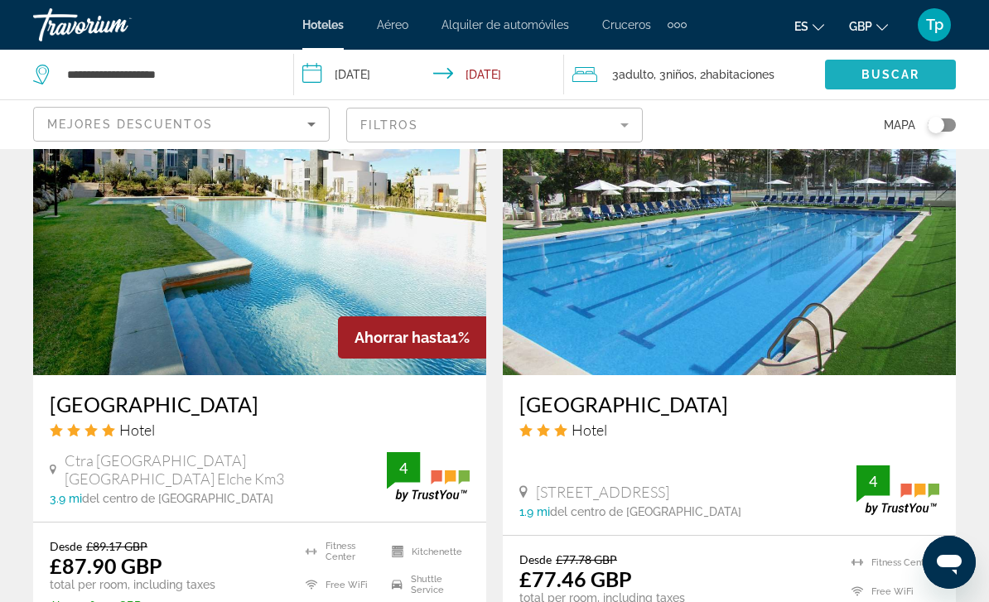
click at [912, 65] on span "Search widget" at bounding box center [890, 75] width 131 height 40
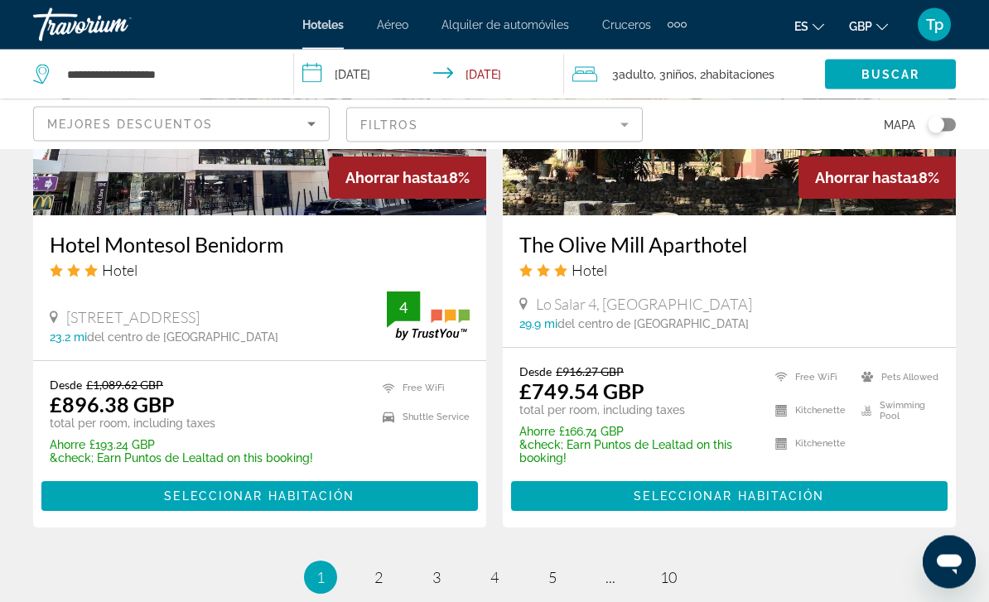
scroll to position [3401, 0]
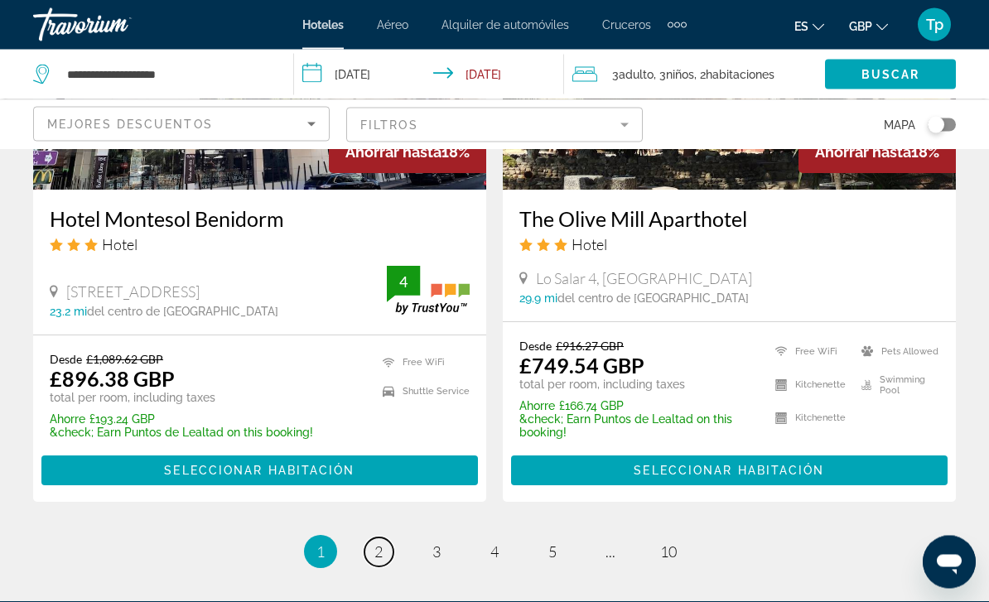
click at [384, 538] on link "page 2" at bounding box center [378, 552] width 29 height 29
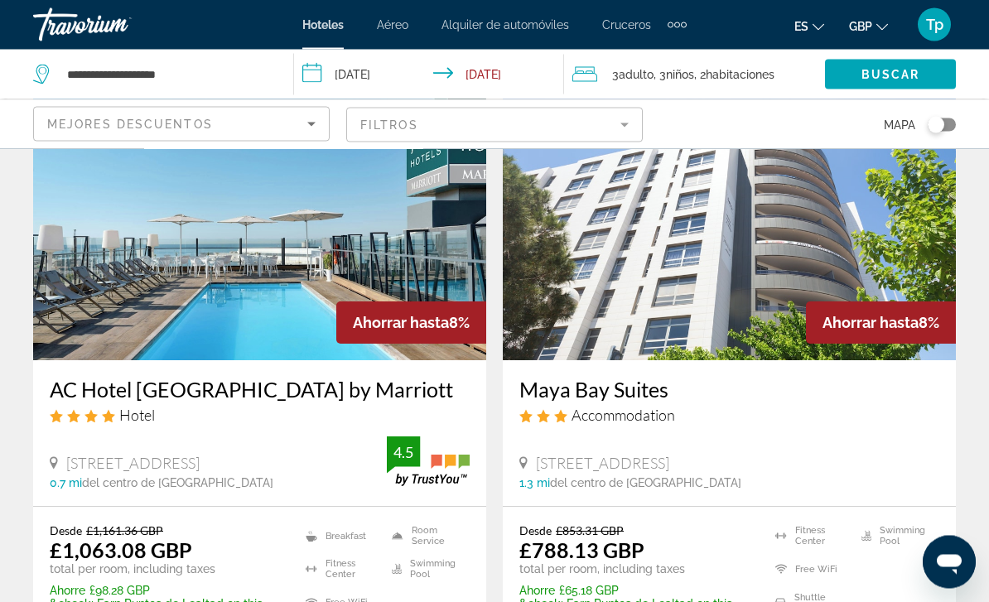
scroll to position [736, 0]
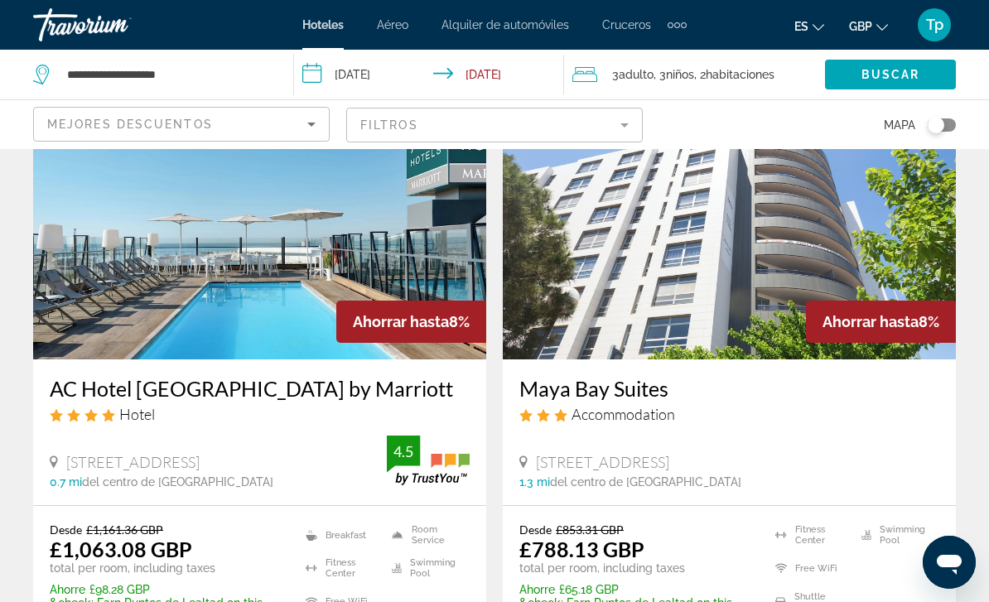
click at [51, 397] on h3 "AC Hotel [GEOGRAPHIC_DATA] by Marriott" at bounding box center [260, 388] width 420 height 25
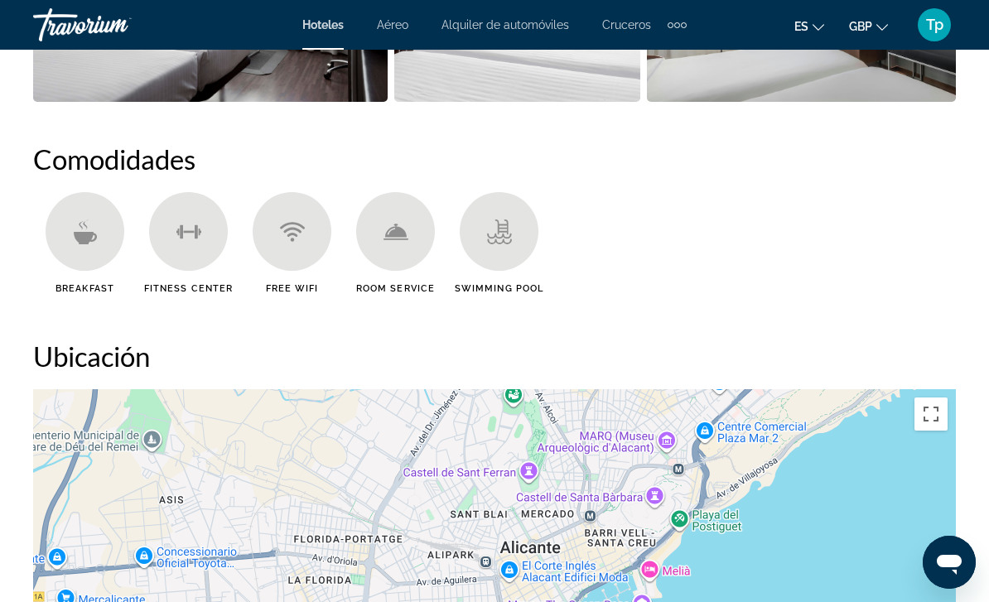
scroll to position [1464, 0]
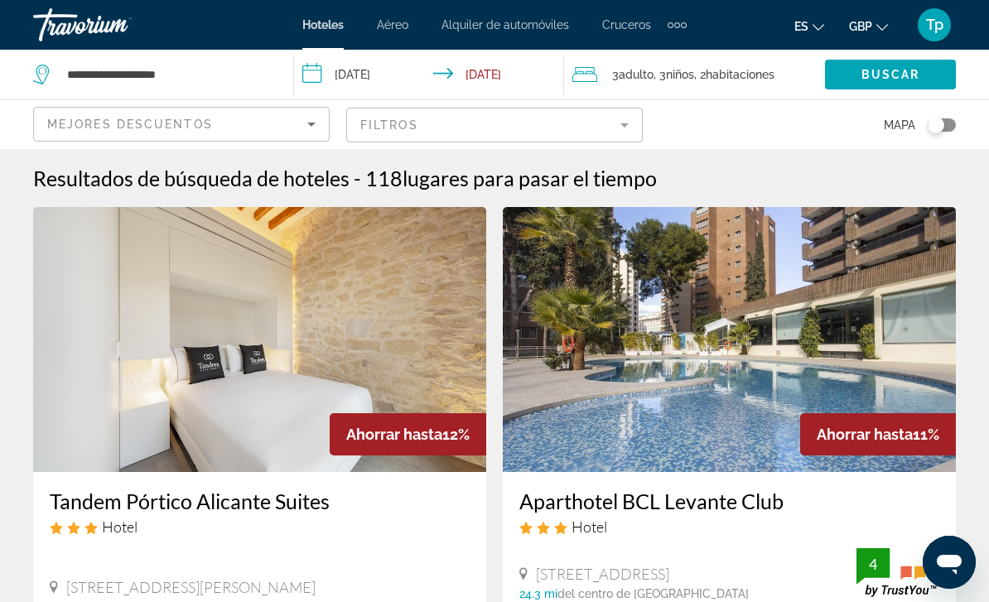
click at [503, 127] on mat-form-field "Filtros" at bounding box center [494, 125] width 296 height 35
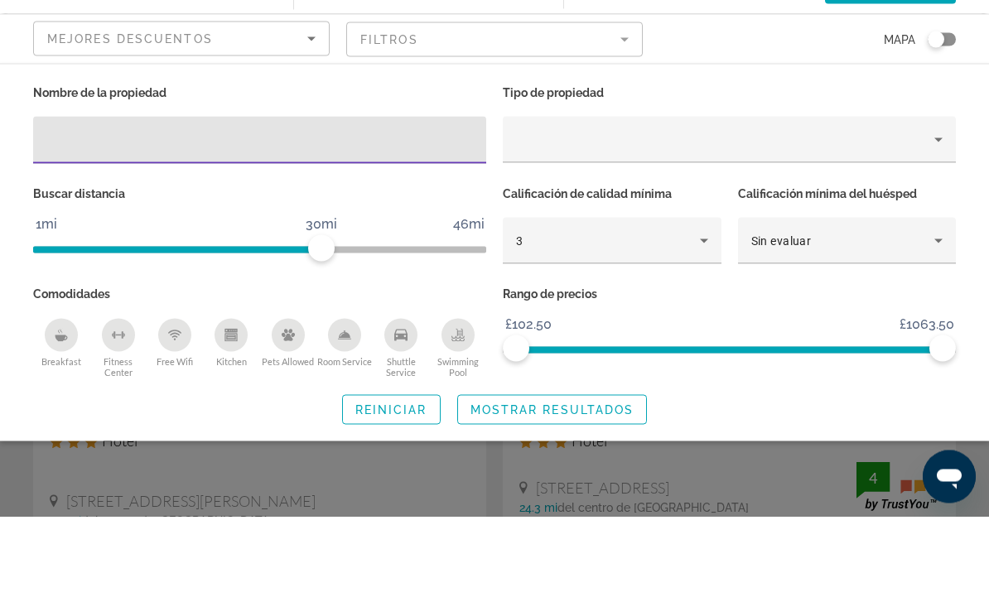
click at [534, 215] on div "Property type" at bounding box center [725, 225] width 418 height 20
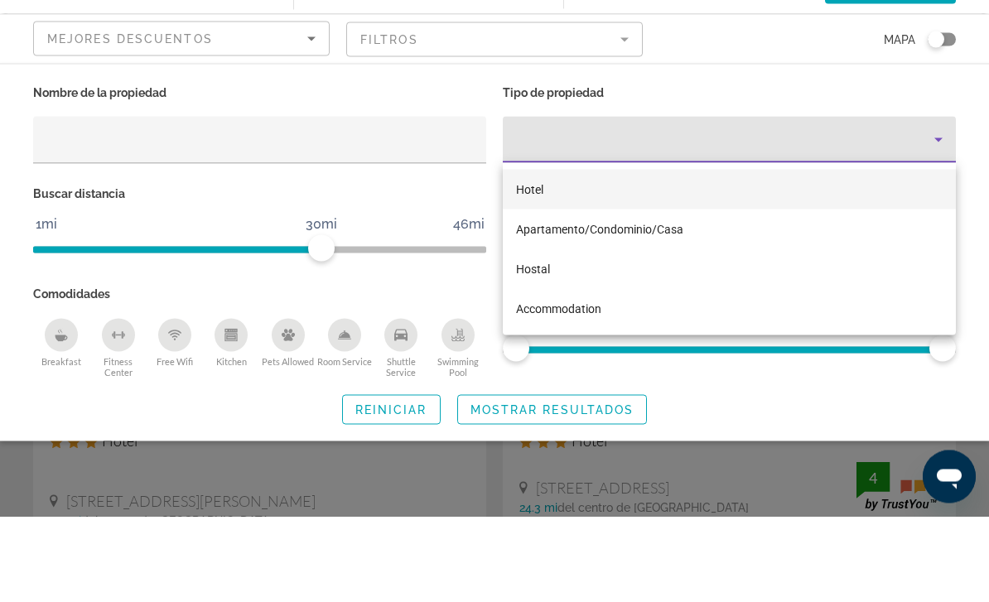
scroll to position [86, 0]
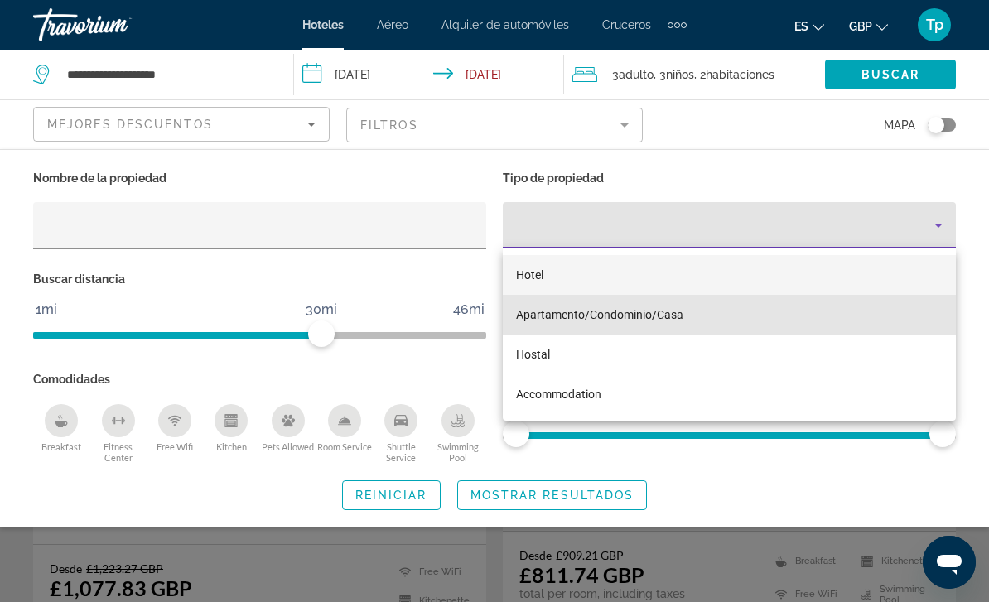
click at [582, 316] on span "Apartamento/Condominio/Casa" at bounding box center [599, 314] width 167 height 13
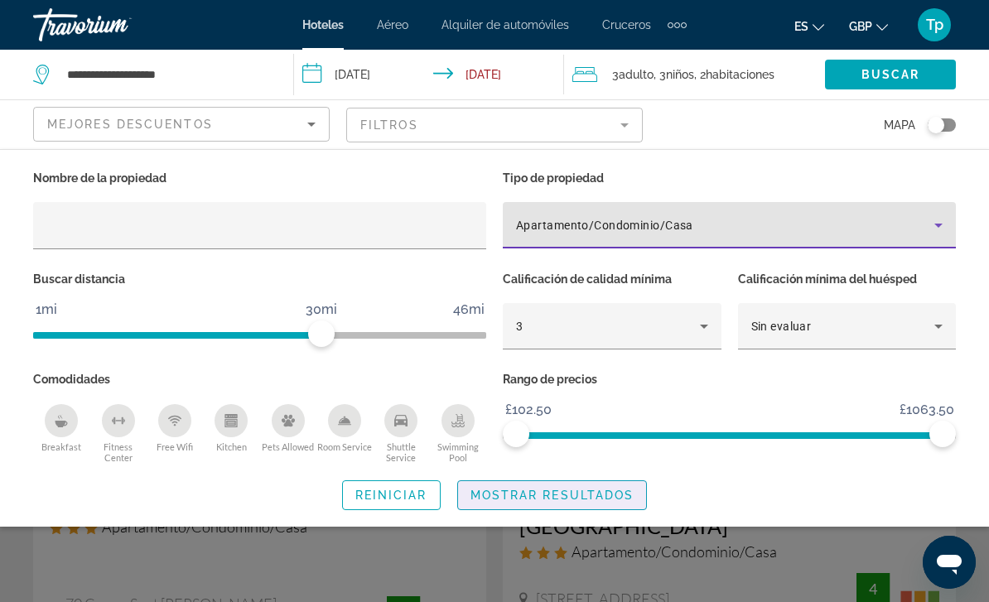
click at [572, 593] on div "Search widget" at bounding box center [494, 425] width 989 height 354
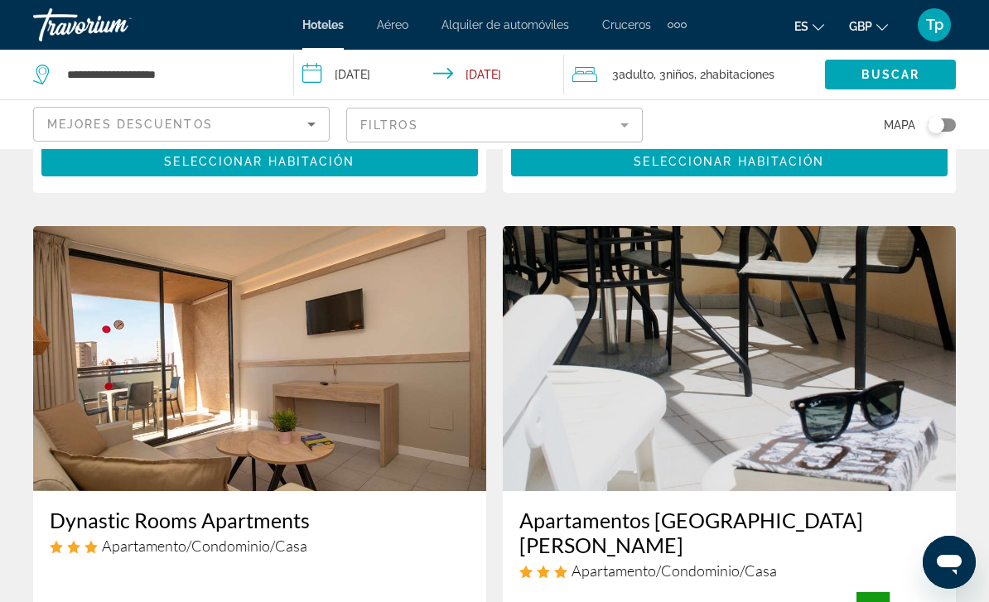
scroll to position [3073, 0]
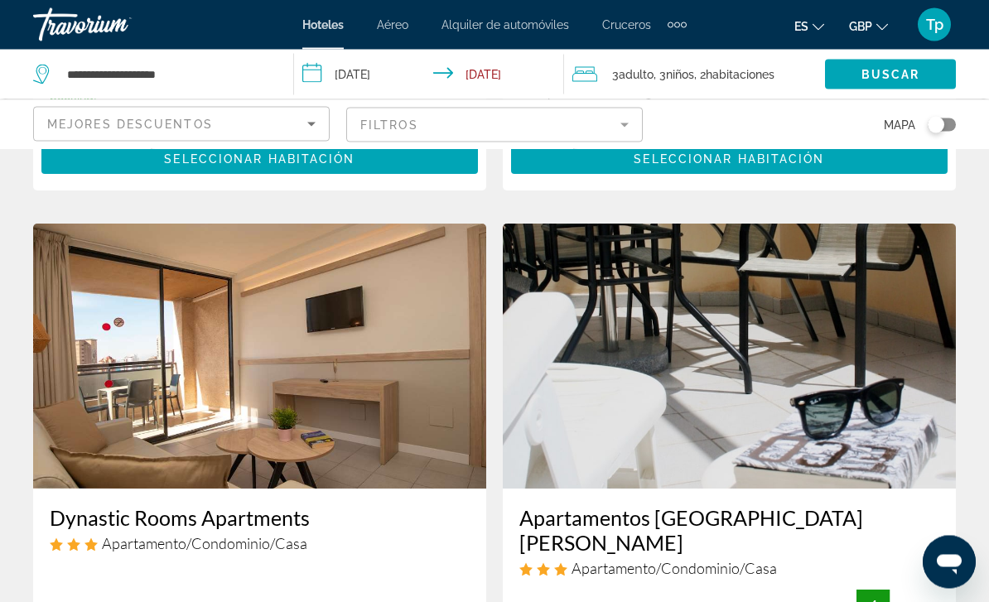
click at [581, 393] on img "Main content" at bounding box center [729, 356] width 453 height 265
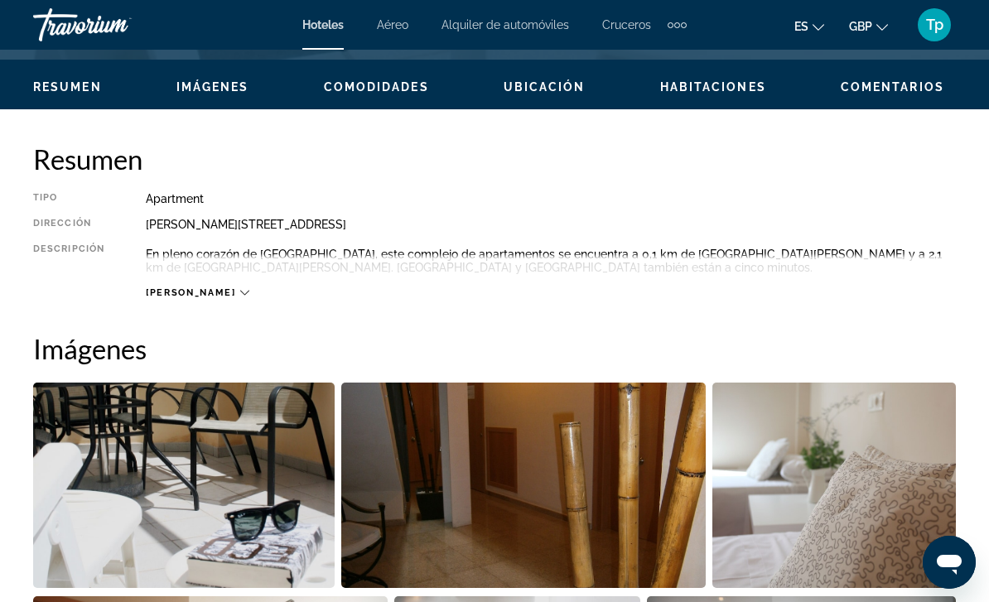
scroll to position [720, 0]
